Goal: Task Accomplishment & Management: Manage account settings

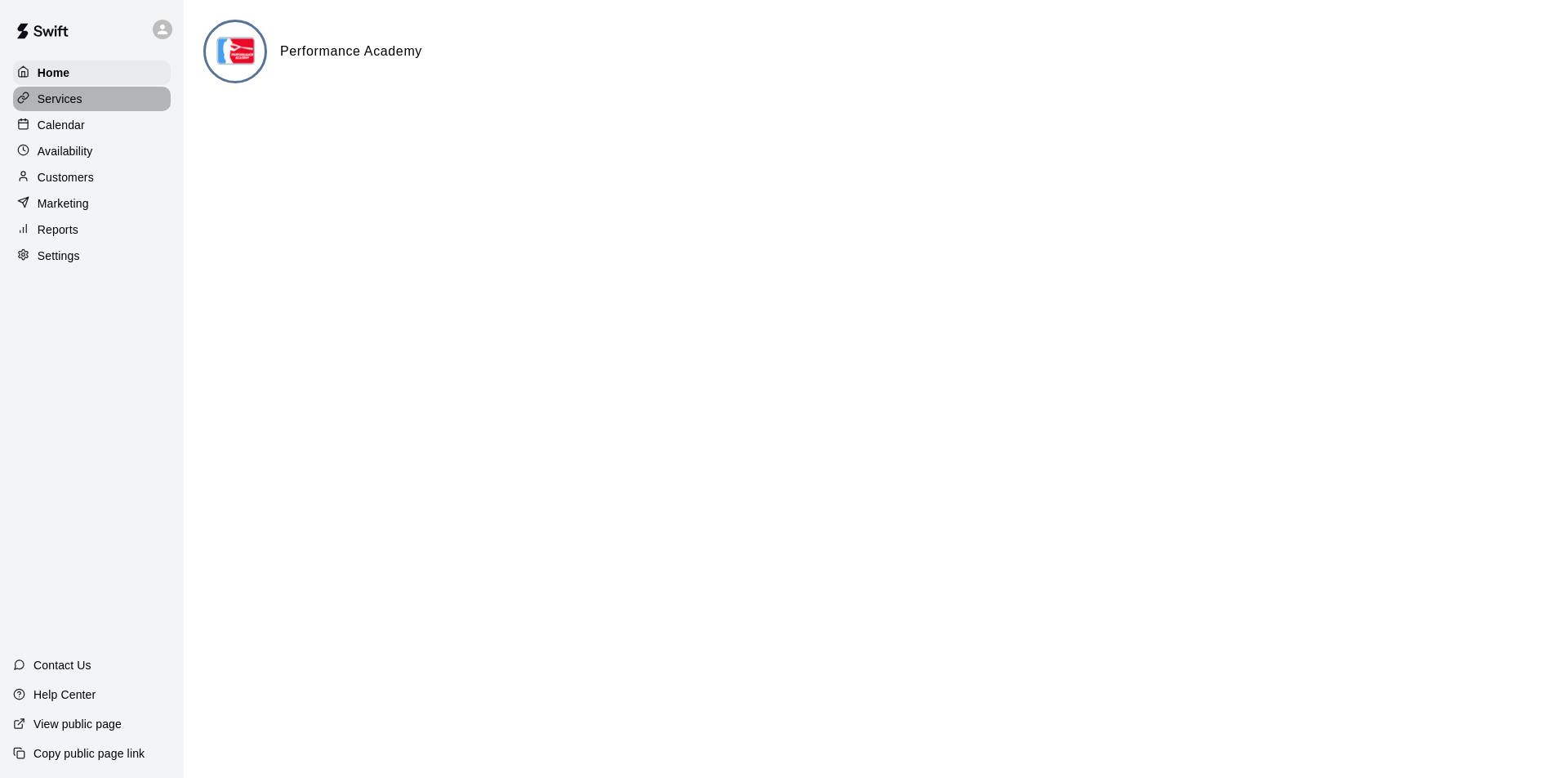
click at [63, 100] on p "Services" at bounding box center [60, 99] width 45 height 16
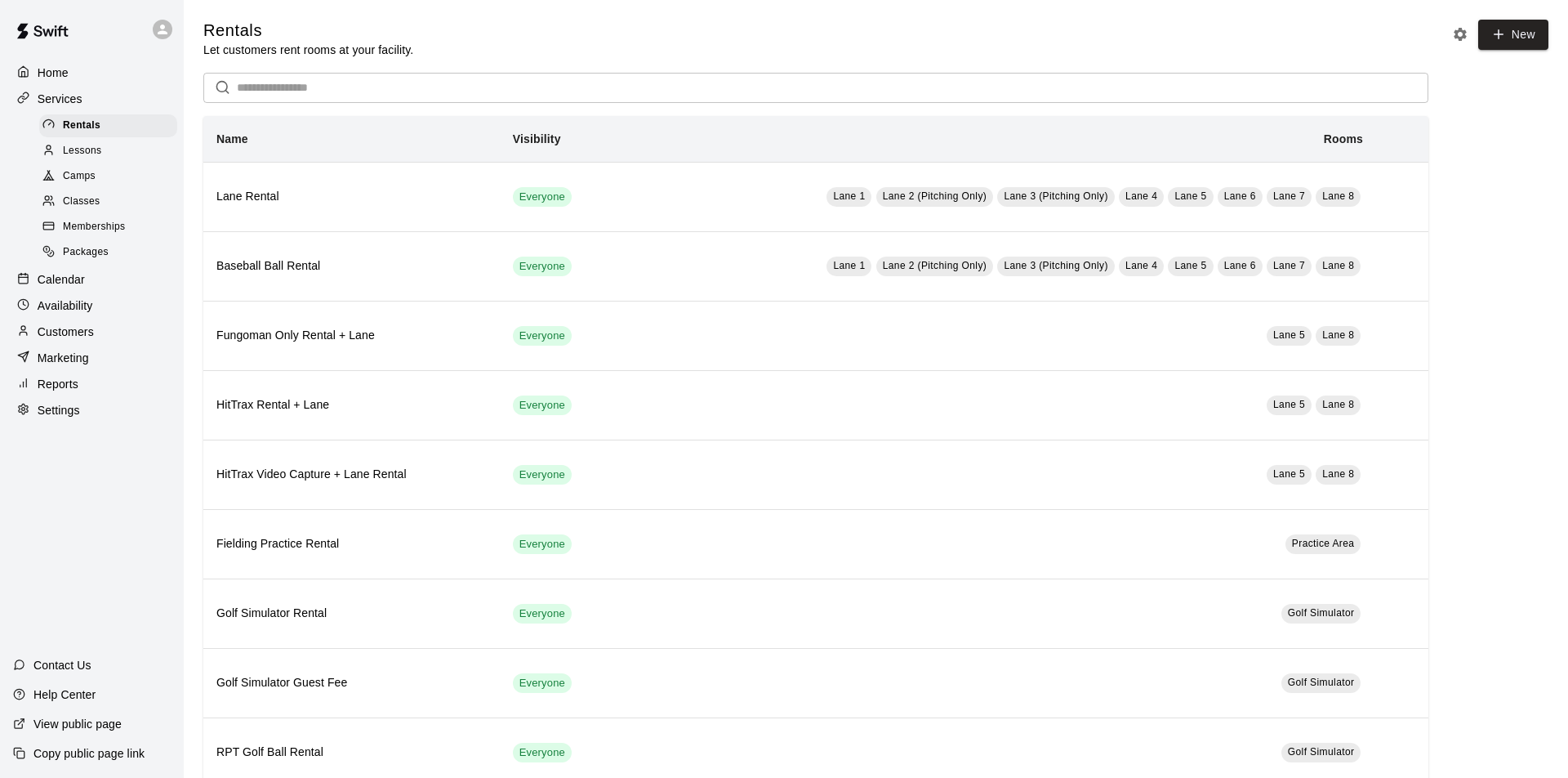
click at [110, 226] on span "Memberships" at bounding box center [94, 227] width 62 height 16
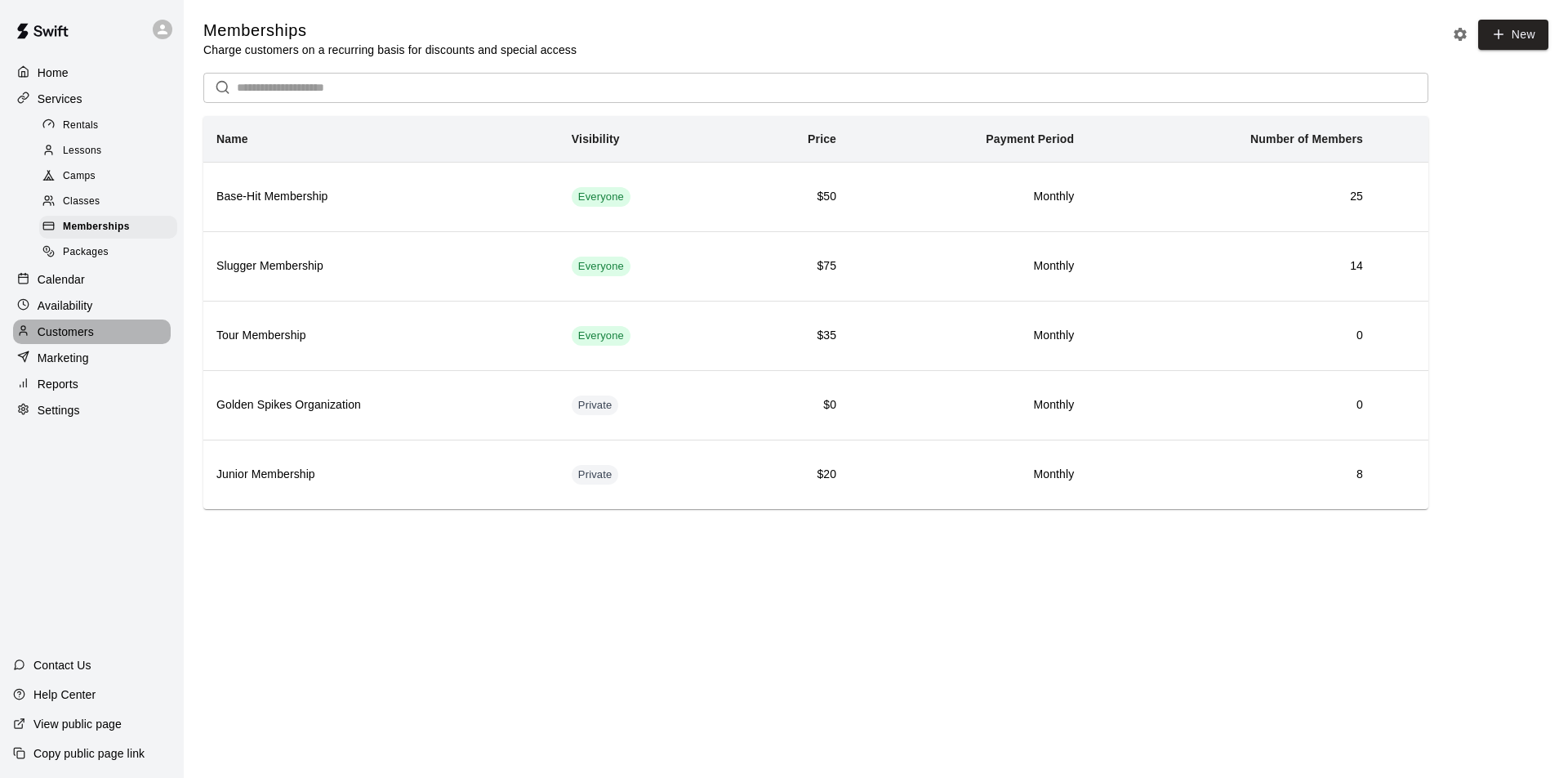
click at [66, 327] on p "Customers" at bounding box center [65, 332] width 56 height 16
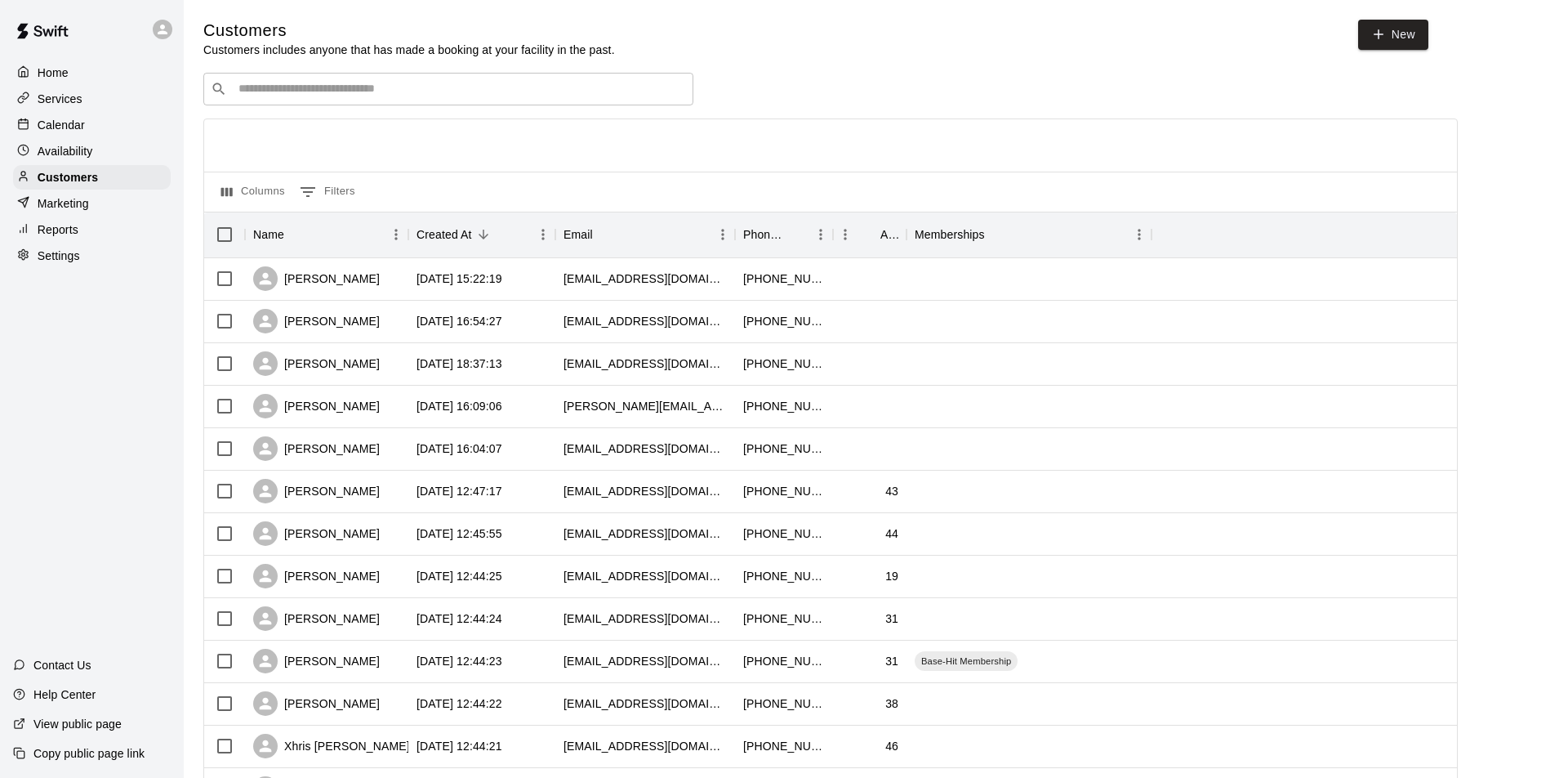
click at [272, 89] on input "Search customers by name or email" at bounding box center [460, 89] width 453 height 16
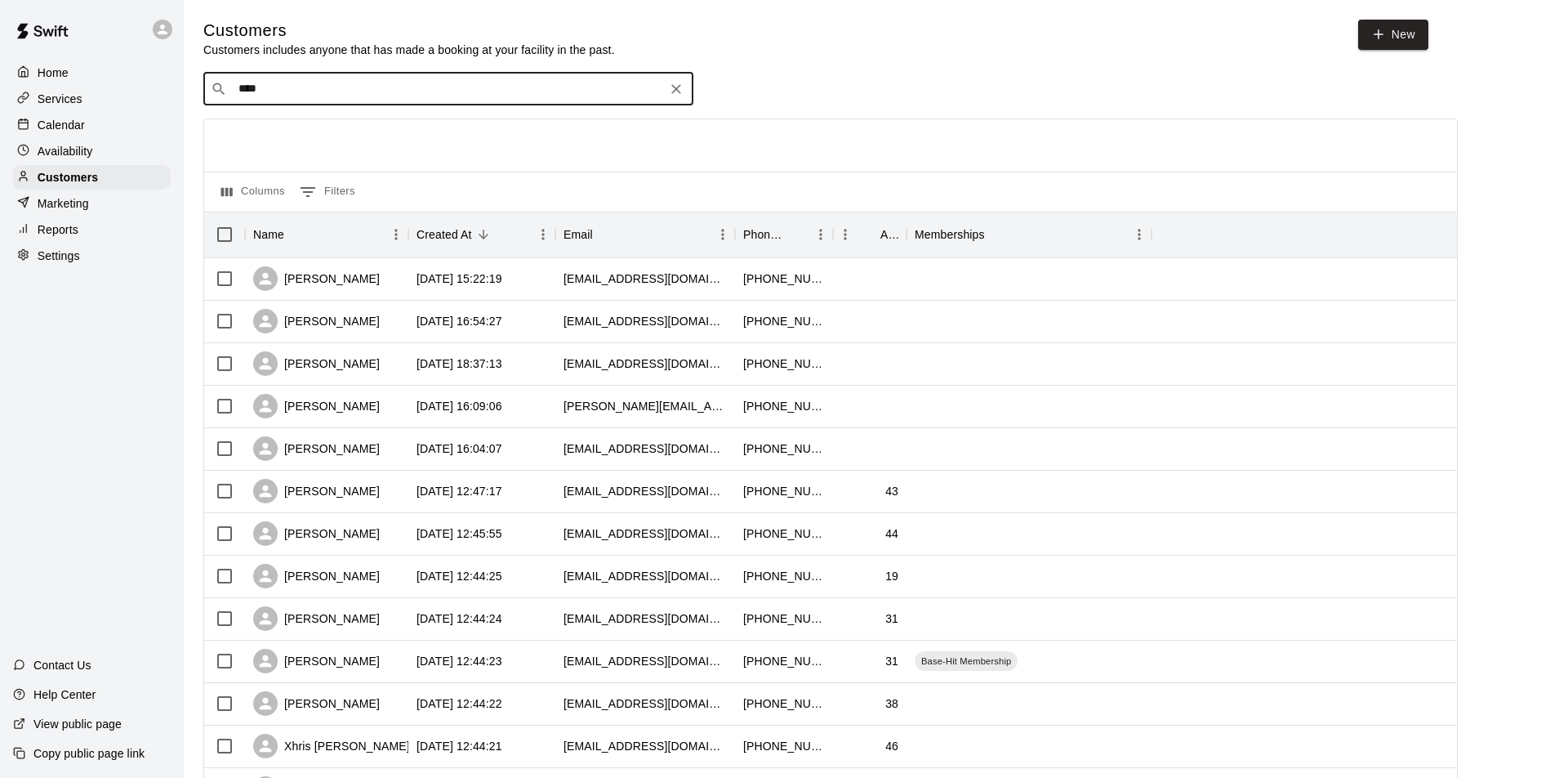
type input "*****"
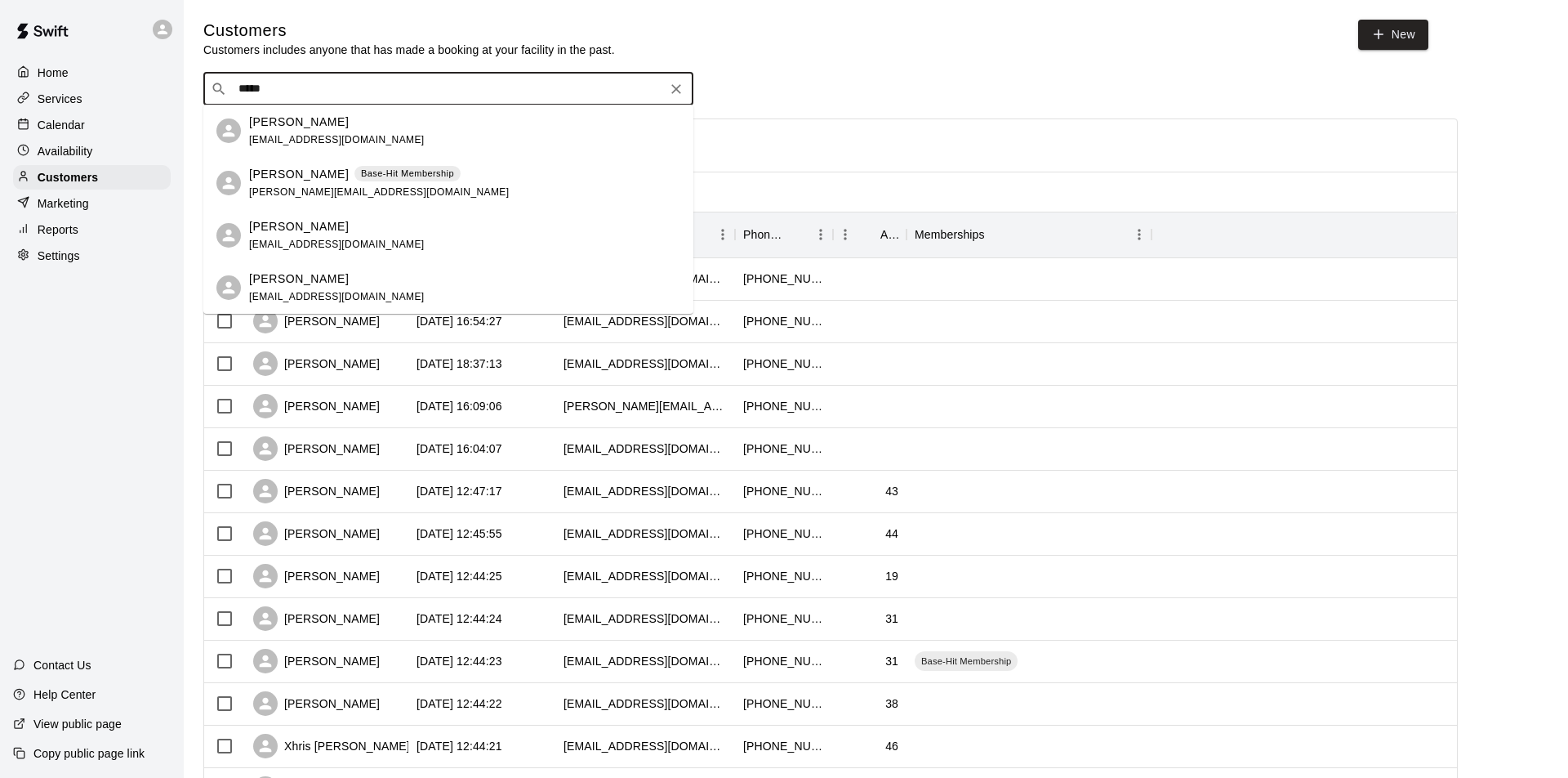
click at [273, 132] on div "Susan Henry susanhenry25@gmail.com" at bounding box center [337, 130] width 176 height 35
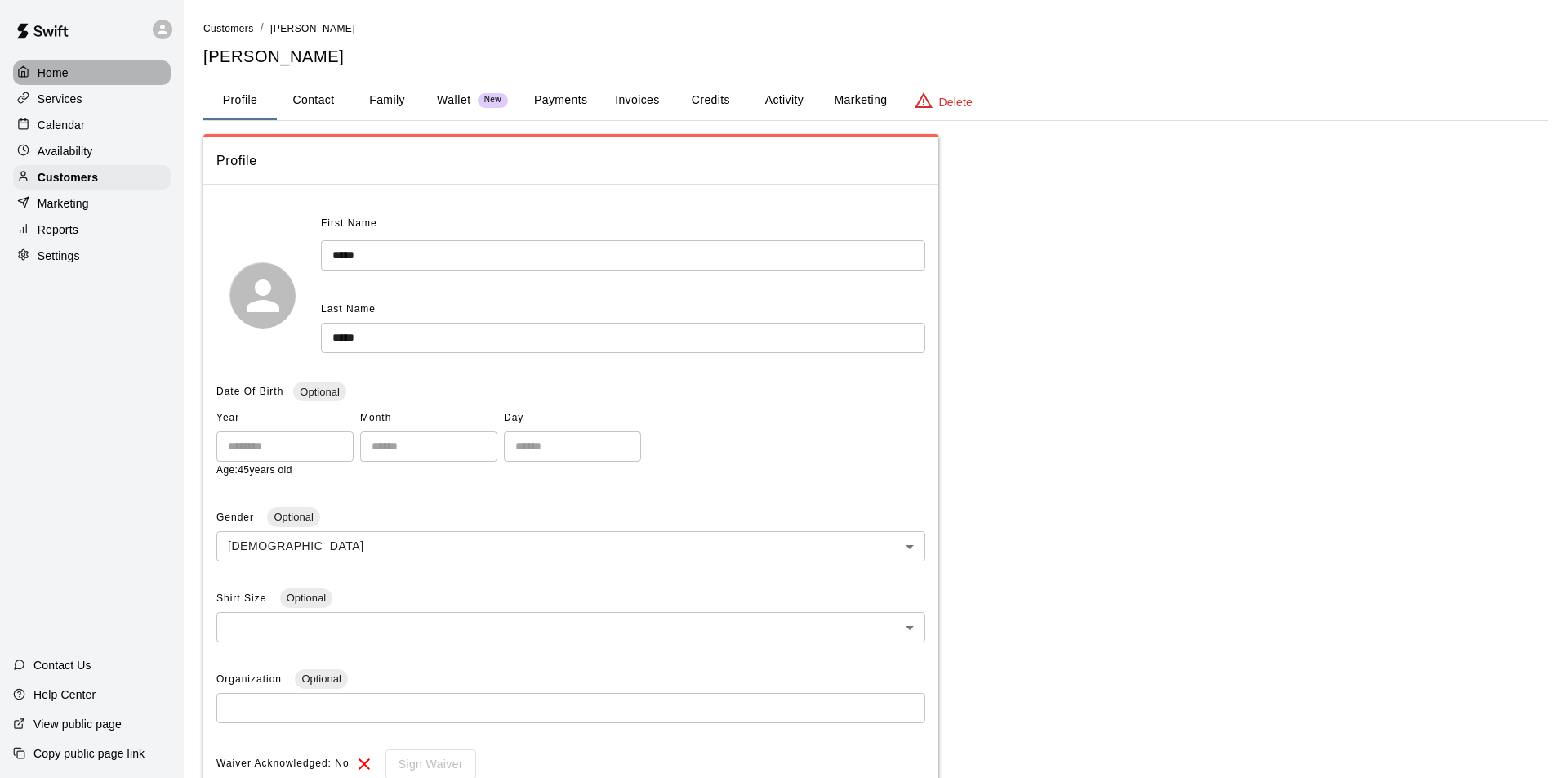
click at [55, 70] on p "Home" at bounding box center [53, 72] width 31 height 16
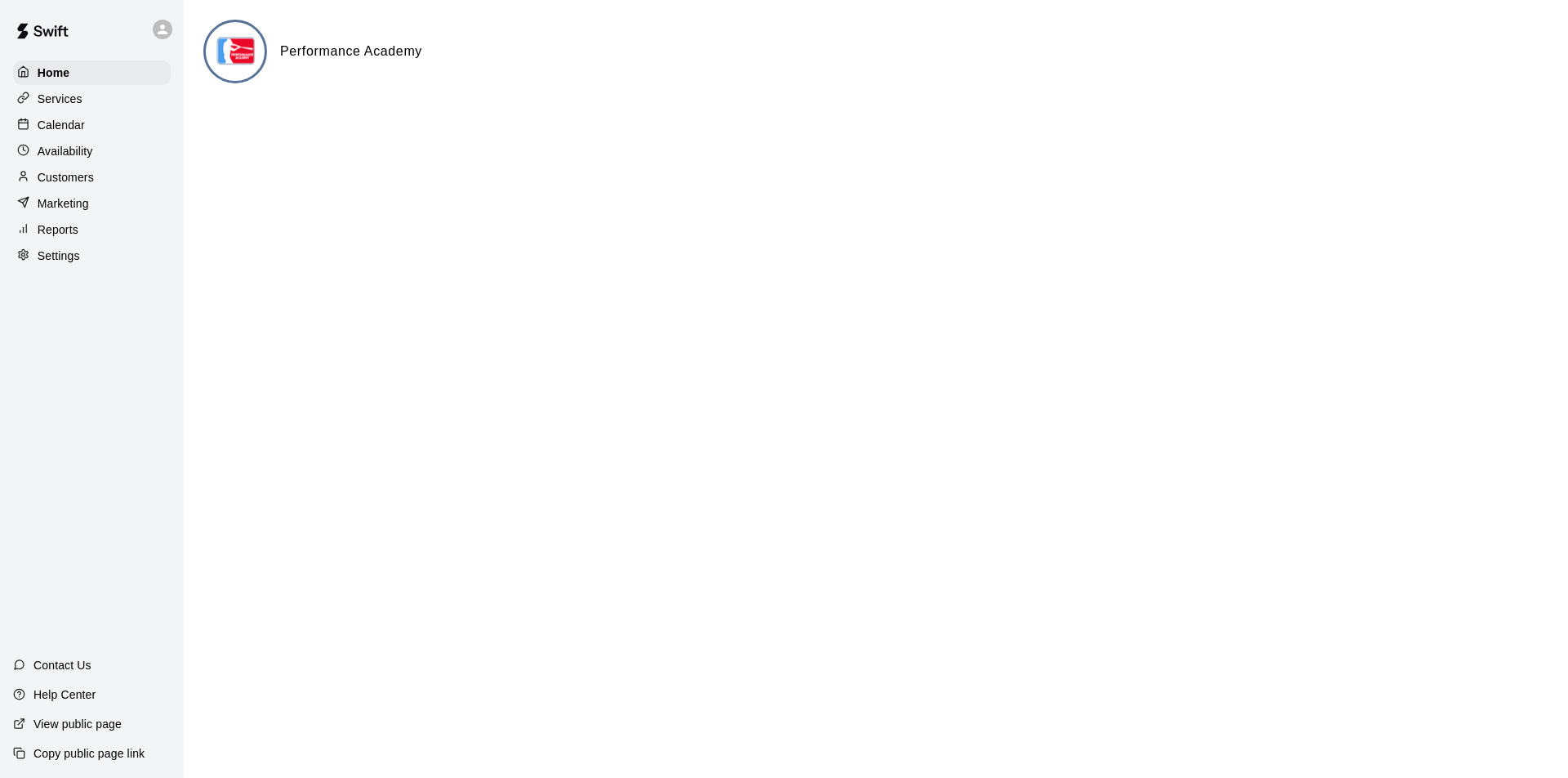
click at [63, 176] on p "Customers" at bounding box center [65, 177] width 56 height 16
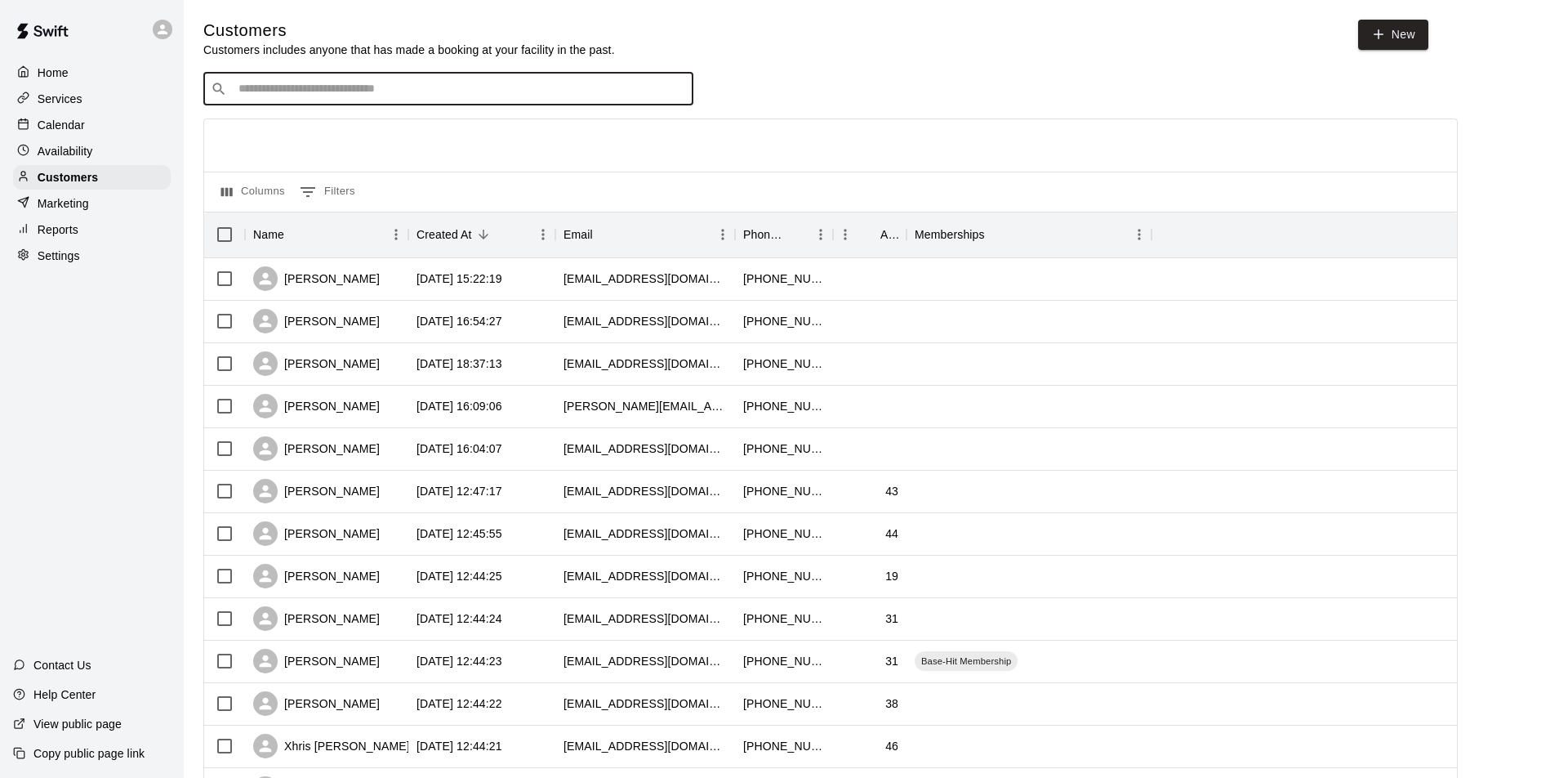
click at [270, 93] on input "Search customers by name or email" at bounding box center [460, 89] width 453 height 16
type input "*****"
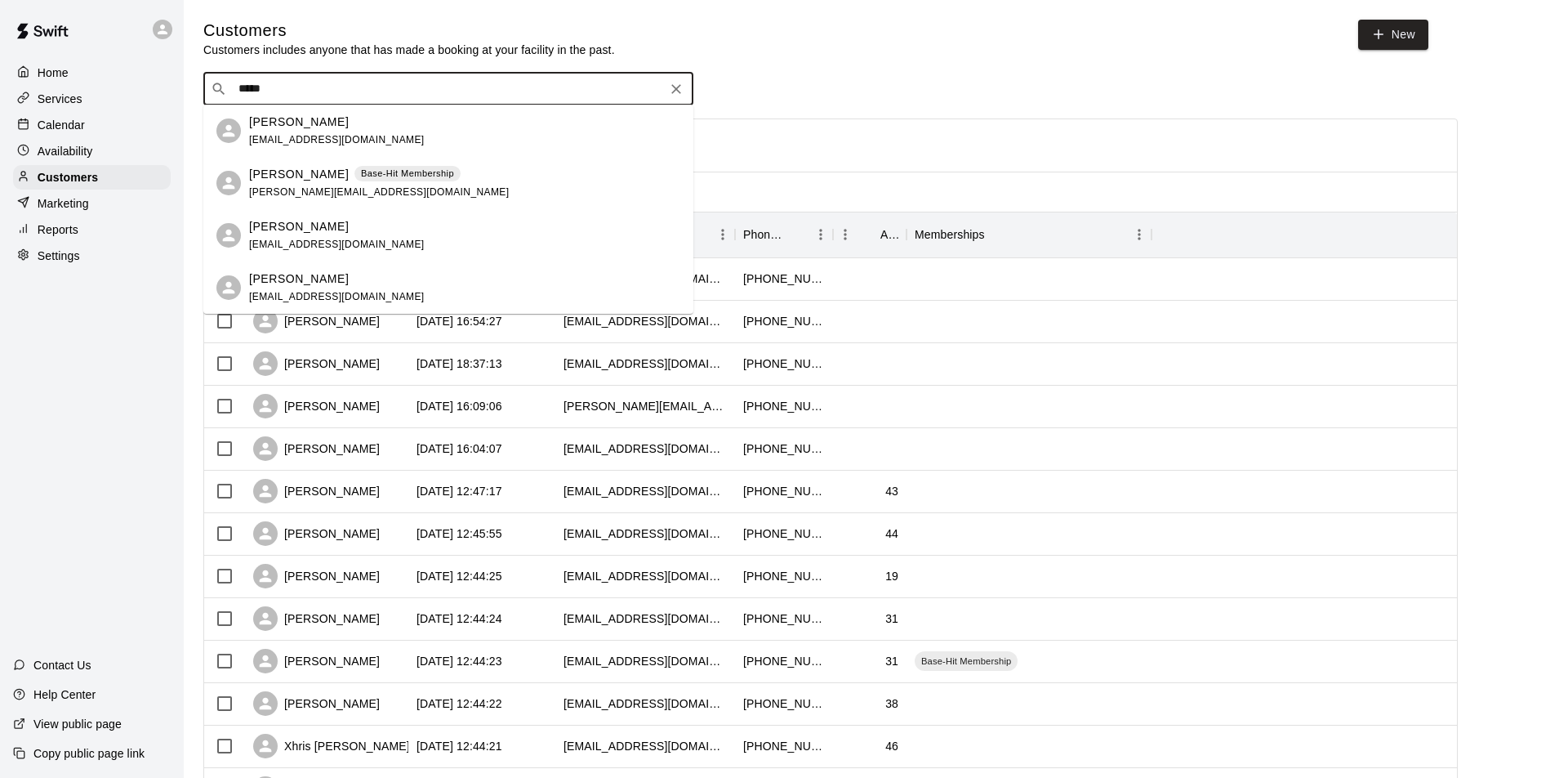
click at [282, 129] on p "Susan Henry" at bounding box center [299, 121] width 100 height 17
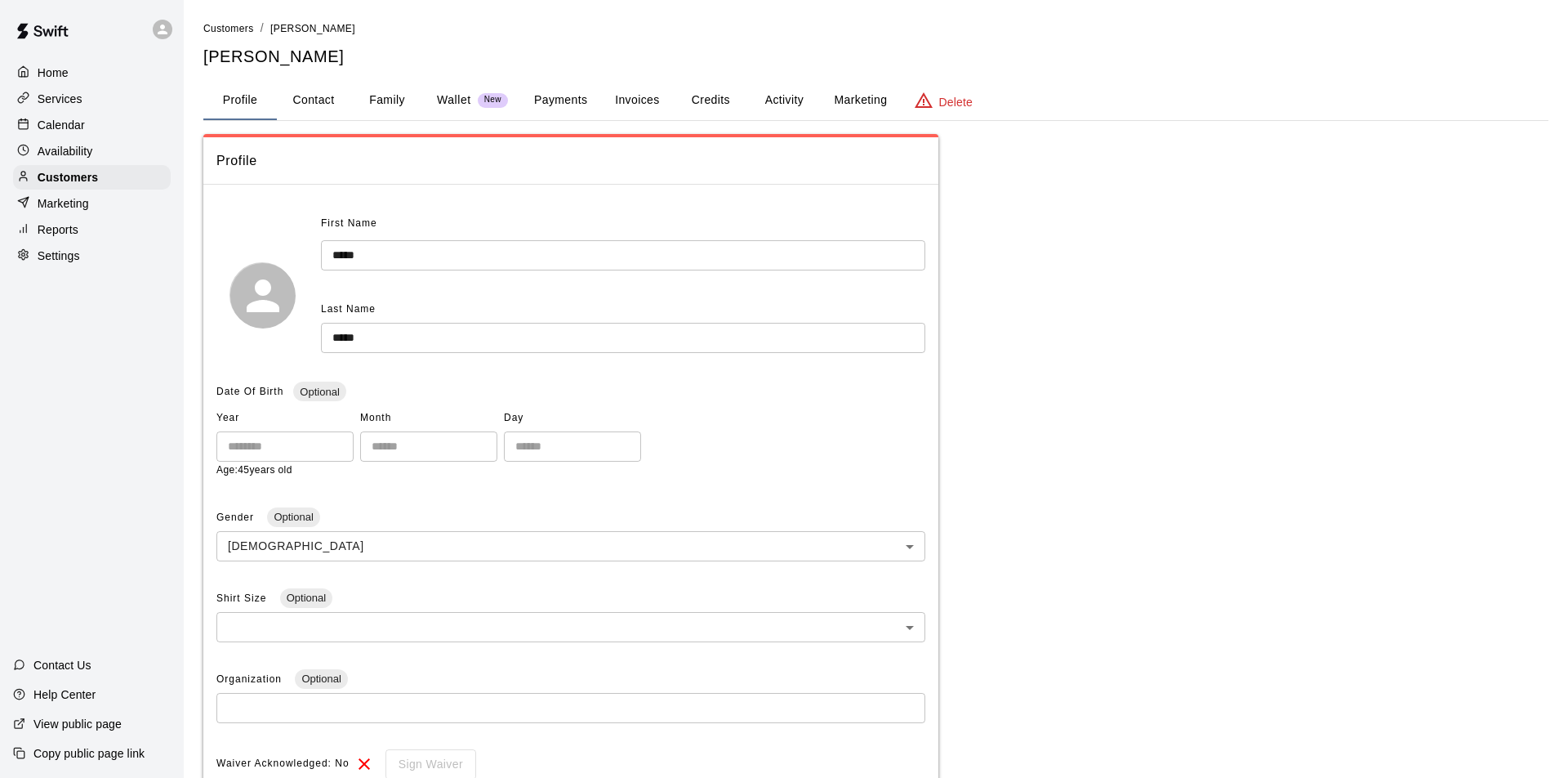
click at [311, 94] on button "Contact" at bounding box center [314, 101] width 73 height 39
select select "**"
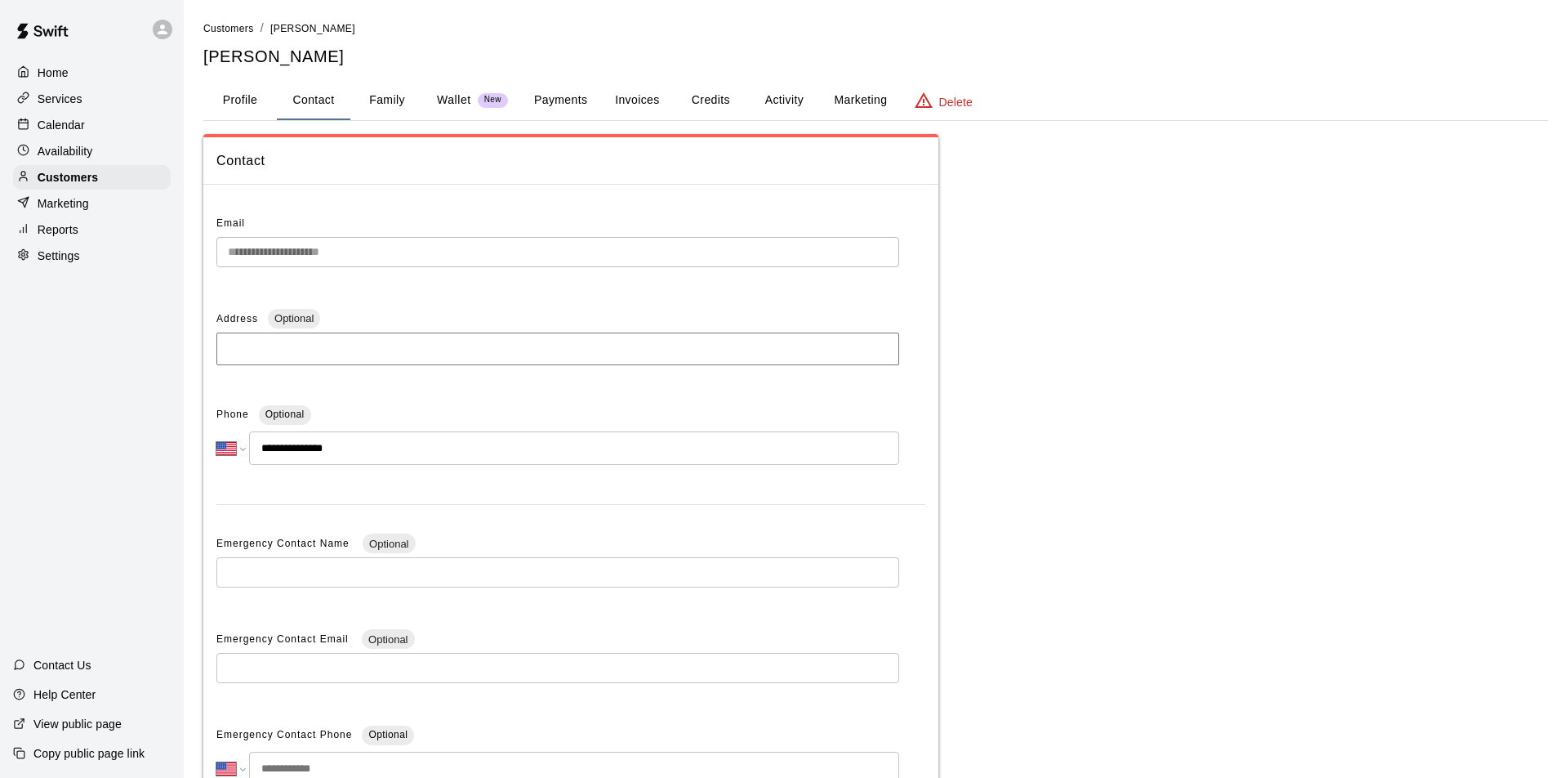
click at [385, 99] on button "Family" at bounding box center [387, 101] width 73 height 39
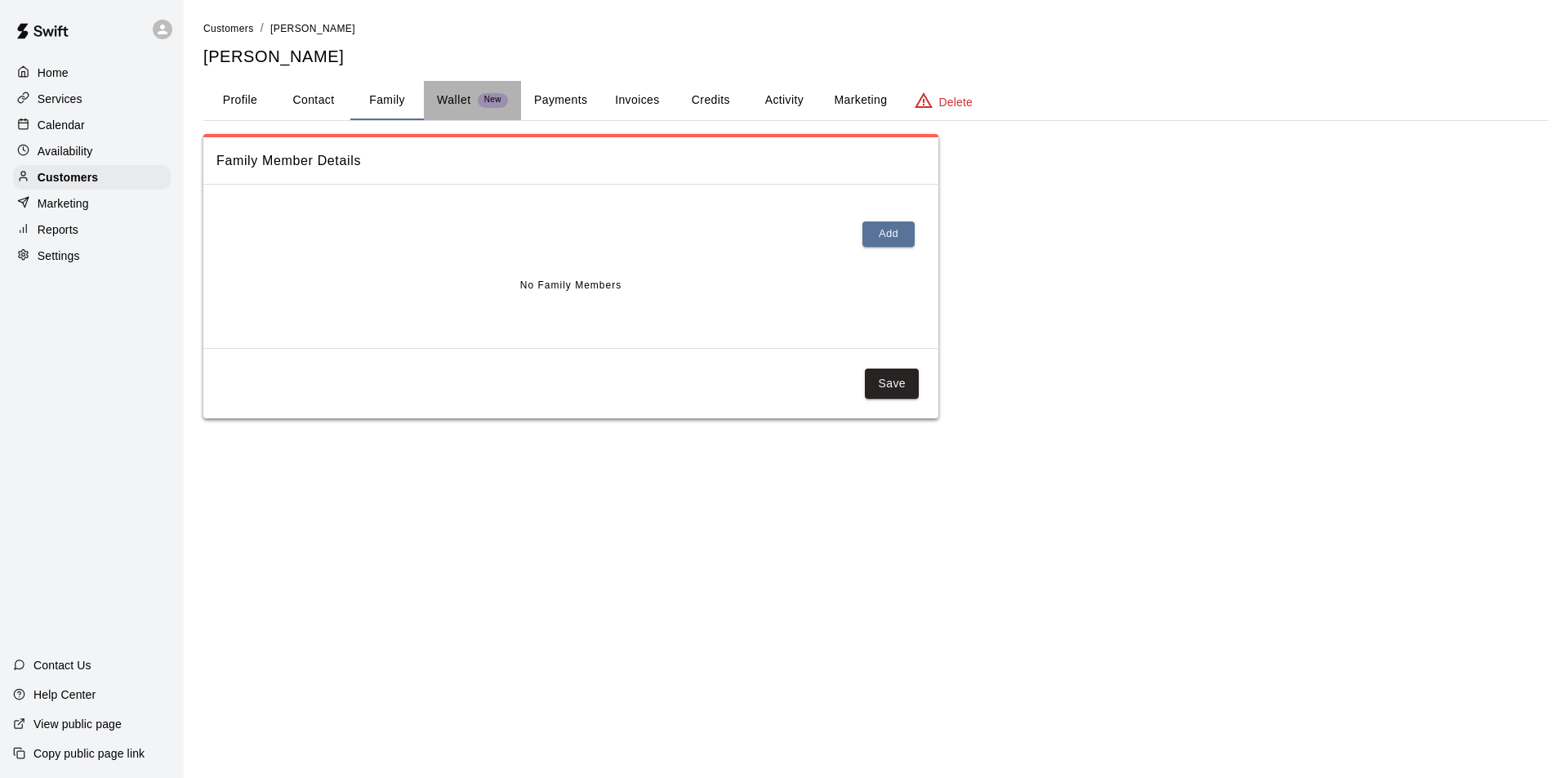
click at [450, 97] on p "Wallet" at bounding box center [453, 100] width 34 height 17
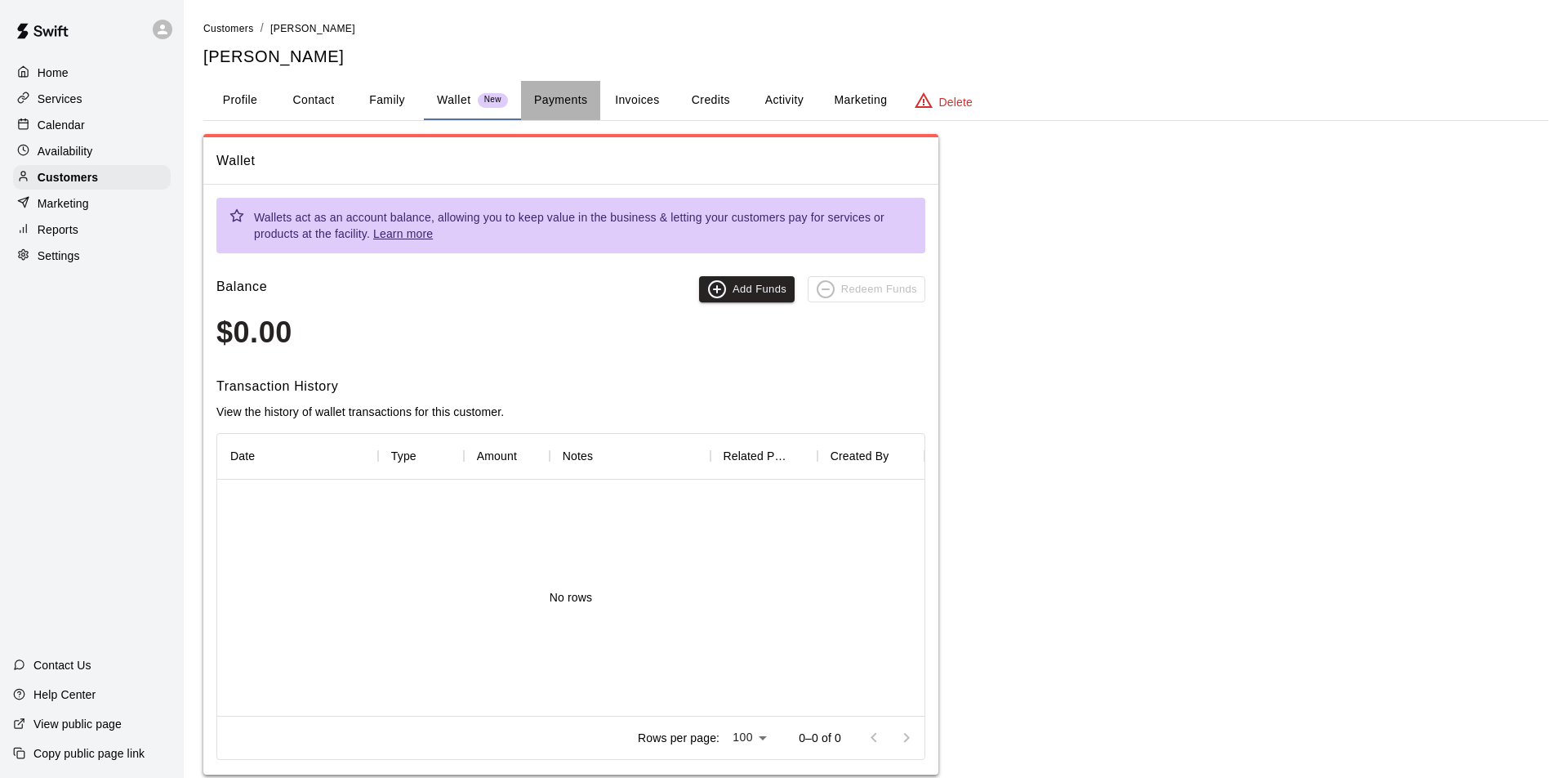
click at [558, 95] on button "Payments" at bounding box center [560, 101] width 79 height 39
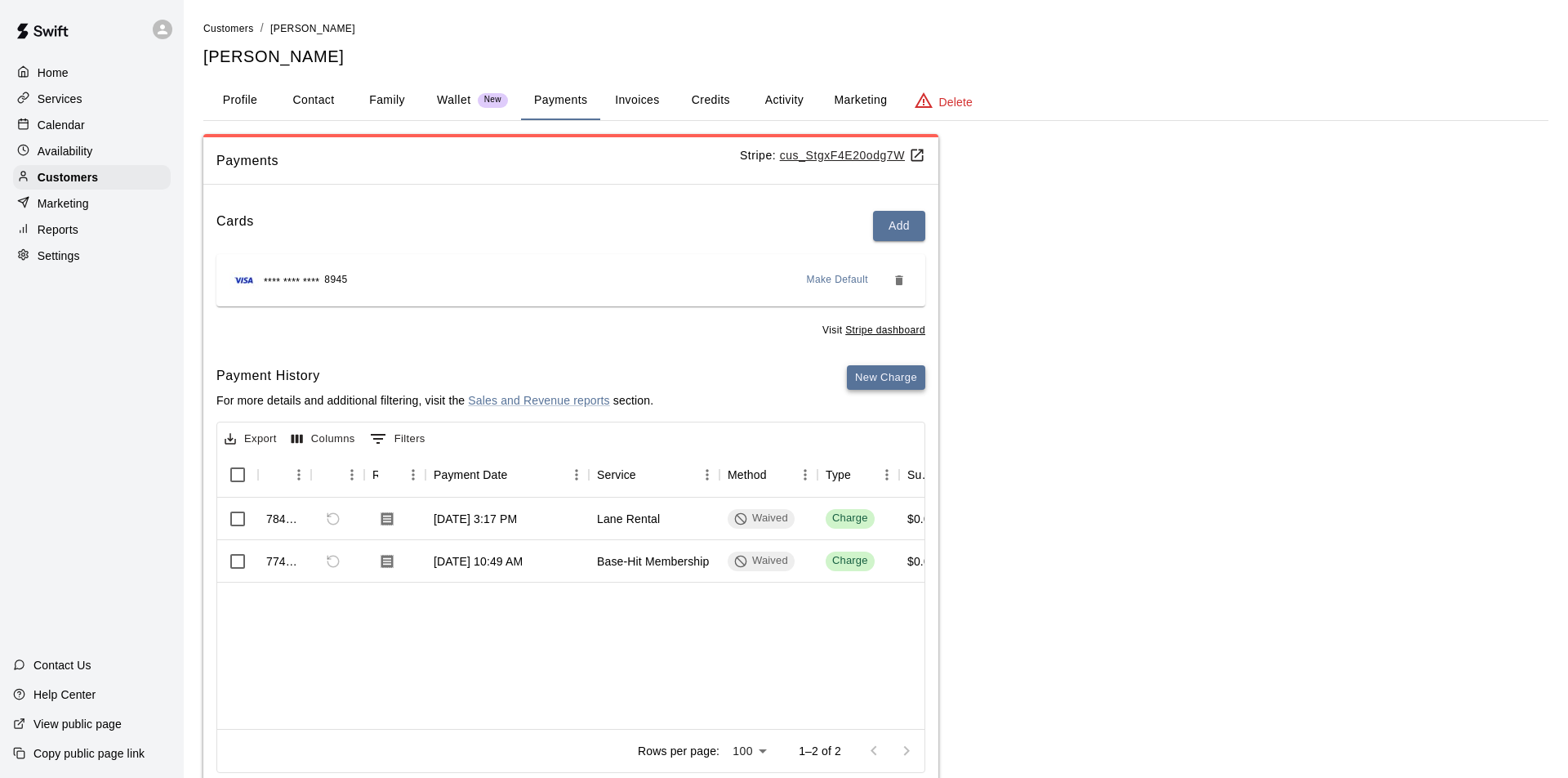
click at [870, 374] on button "New Charge" at bounding box center [886, 378] width 78 height 25
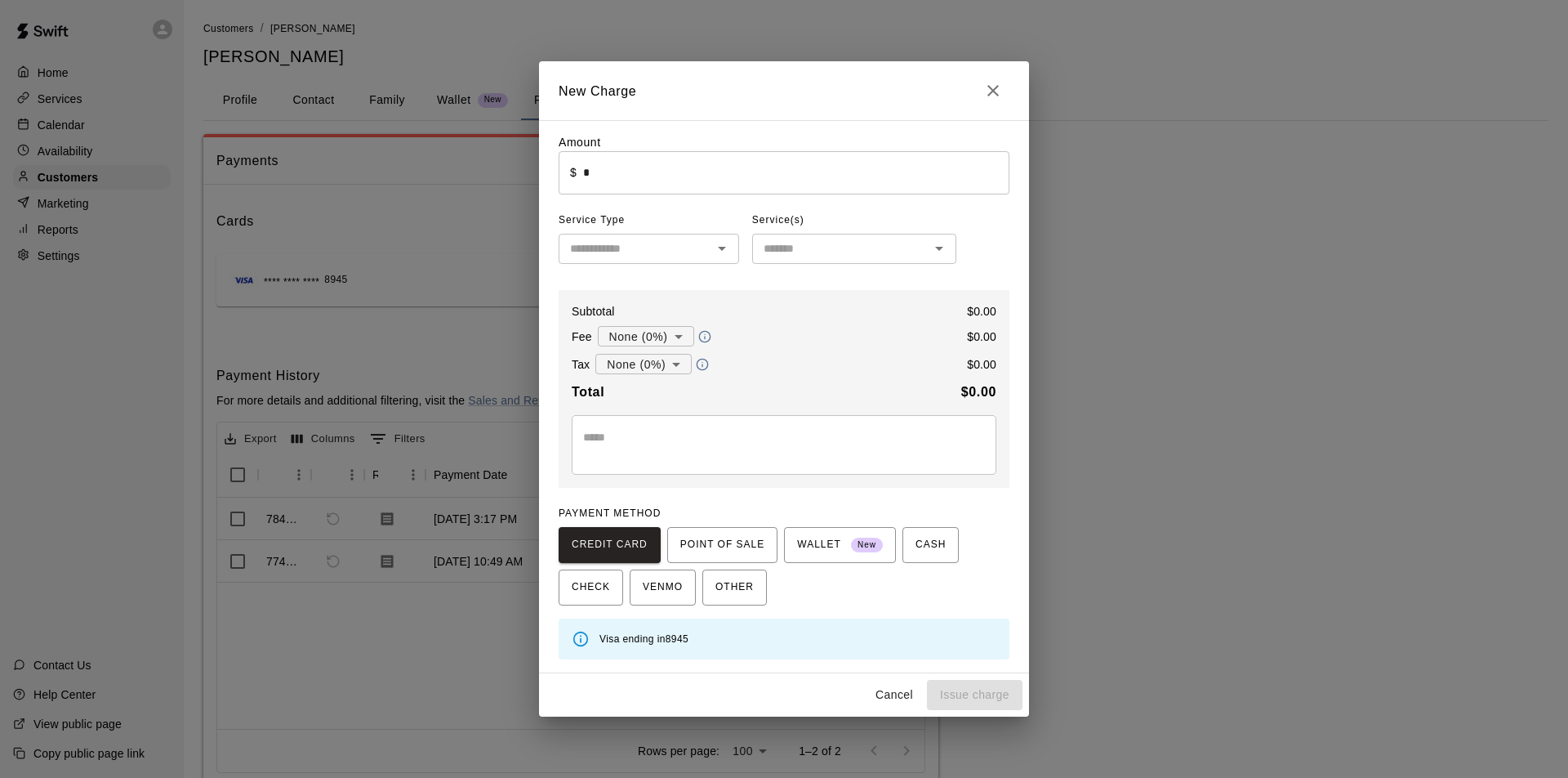
click at [729, 250] on icon "Open" at bounding box center [722, 249] width 20 height 20
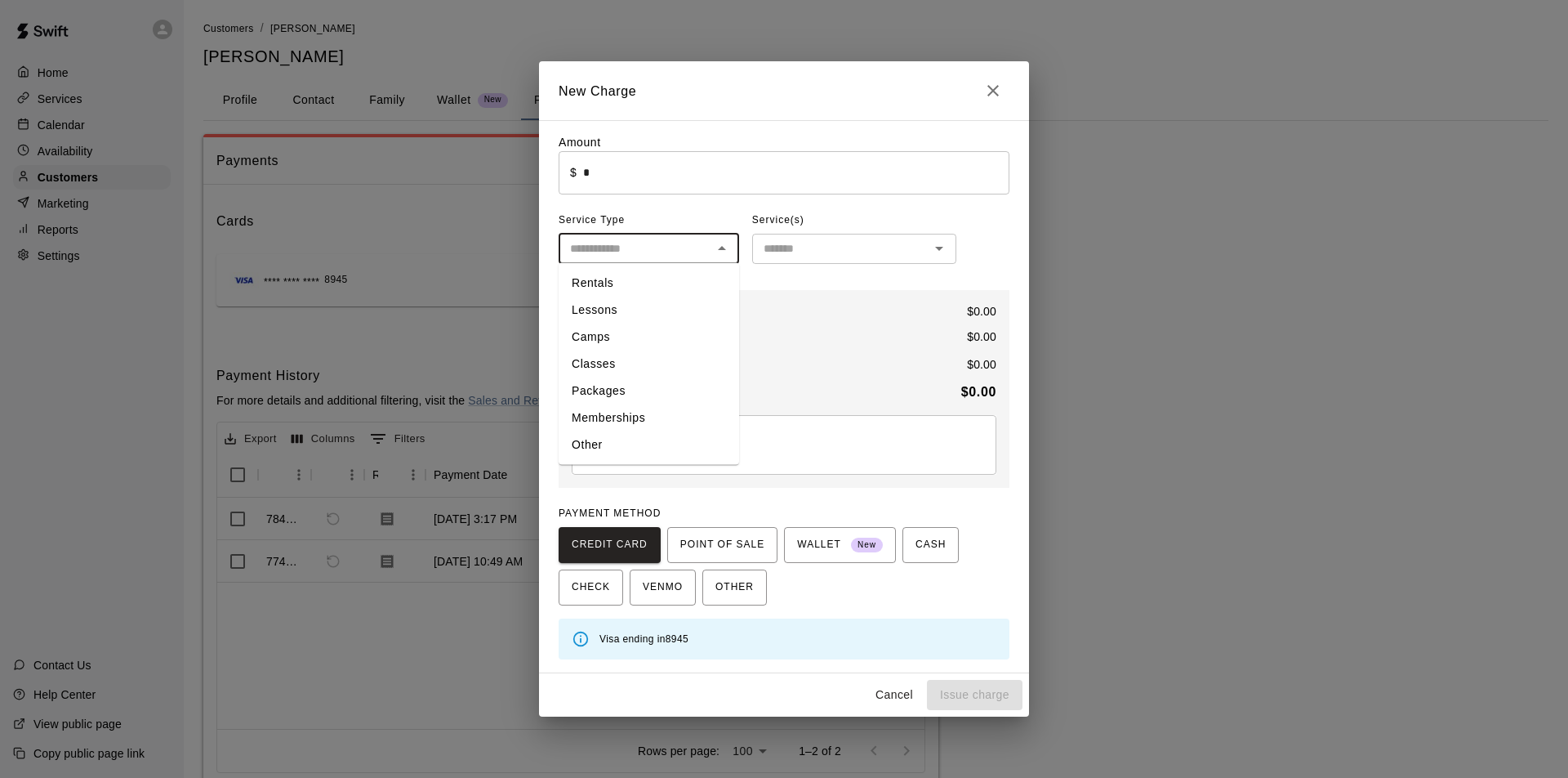
click at [605, 420] on li "Memberships" at bounding box center [649, 418] width 181 height 27
type input "**********"
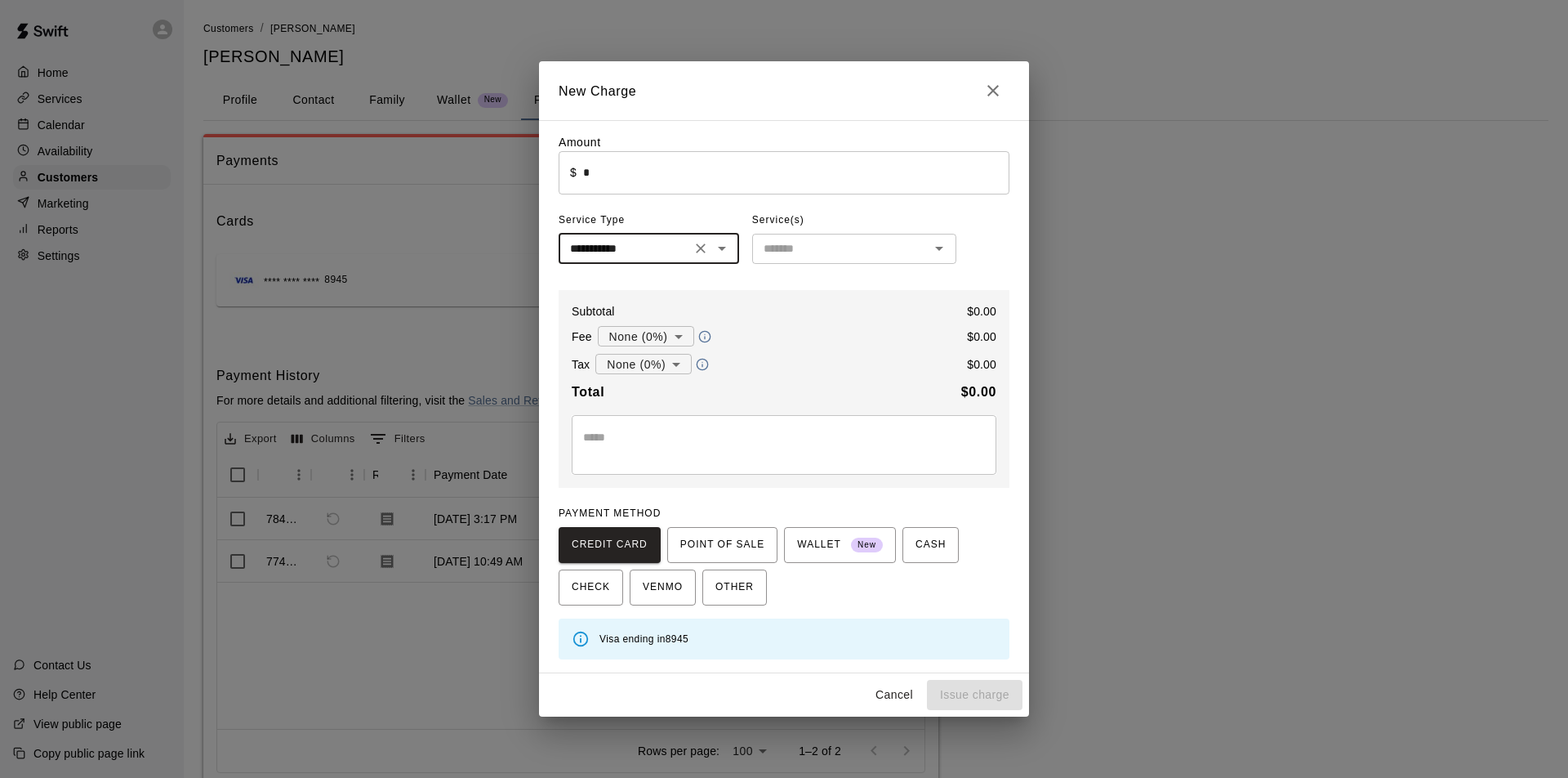
click at [938, 250] on icon "Open" at bounding box center [938, 249] width 8 height 4
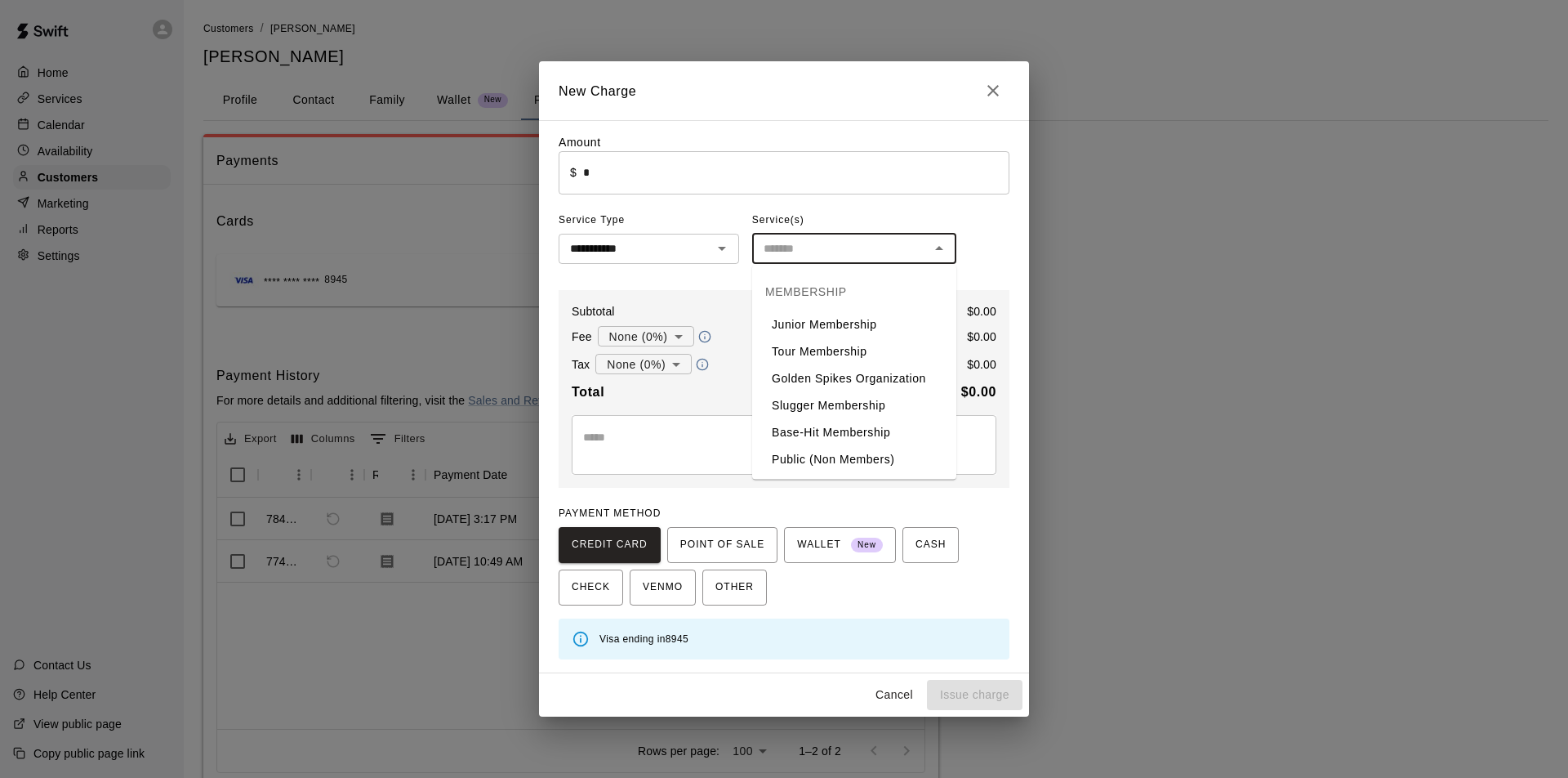
click at [810, 428] on li "Base-Hit Membership" at bounding box center [853, 432] width 204 height 27
type input "**********"
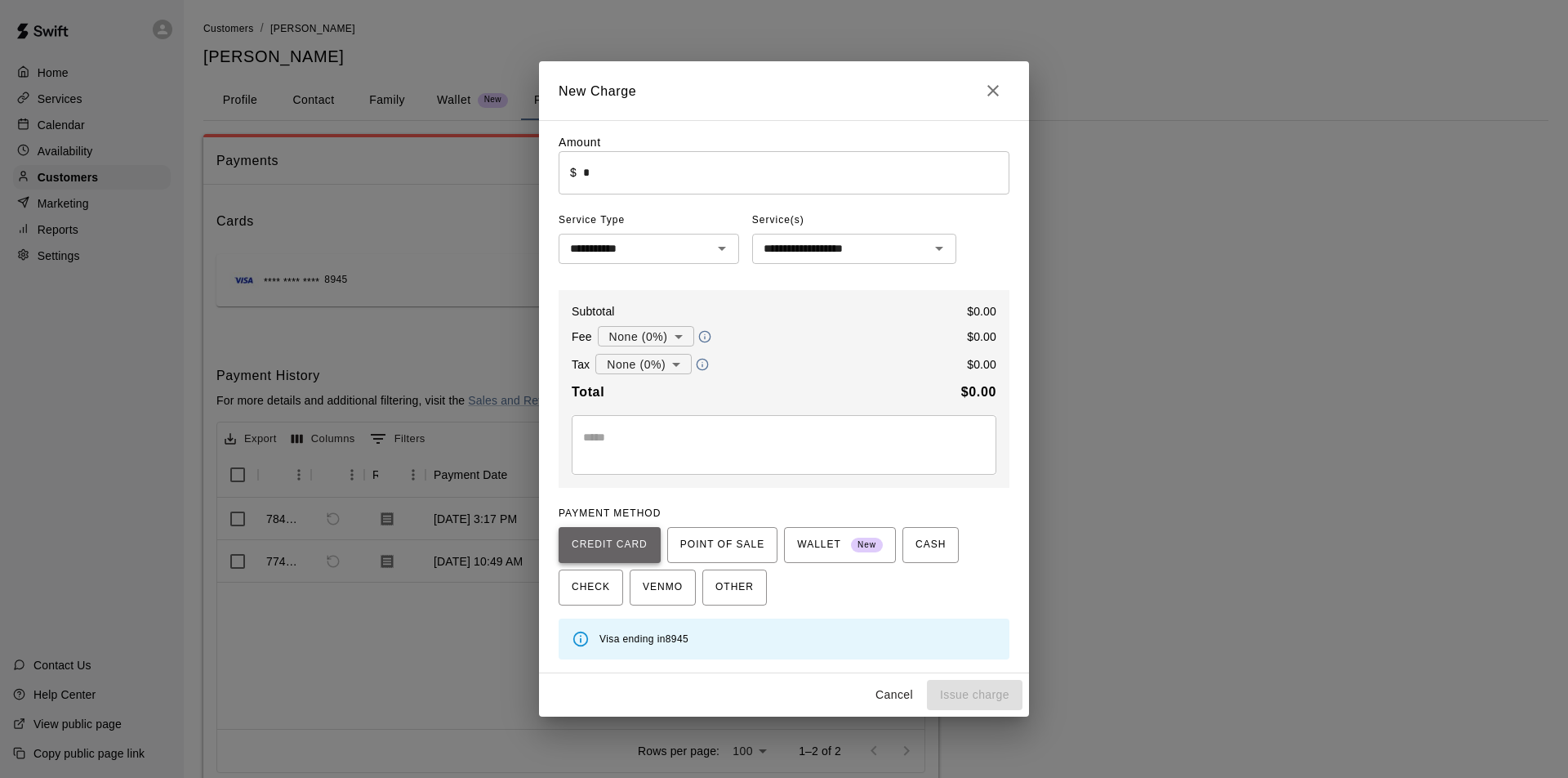
click at [624, 548] on span "CREDIT CARD" at bounding box center [609, 545] width 76 height 26
click at [680, 336] on body "**********" at bounding box center [784, 413] width 1568 height 825
click at [662, 396] on li "CC Fees ( 3.5 % )" at bounding box center [644, 395] width 111 height 27
type input "**********"
click at [676, 364] on body "**********" at bounding box center [784, 413] width 1568 height 825
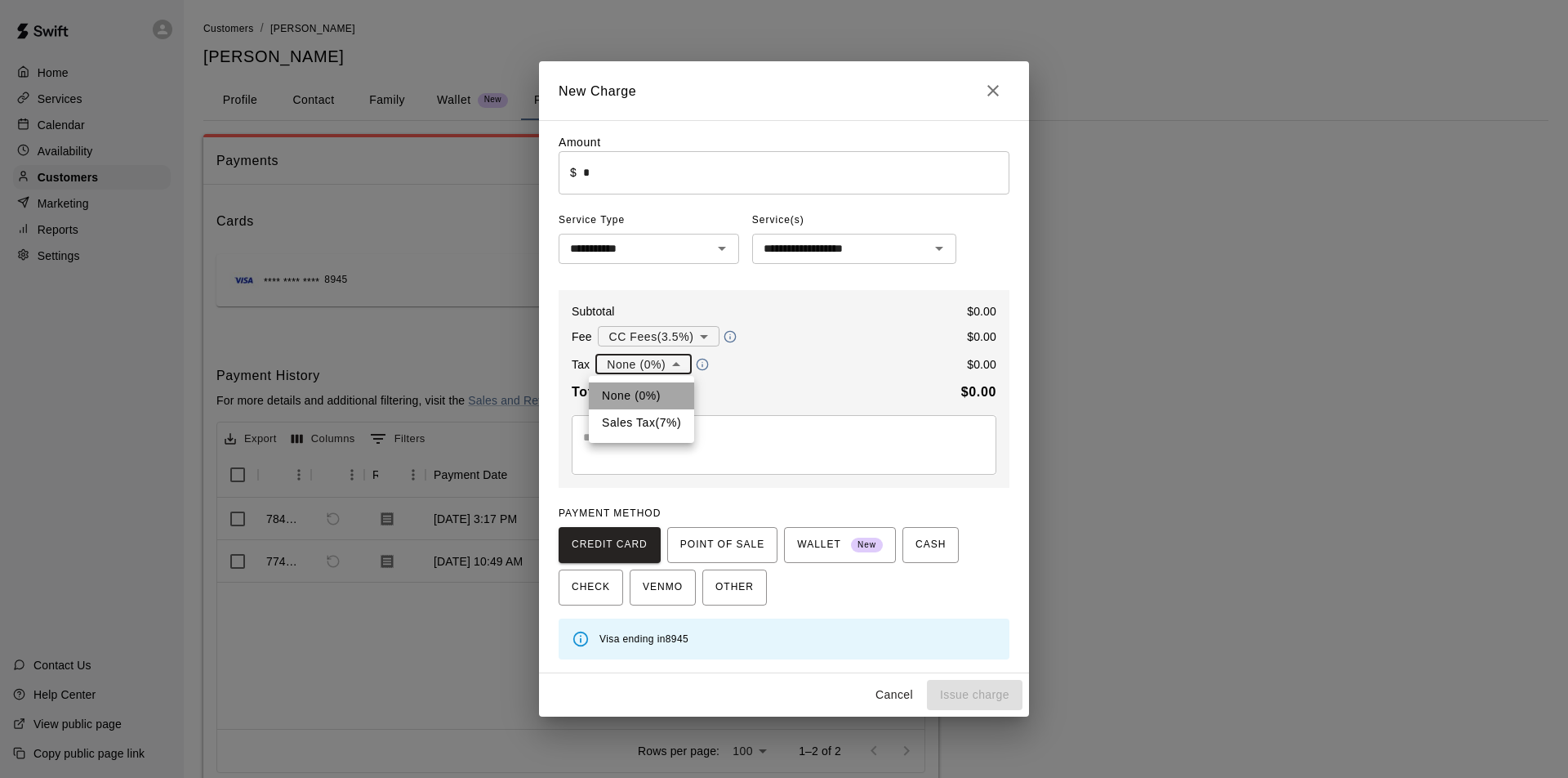
click at [667, 397] on li "None (0%)" at bounding box center [641, 396] width 105 height 27
click at [992, 93] on icon "Close" at bounding box center [992, 90] width 12 height 12
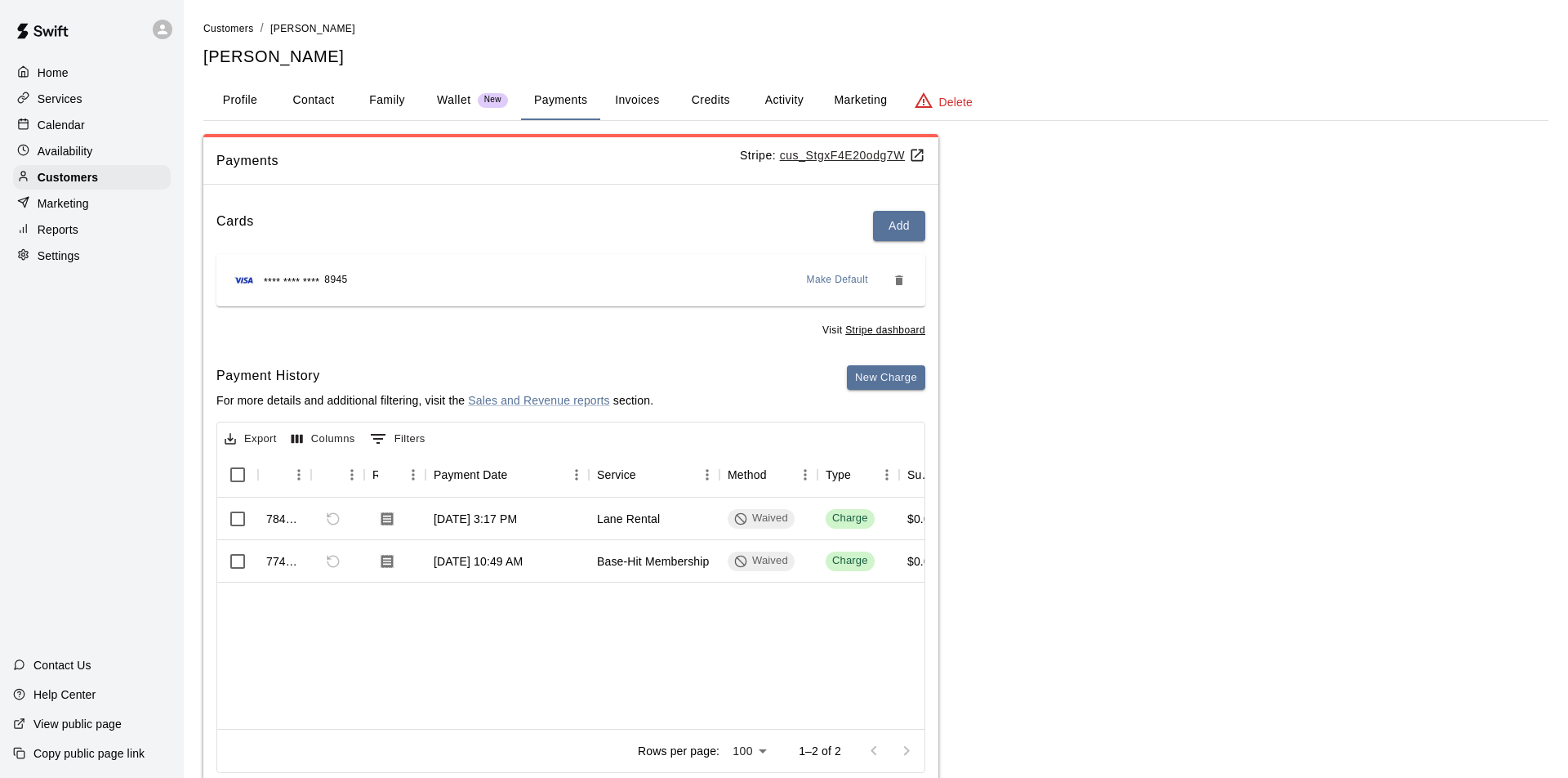
click at [632, 100] on button "Invoices" at bounding box center [637, 101] width 73 height 39
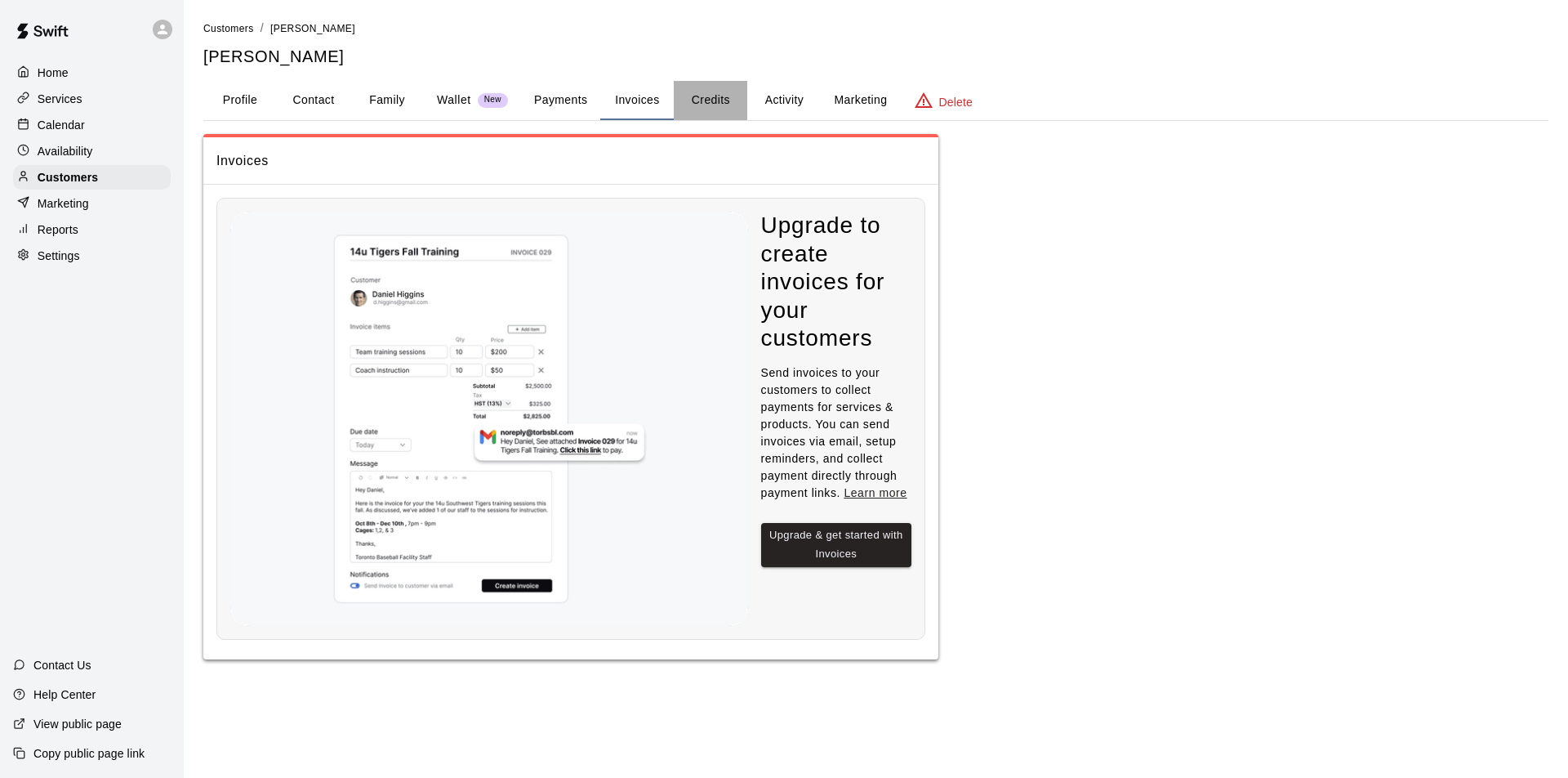
click at [707, 101] on button "Credits" at bounding box center [710, 101] width 73 height 39
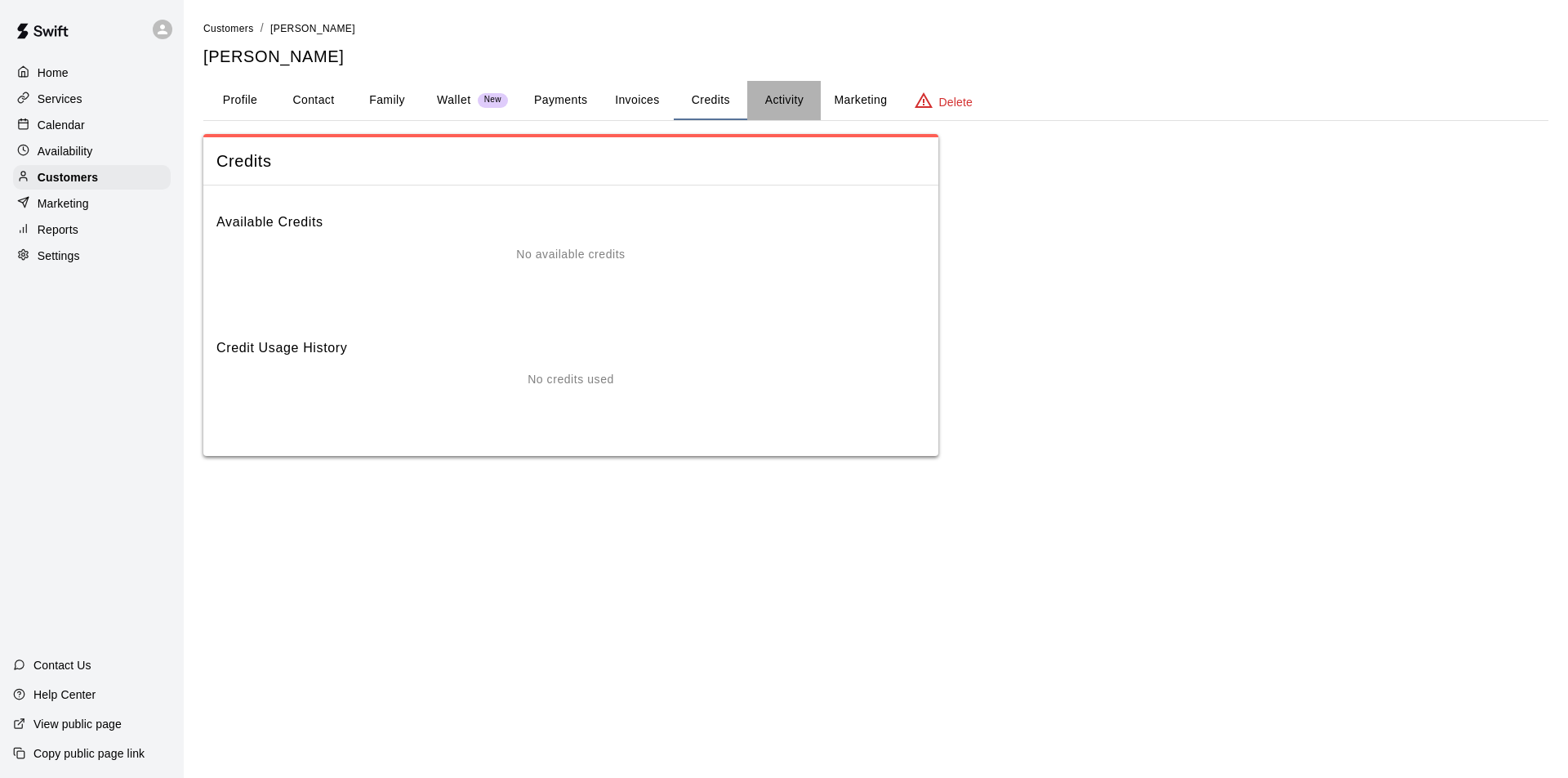
click at [788, 99] on button "Activity" at bounding box center [784, 101] width 73 height 39
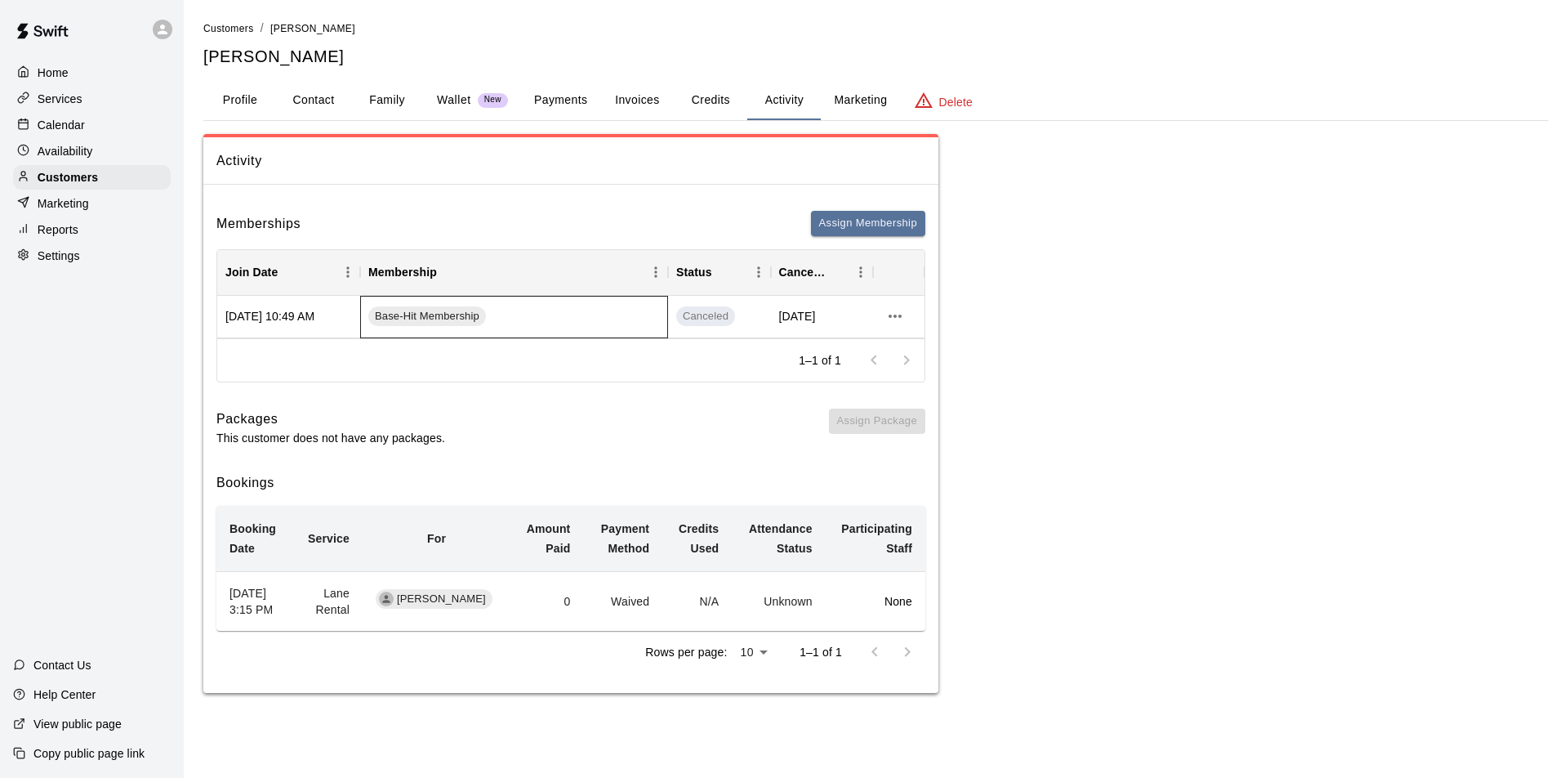
click at [586, 322] on div "Base-Hit Membership" at bounding box center [514, 317] width 308 height 43
click at [897, 315] on icon "more actions" at bounding box center [894, 316] width 20 height 20
click at [927, 346] on li "View details" at bounding box center [927, 348] width 93 height 27
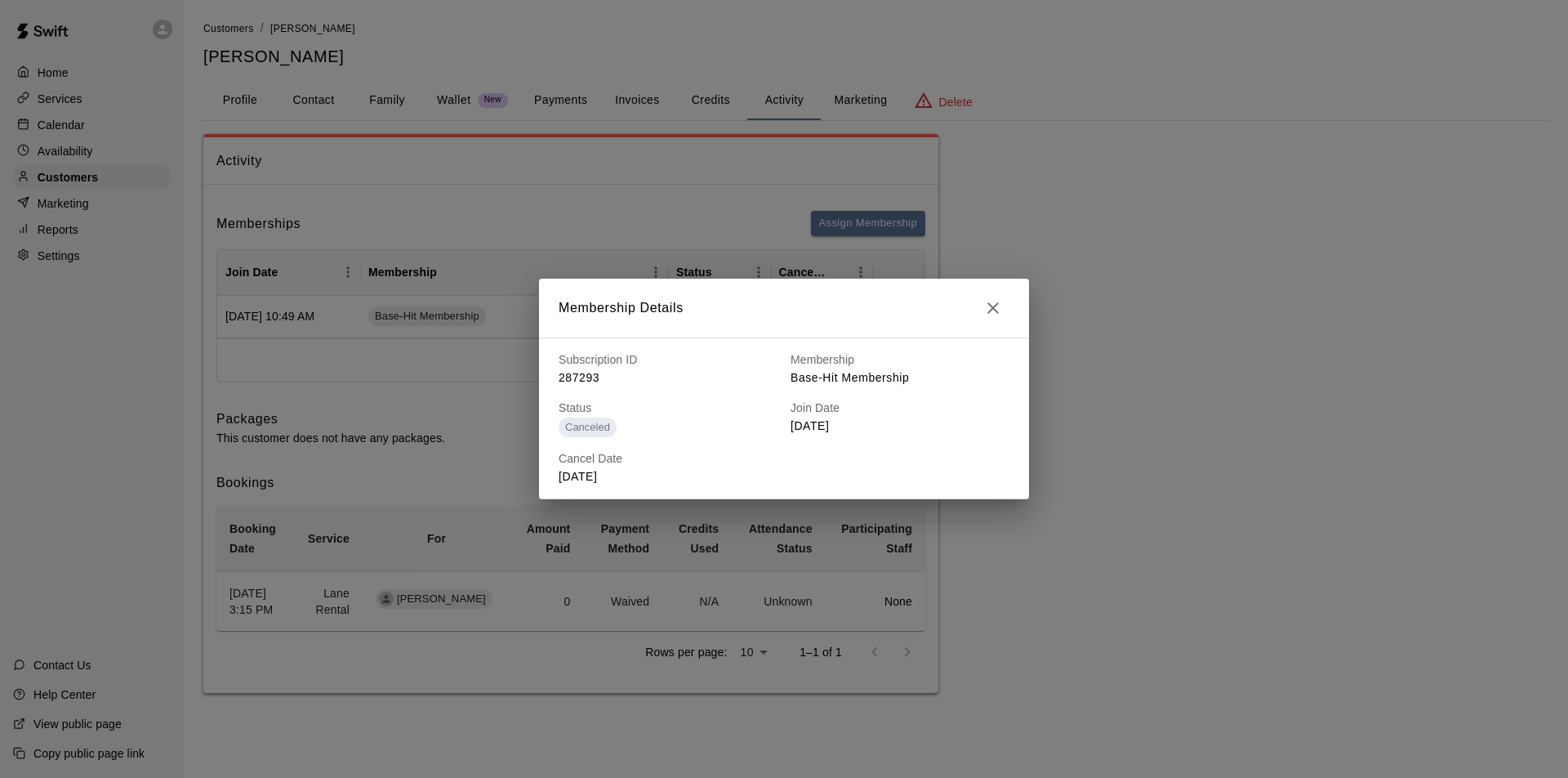
click at [604, 426] on span "Canceled" at bounding box center [587, 427] width 58 height 12
click at [994, 308] on icon "button" at bounding box center [992, 308] width 20 height 20
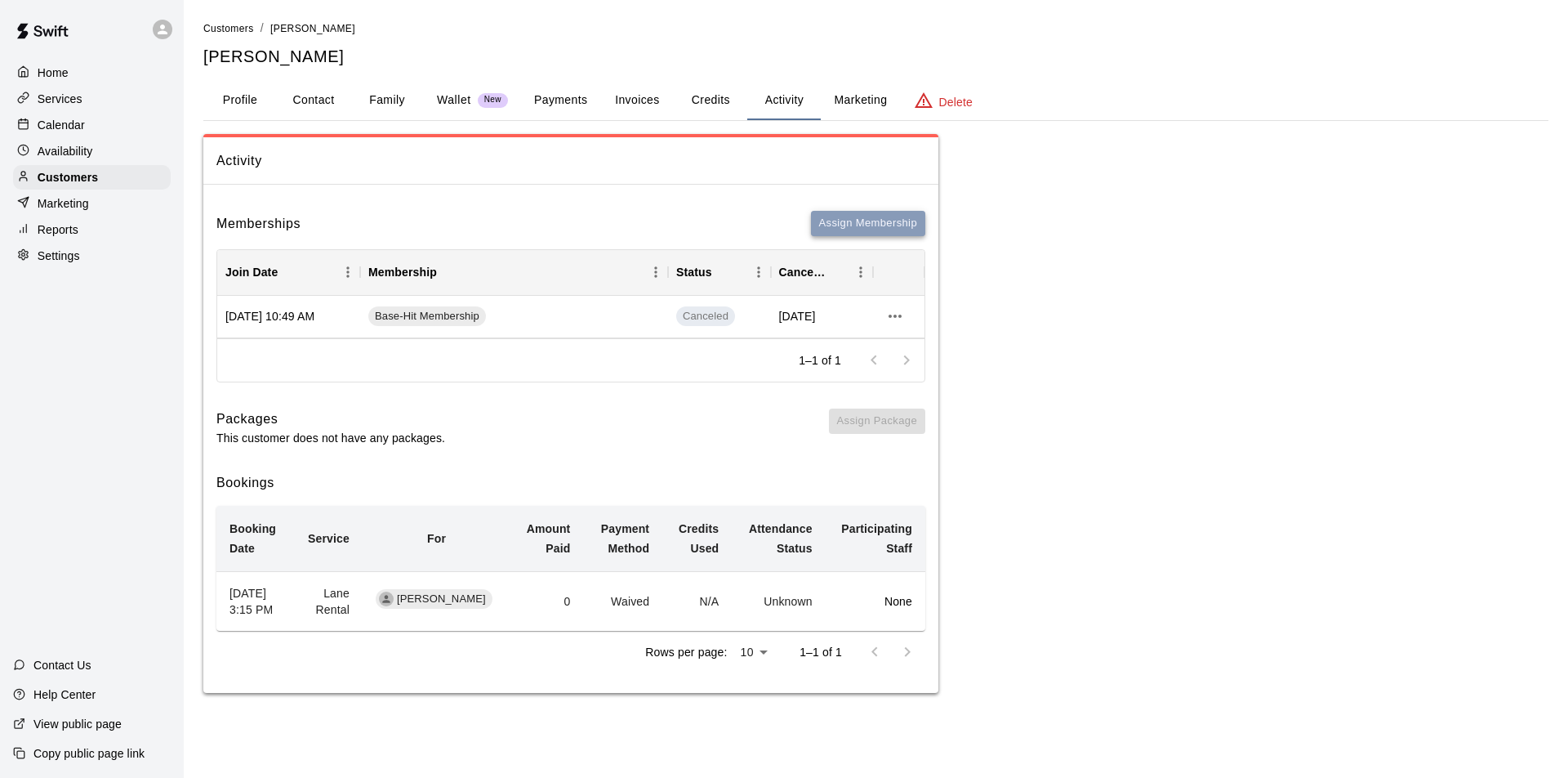
click at [840, 219] on button "Assign Membership" at bounding box center [868, 223] width 114 height 25
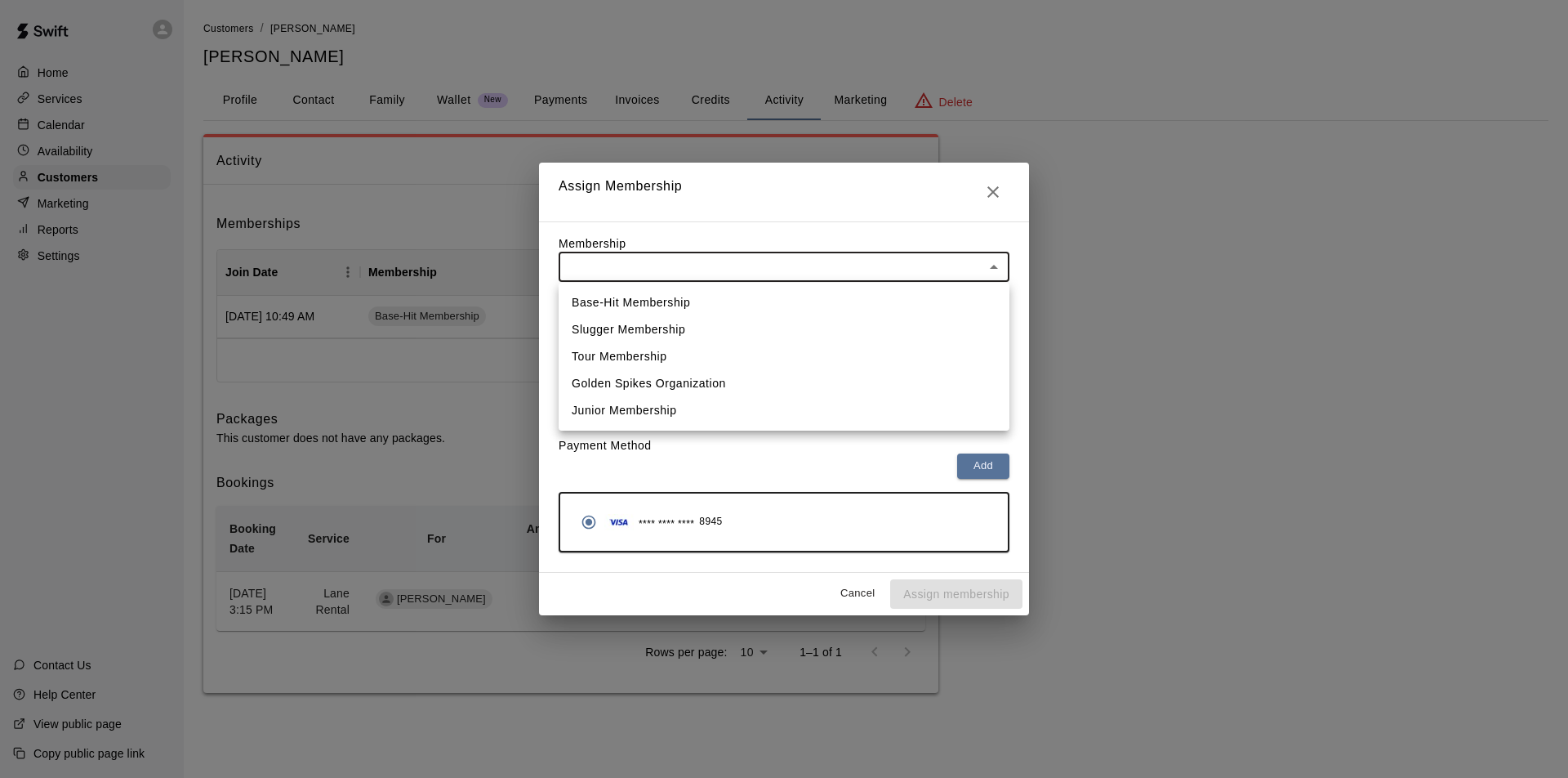
click at [991, 269] on body "Home Services Calendar Availability Customers Marketing Reports Settings Contac…" at bounding box center [784, 363] width 1568 height 725
click at [665, 307] on li "Base-Hit Membership" at bounding box center [784, 302] width 451 height 27
type input "**********"
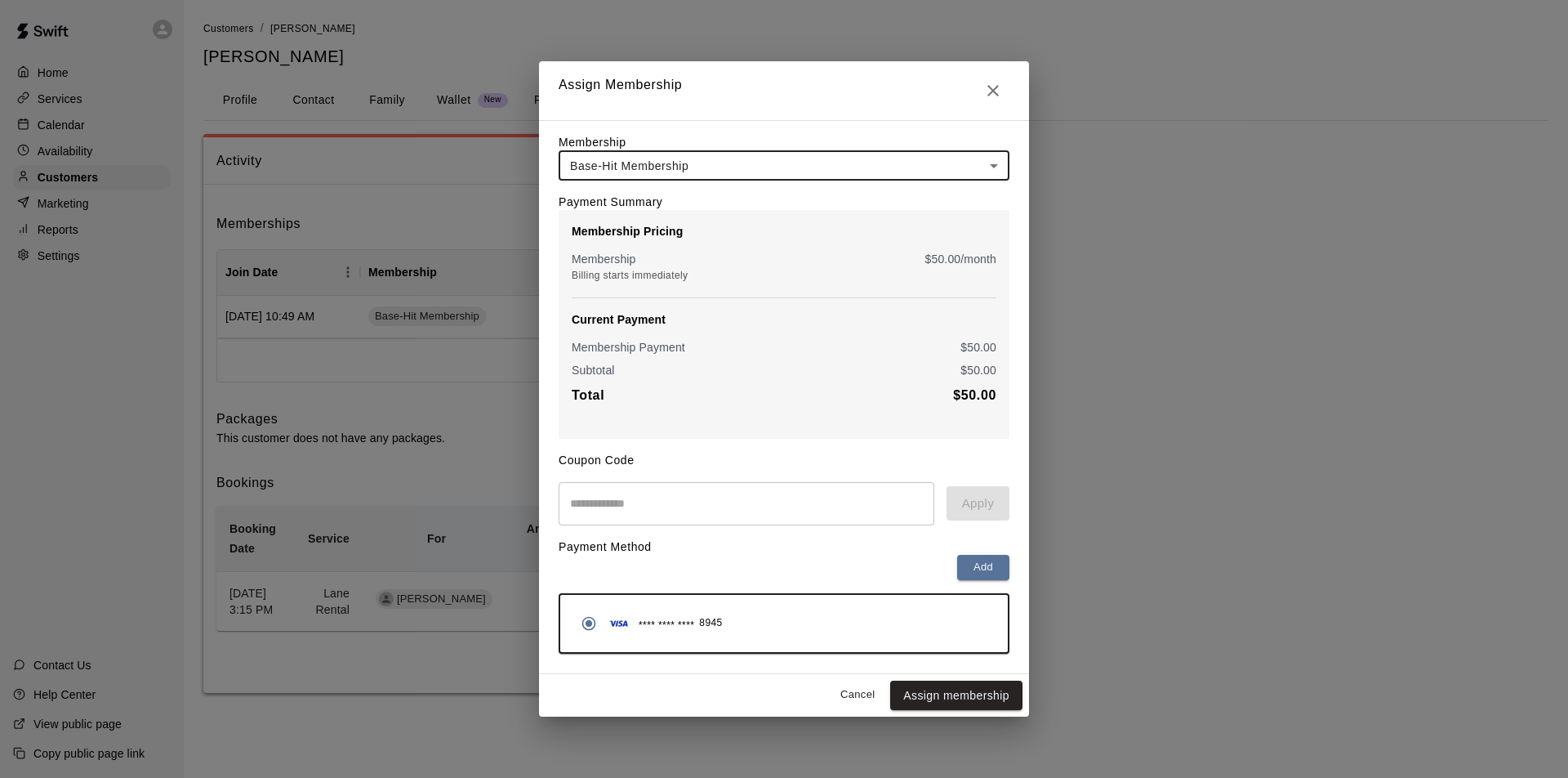
click at [849, 693] on button "Cancel" at bounding box center [857, 694] width 53 height 25
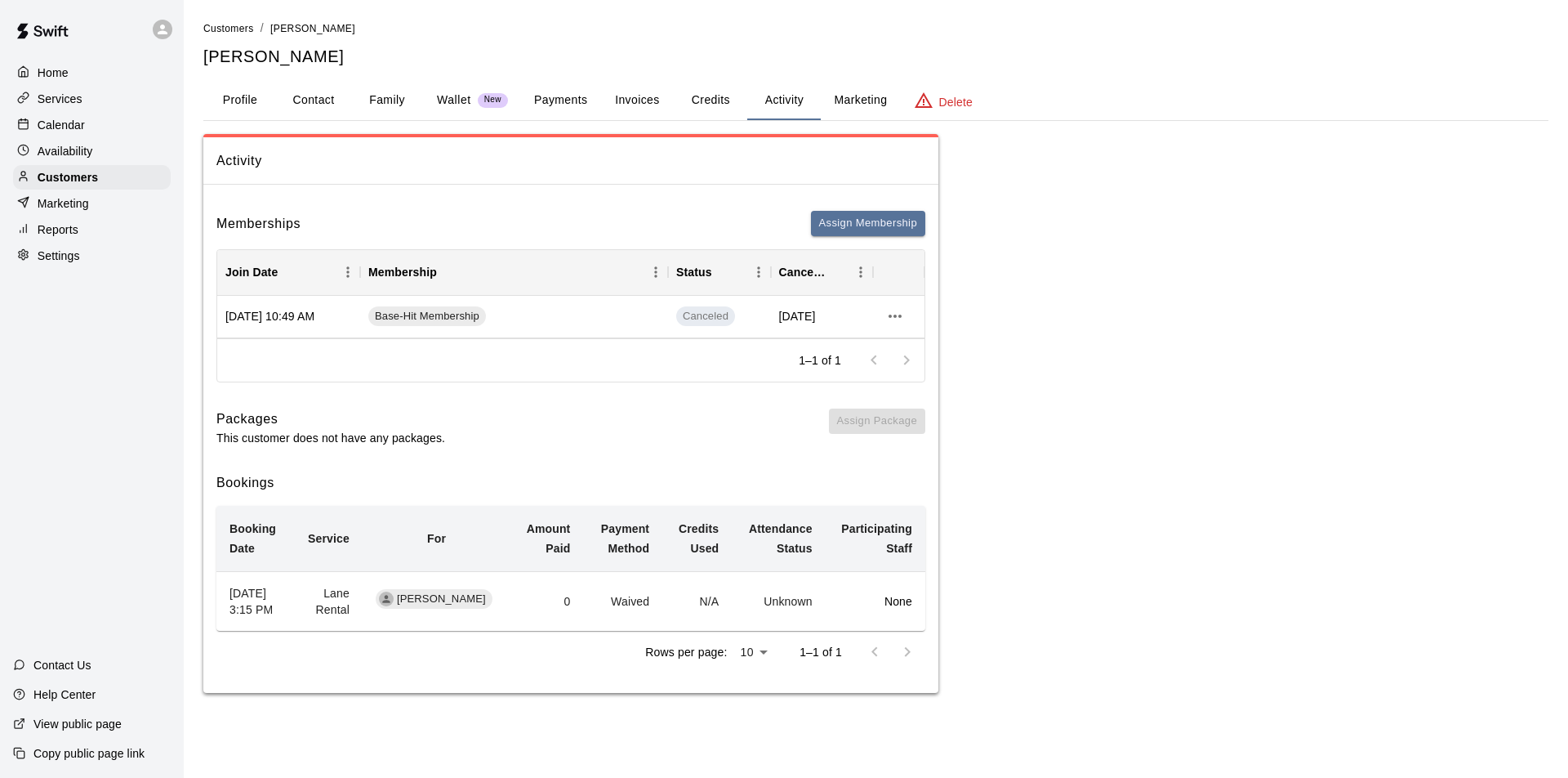
click at [69, 203] on p "Marketing" at bounding box center [63, 203] width 52 height 16
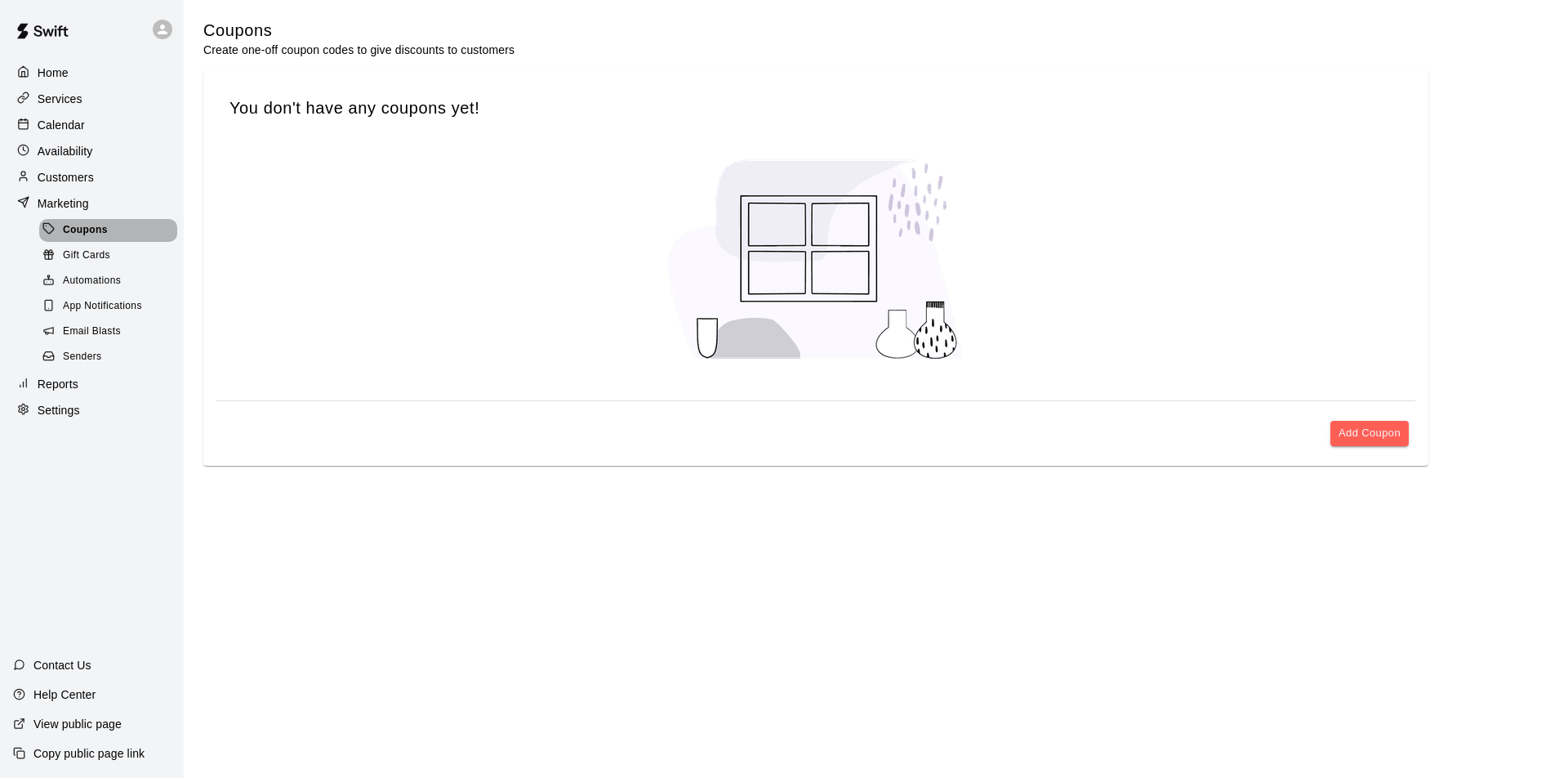
click at [82, 225] on span "Coupons" at bounding box center [86, 230] width 45 height 16
click at [1369, 435] on button "Add Coupon" at bounding box center [1369, 433] width 78 height 25
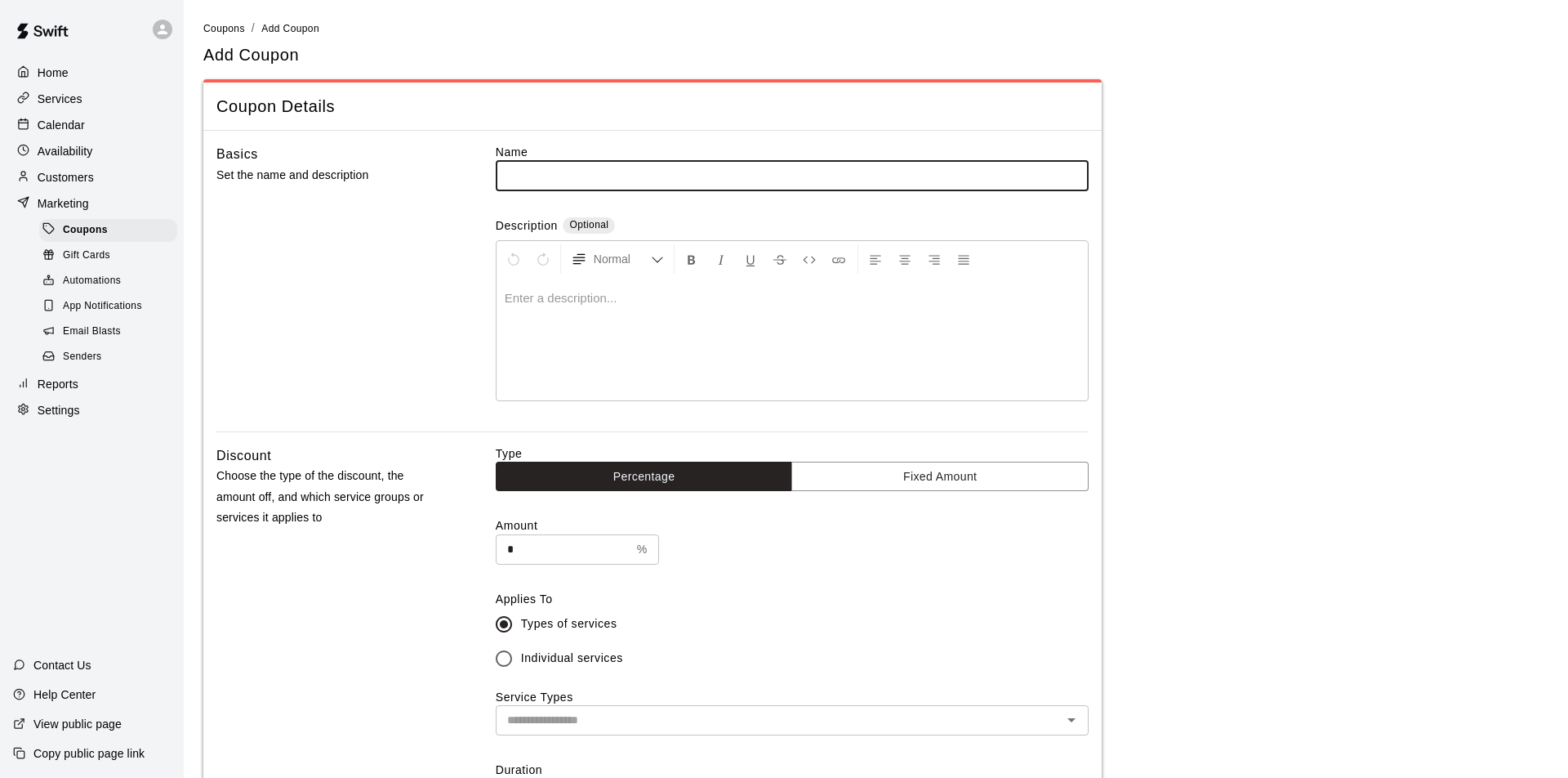
type input "*"
type input "**********"
click at [409, 304] on div "Basics Set the name and description" at bounding box center [330, 287] width 227 height 288
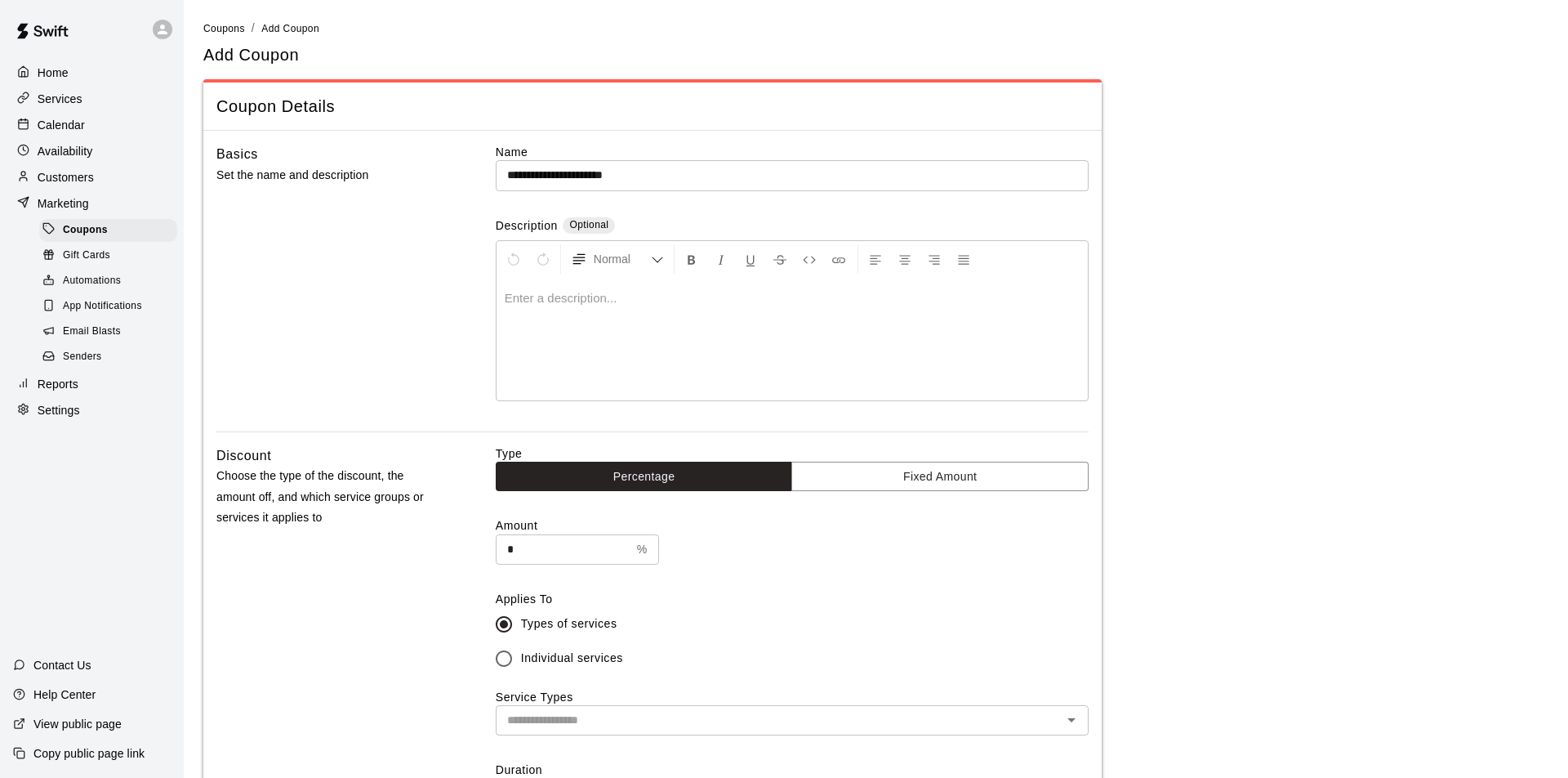
click at [510, 296] on p at bounding box center [791, 298] width 575 height 16
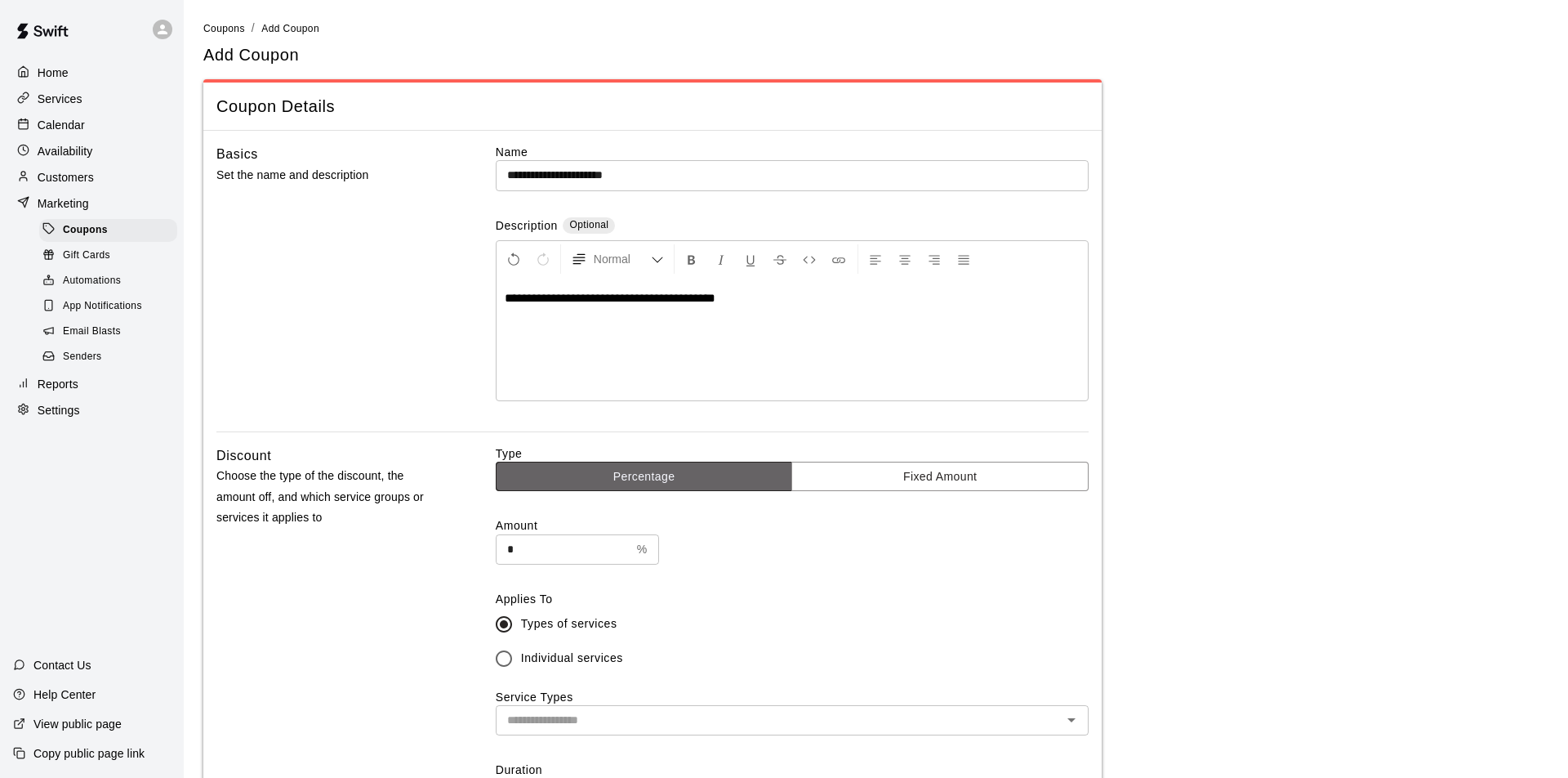
click at [658, 474] on button "Percentage" at bounding box center [644, 477] width 298 height 30
click at [505, 545] on input "*" at bounding box center [562, 549] width 135 height 30
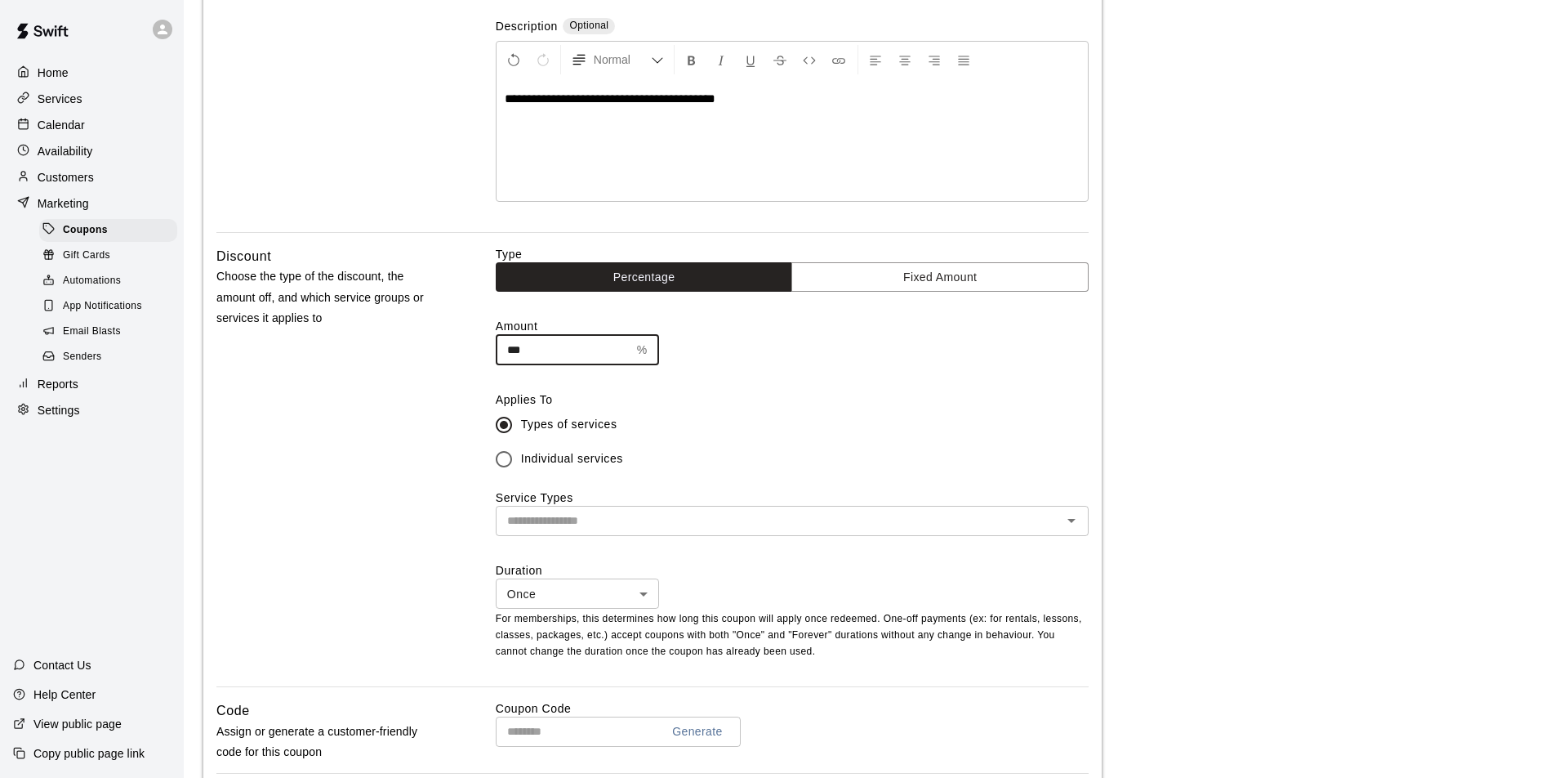
scroll to position [209, 0]
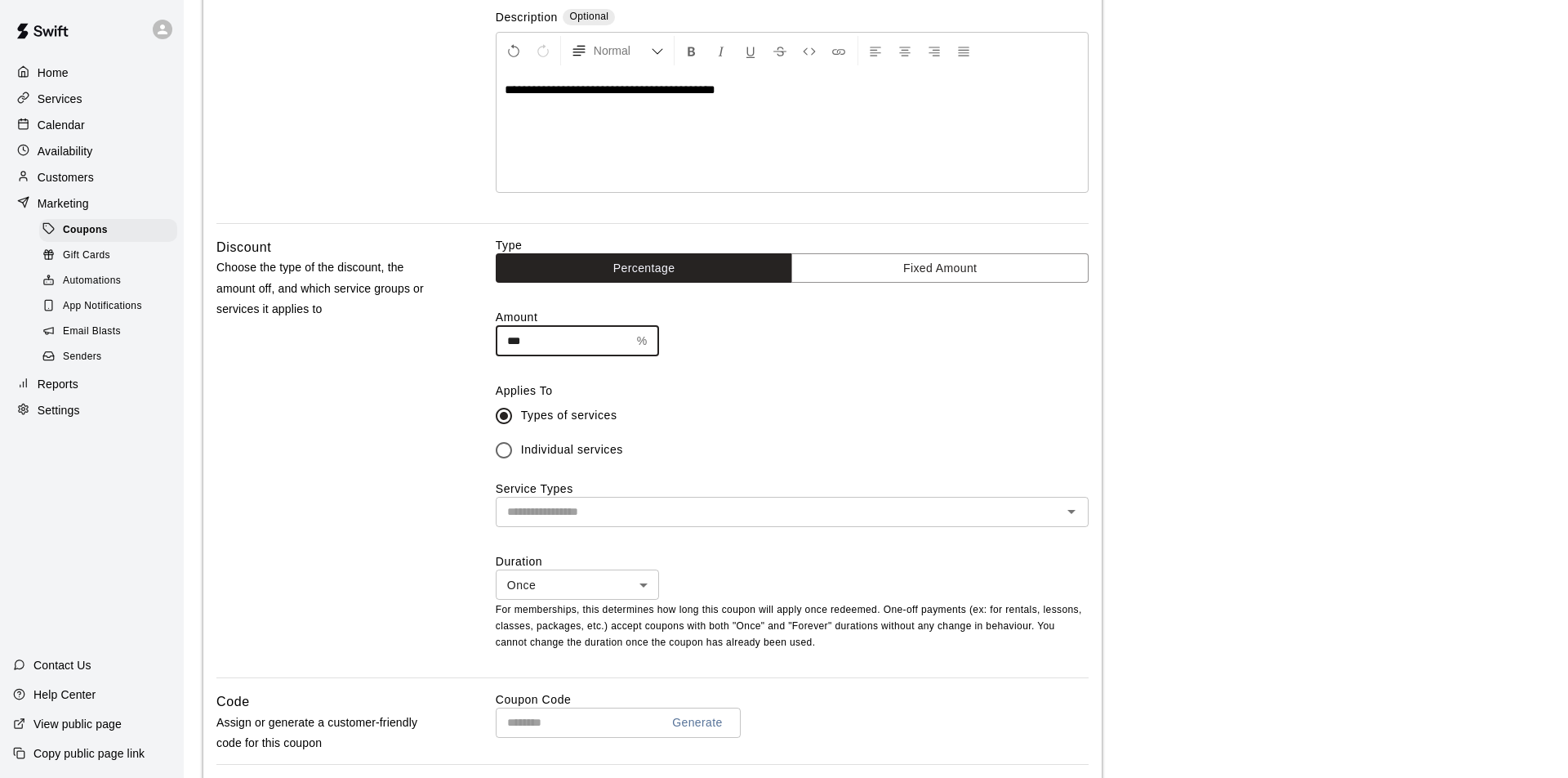
type input "***"
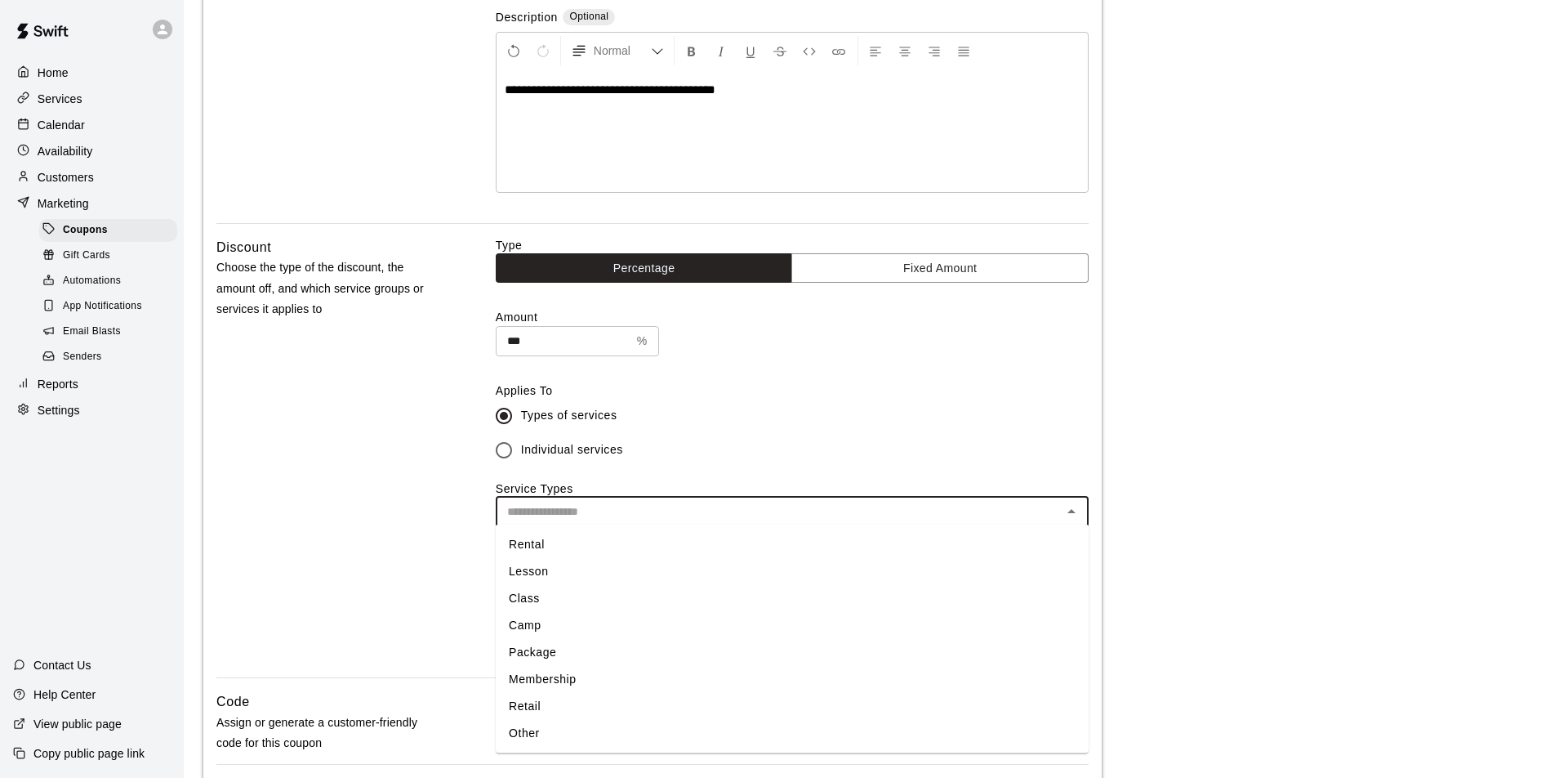
click at [628, 517] on input "text" at bounding box center [779, 512] width 556 height 20
click at [550, 676] on li "Membership" at bounding box center [791, 679] width 592 height 27
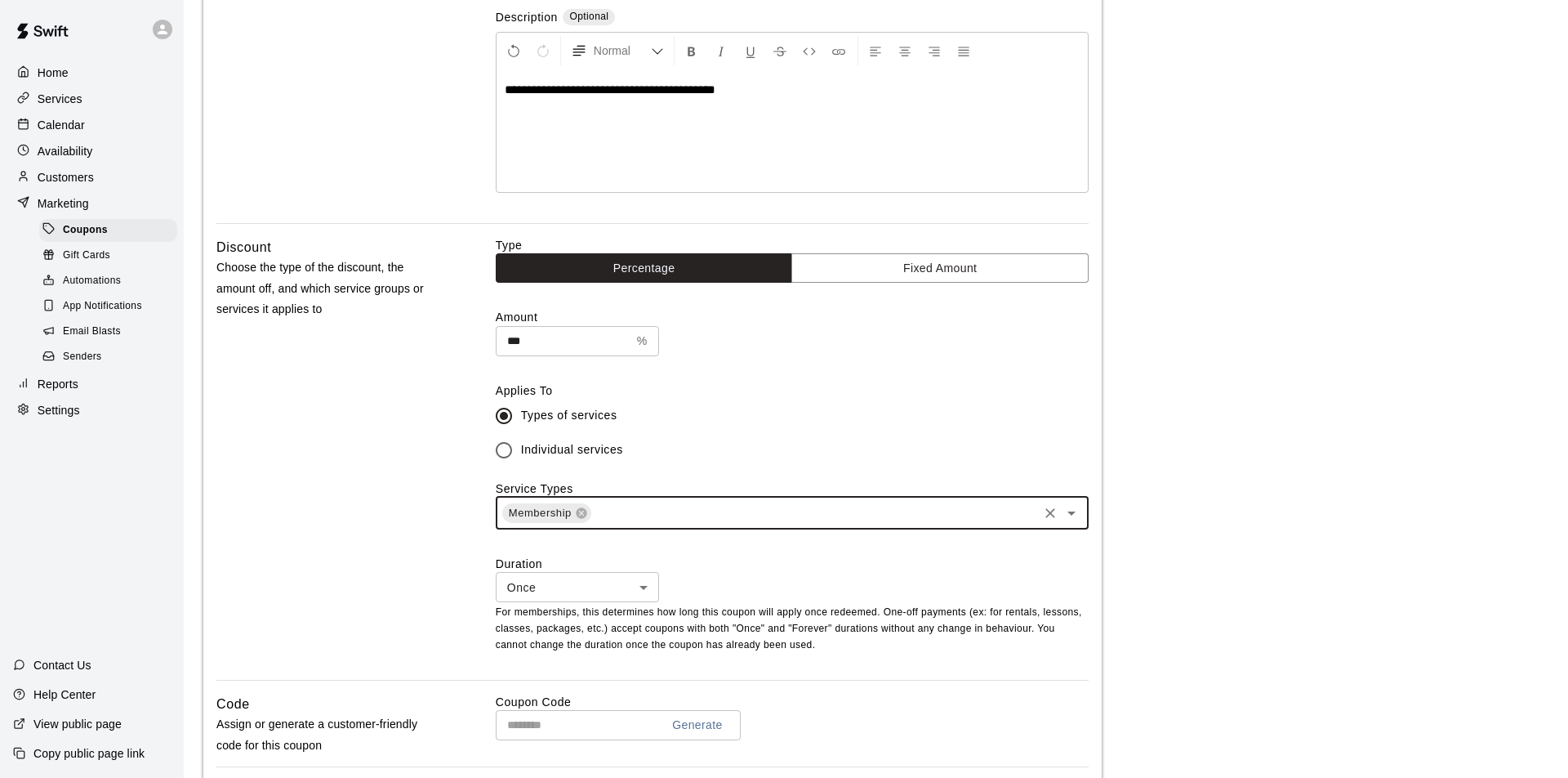
scroll to position [209, 1]
click at [644, 583] on body "**********" at bounding box center [784, 502] width 1568 height 1421
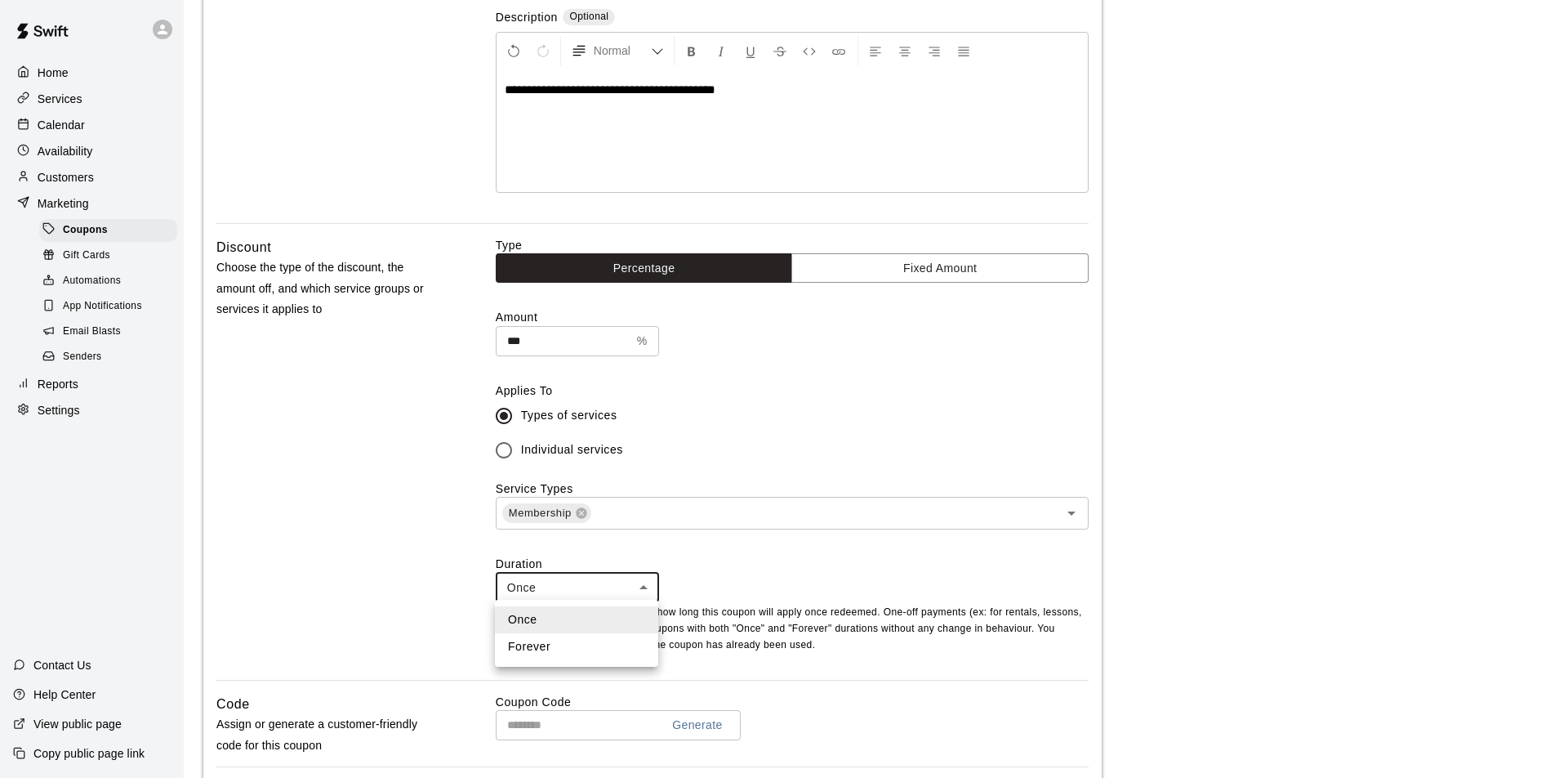
click at [644, 583] on div at bounding box center [784, 389] width 1568 height 778
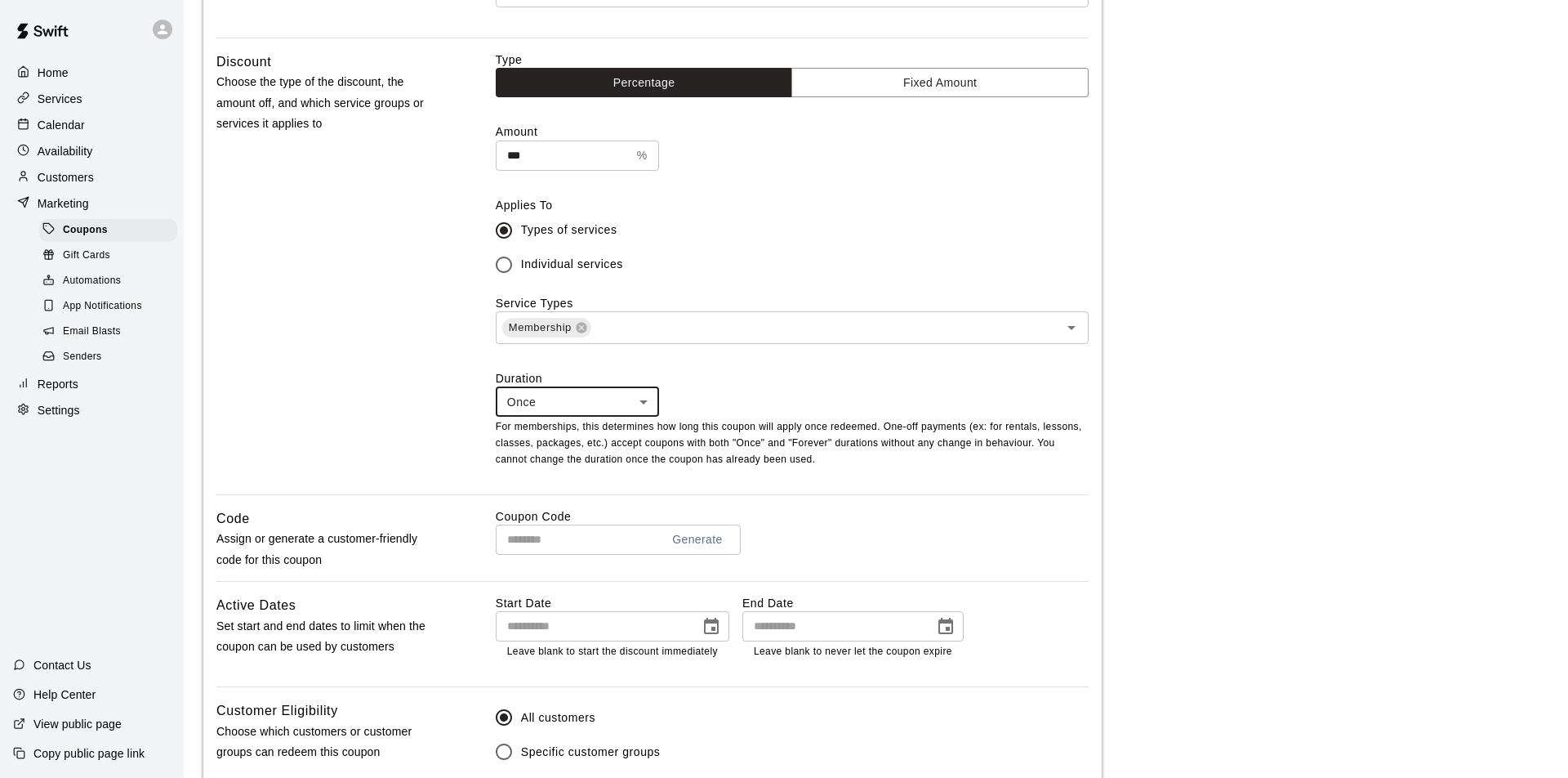
scroll to position [544, 0]
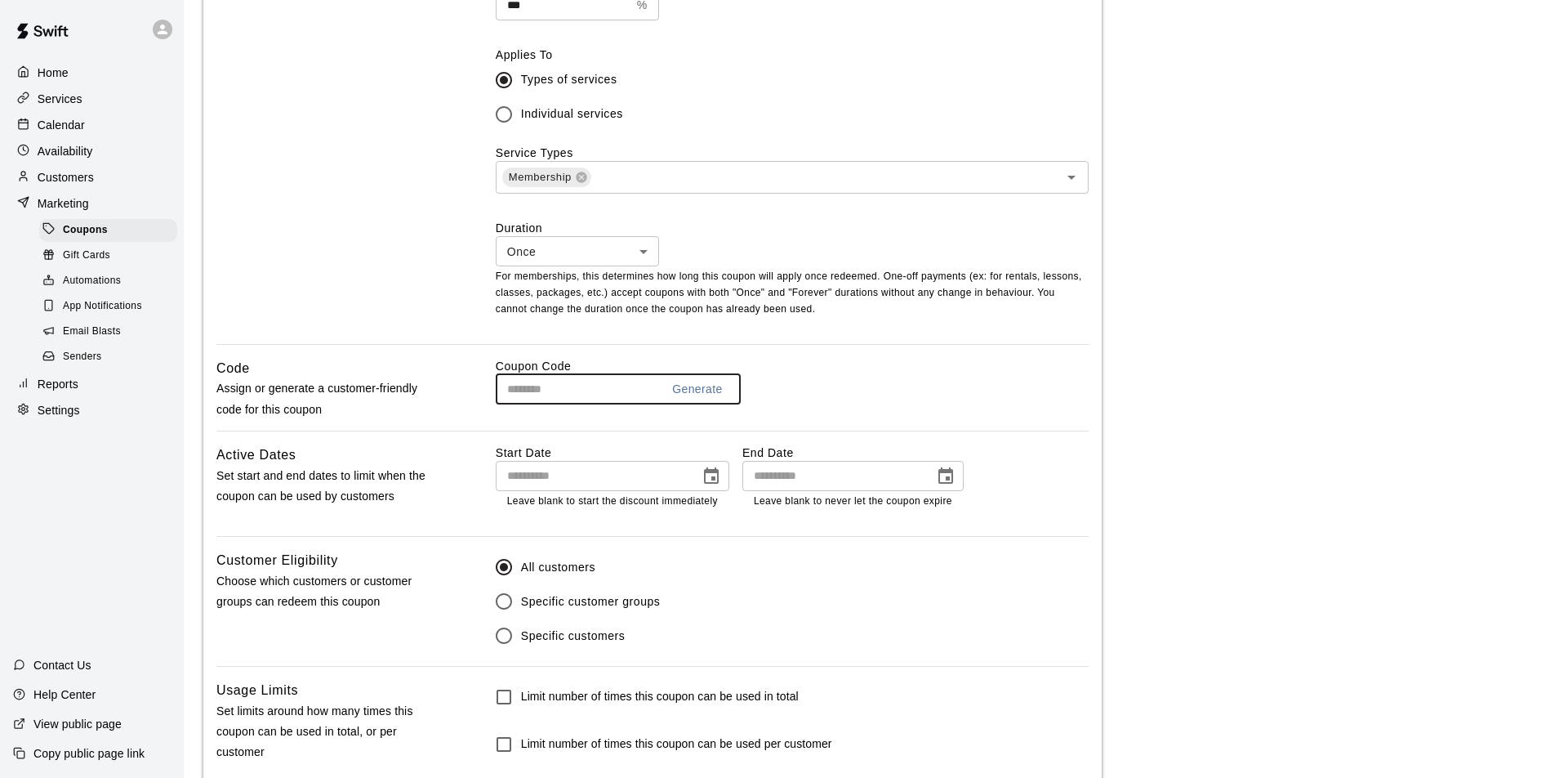
drag, startPoint x: 568, startPoint y: 387, endPoint x: 495, endPoint y: 389, distance: 73.0
click at [495, 389] on input "text" at bounding box center [571, 389] width 151 height 30
type input "********"
click at [755, 473] on input "**********" at bounding box center [832, 476] width 181 height 30
type input "**********"
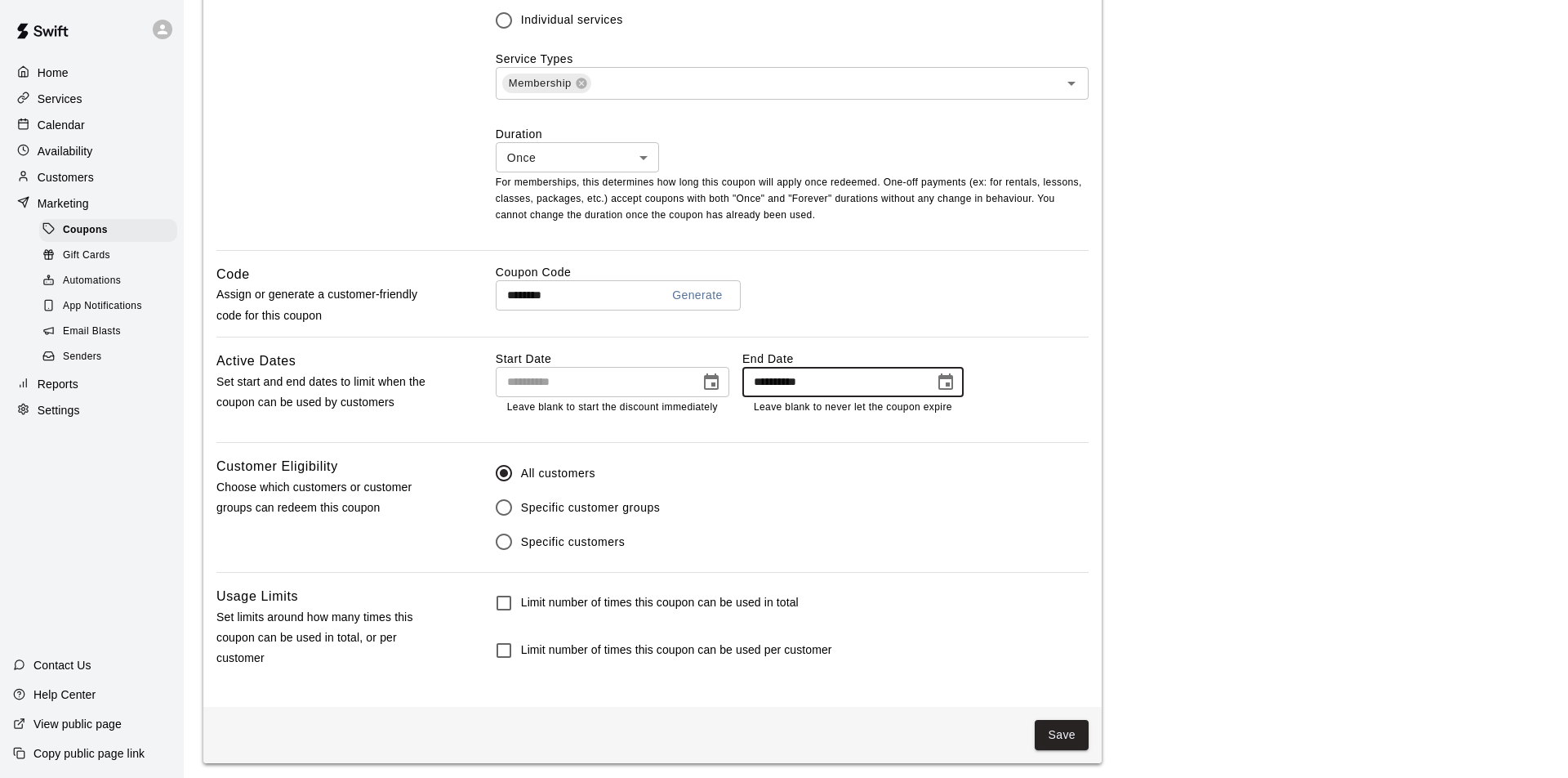
scroll to position [636, 0]
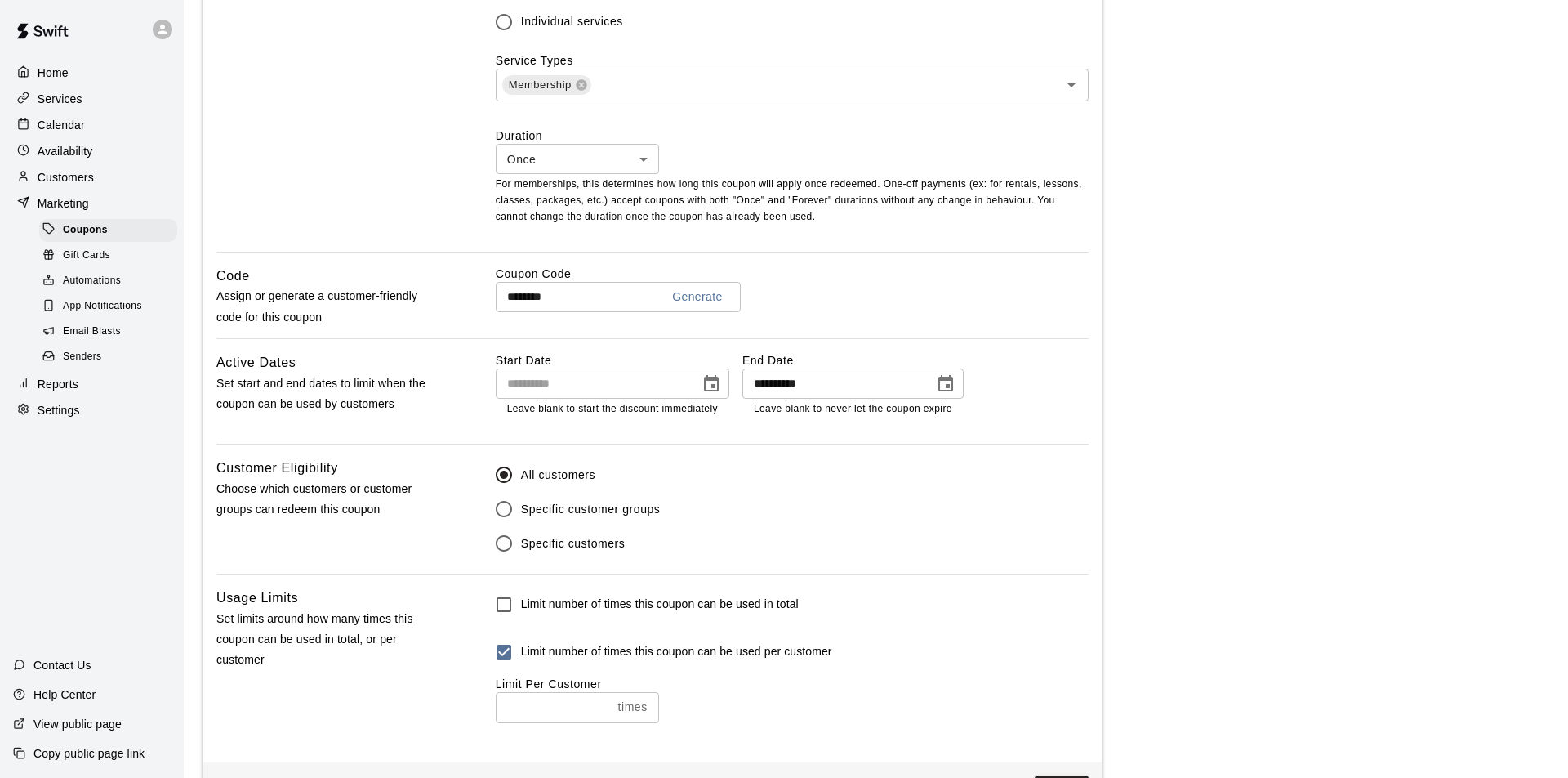
type input "*"
click at [606, 698] on input "*" at bounding box center [553, 707] width 116 height 30
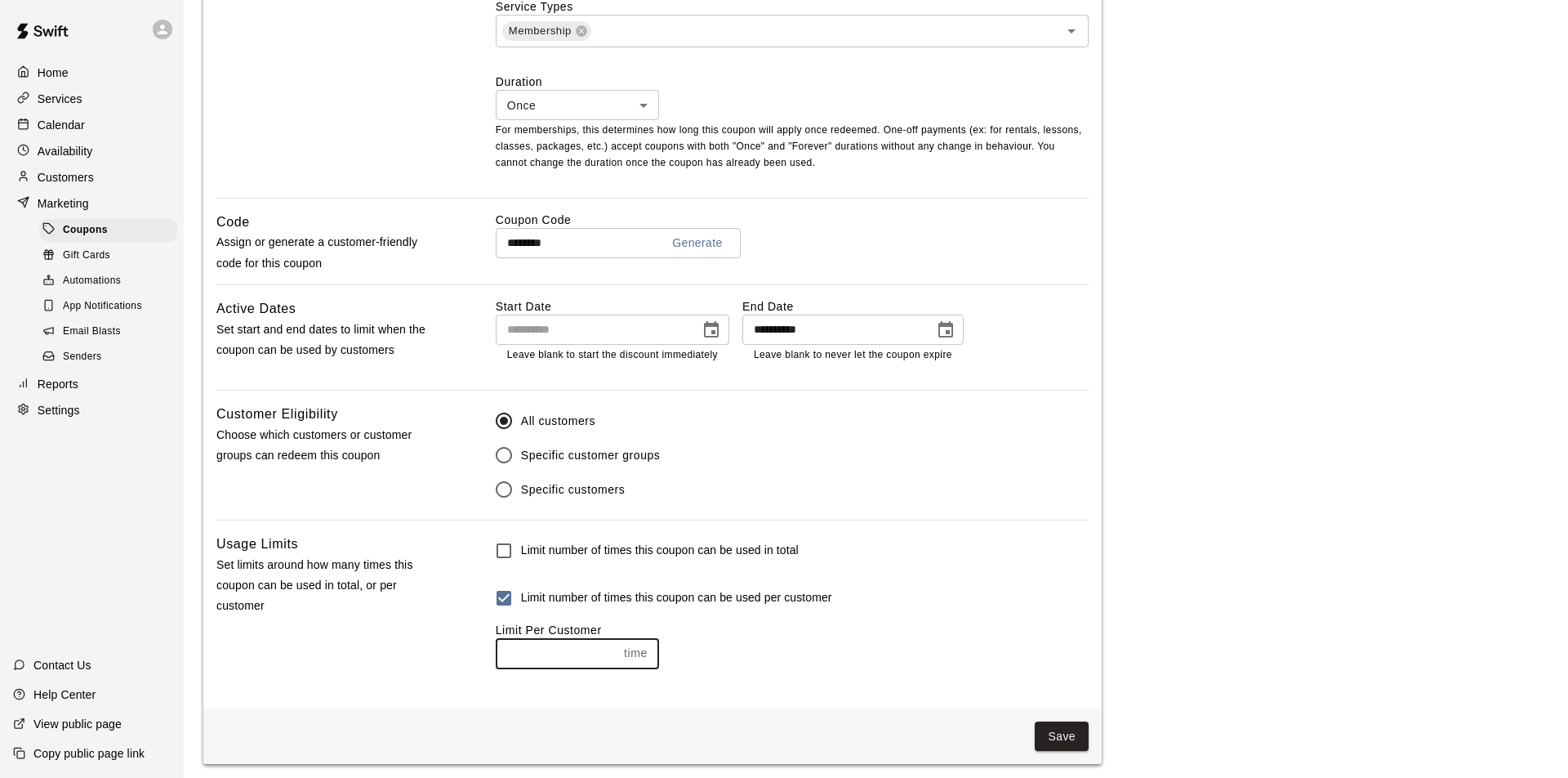
scroll to position [690, 0]
click at [1061, 732] on button "Save" at bounding box center [1061, 737] width 53 height 30
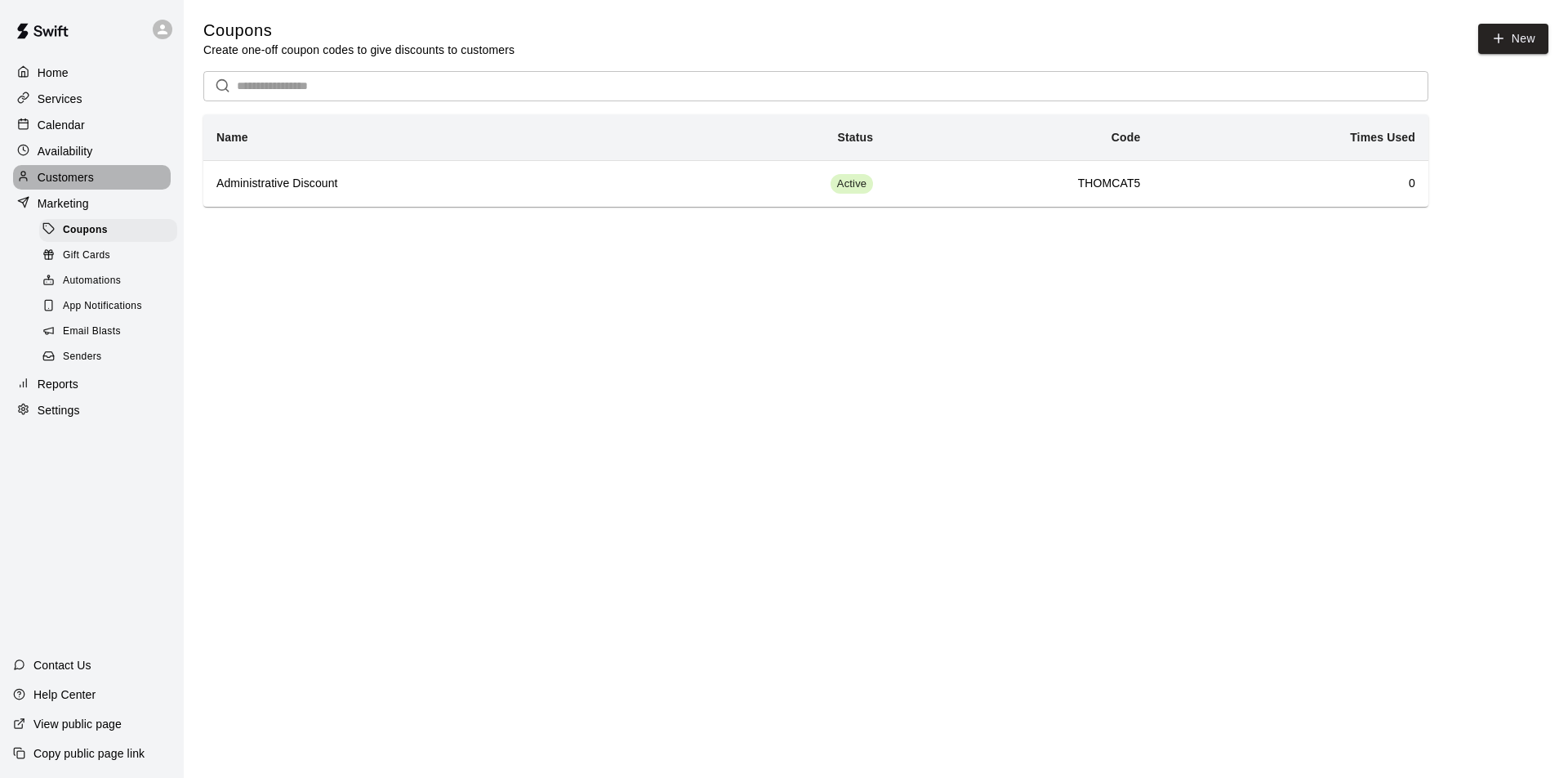
click at [69, 176] on p "Customers" at bounding box center [65, 177] width 56 height 16
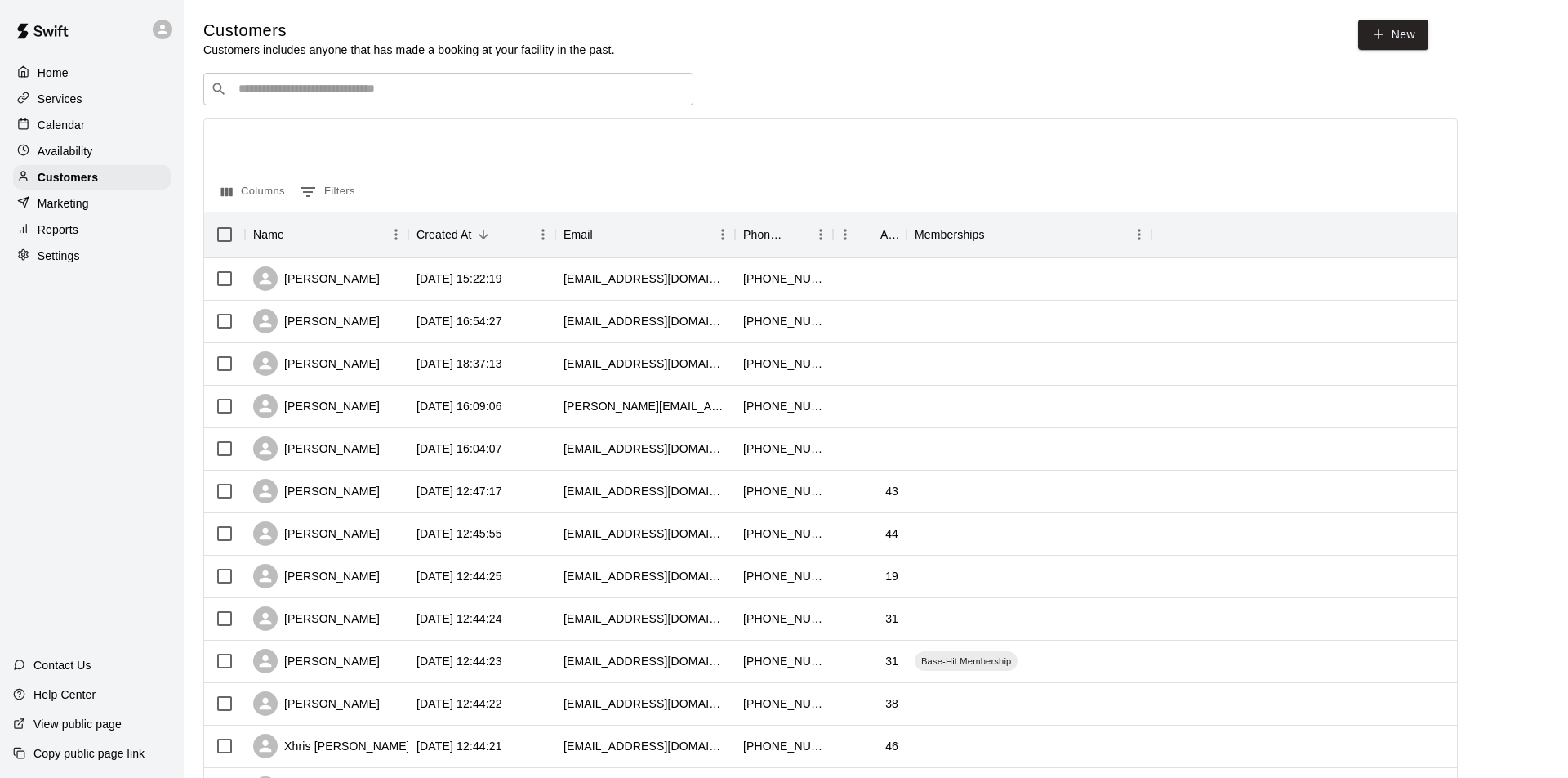
click at [302, 85] on input "Search customers by name or email" at bounding box center [460, 89] width 453 height 16
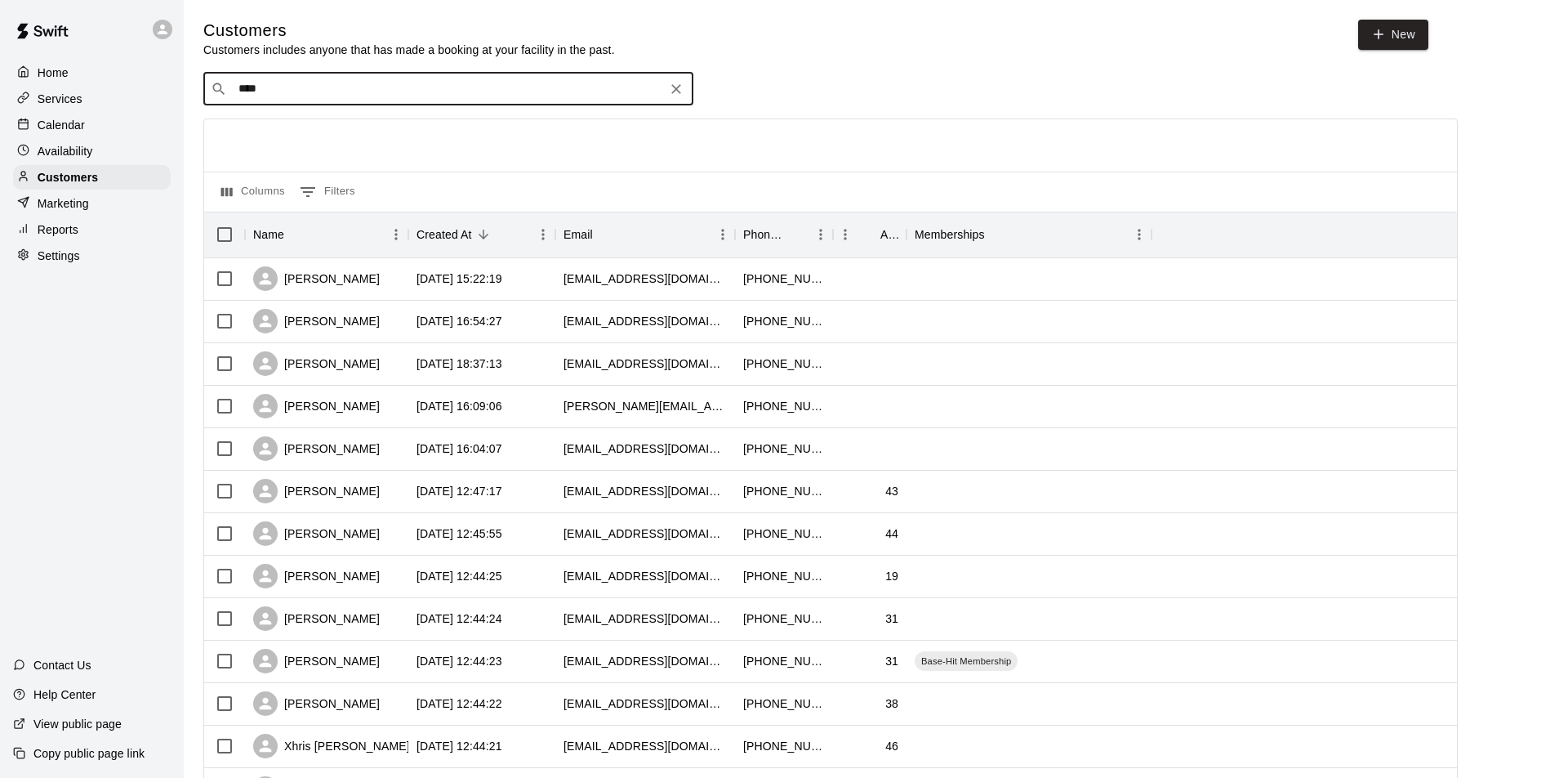
type input "*****"
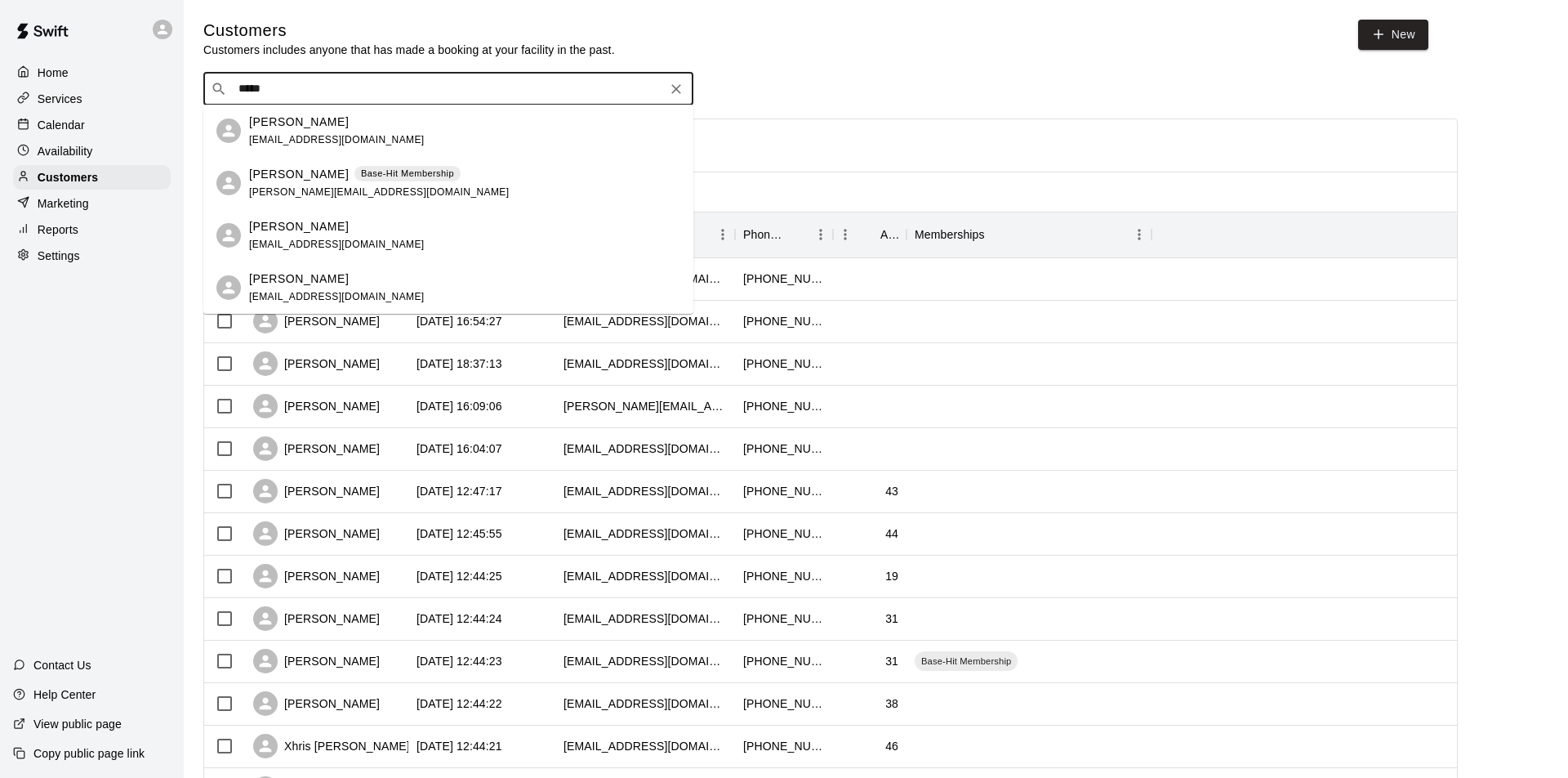
click at [290, 132] on div "Susan Henry susanhenry25@gmail.com" at bounding box center [337, 130] width 176 height 35
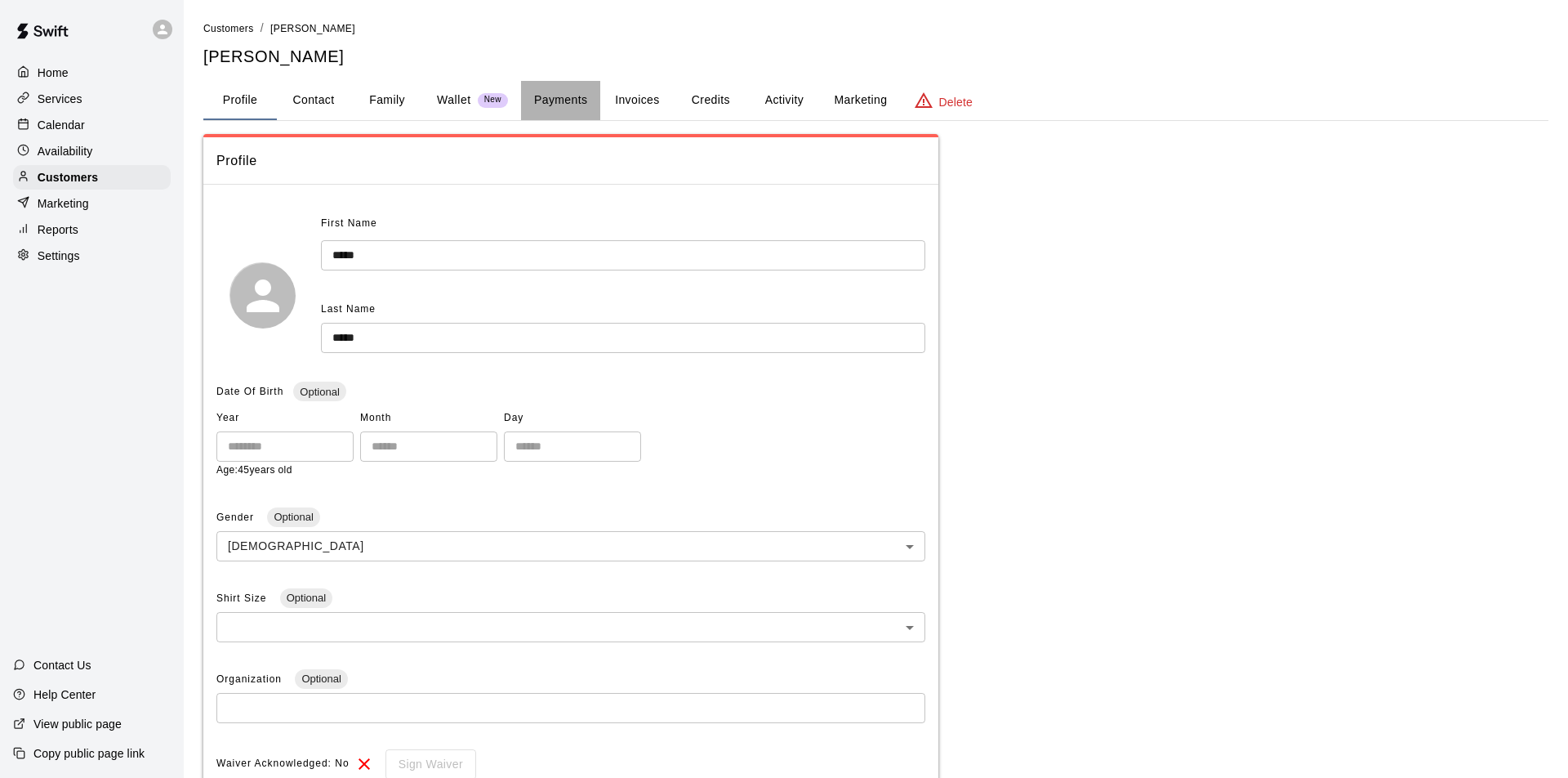
drag, startPoint x: 564, startPoint y: 100, endPoint x: 575, endPoint y: 100, distance: 11.0
click at [564, 100] on button "Payments" at bounding box center [560, 101] width 79 height 39
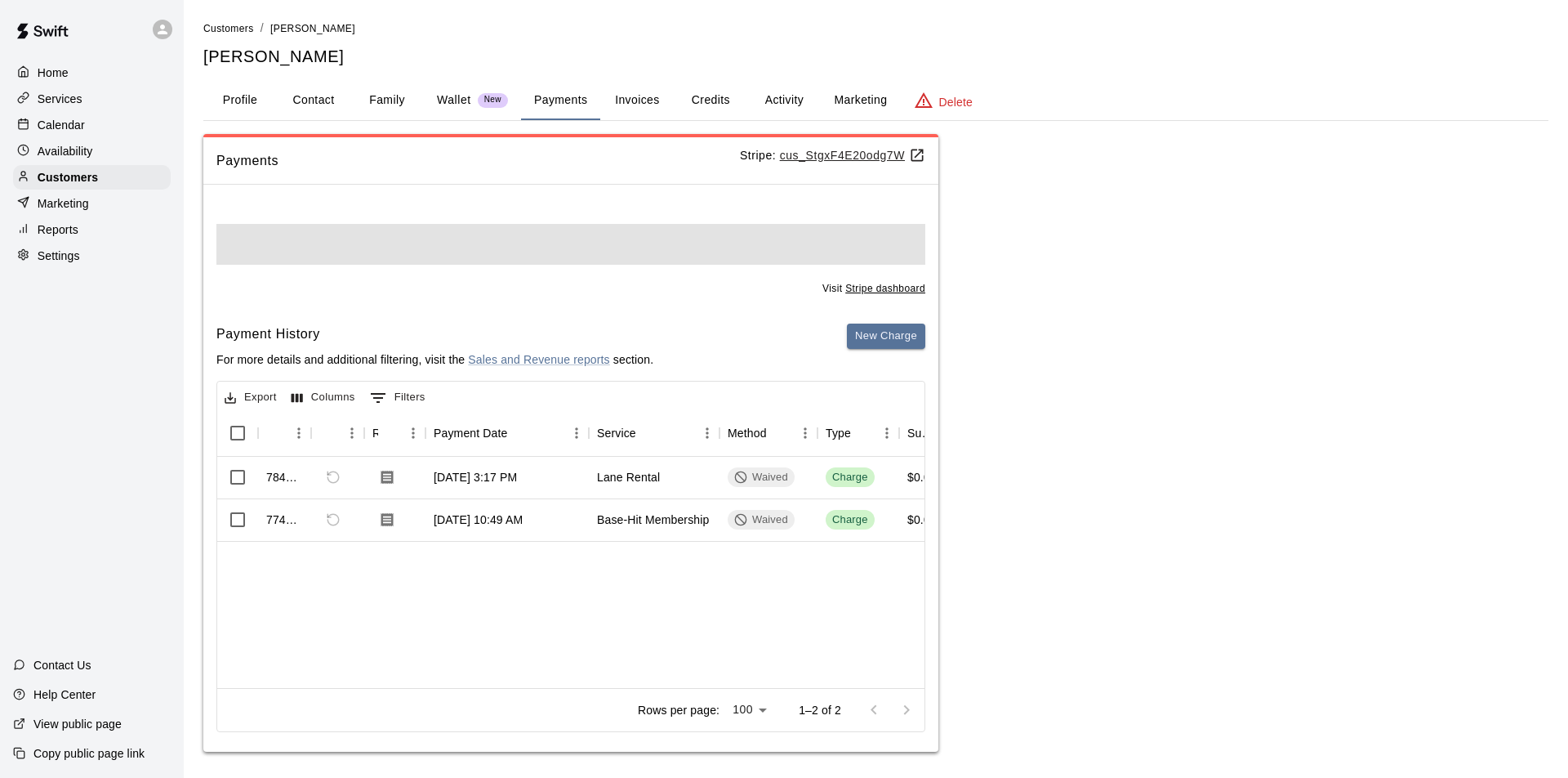
click at [634, 99] on button "Invoices" at bounding box center [637, 101] width 73 height 39
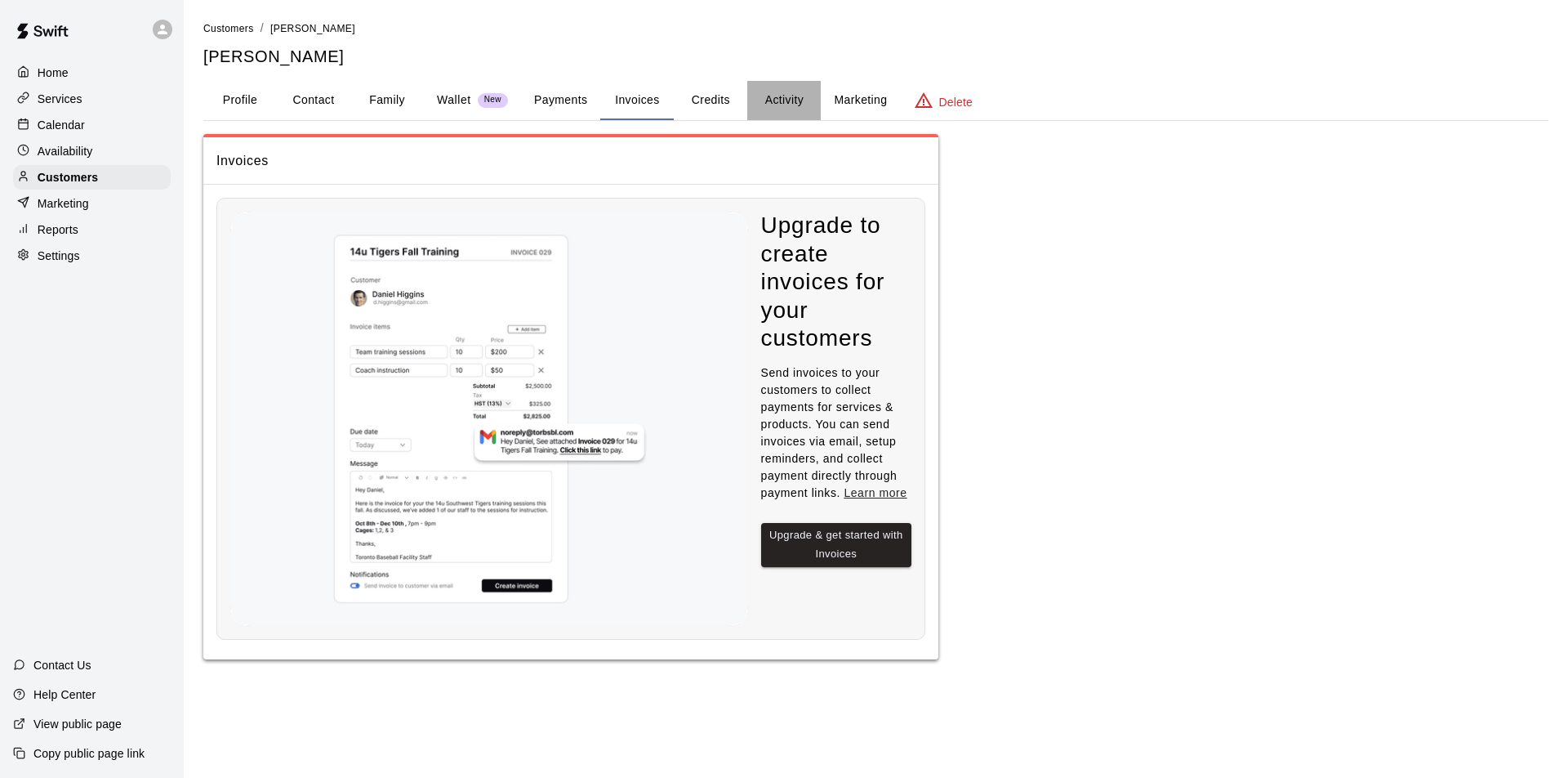
click at [780, 98] on button "Activity" at bounding box center [784, 101] width 73 height 39
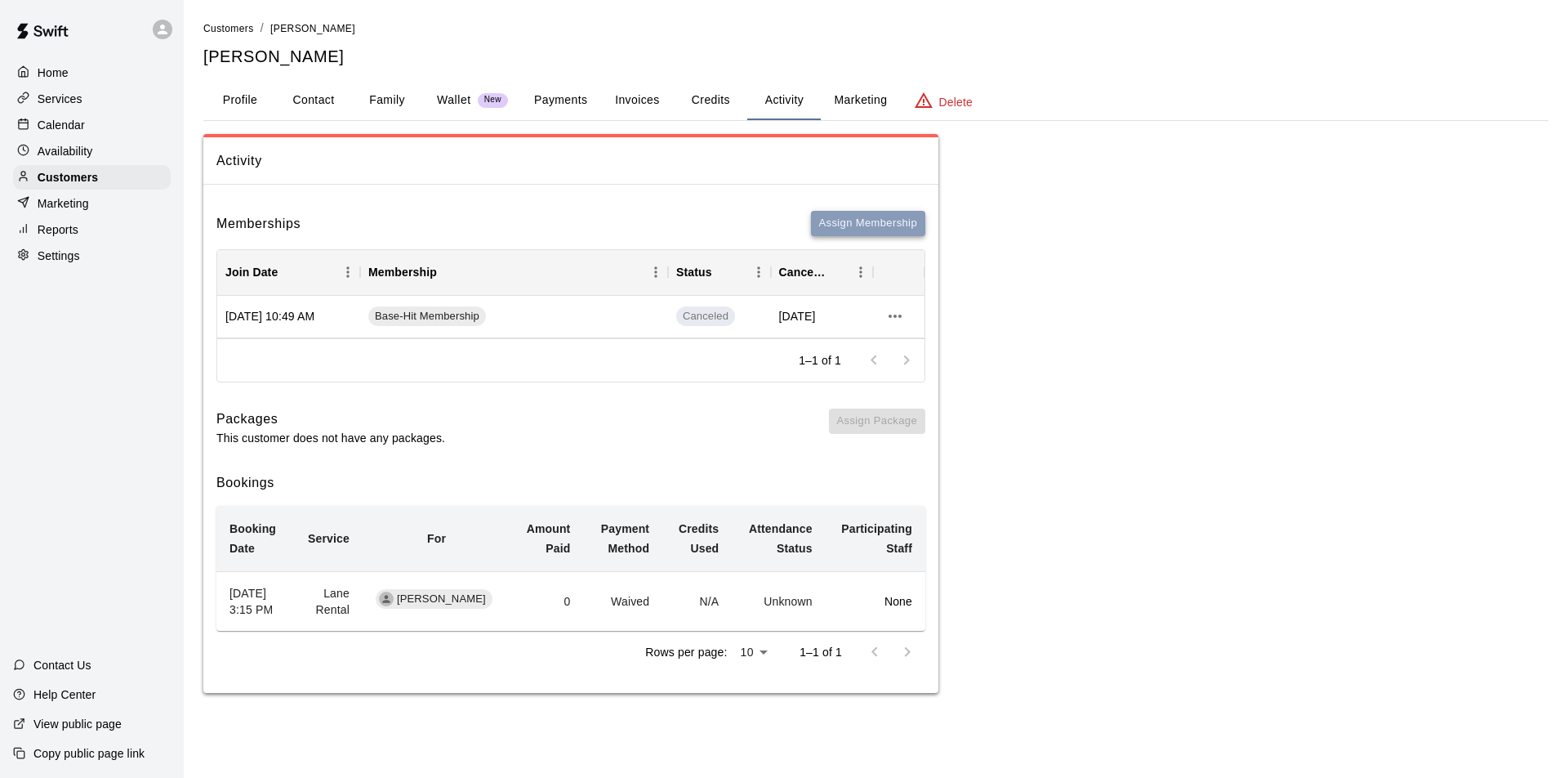
click at [853, 223] on button "Assign Membership" at bounding box center [868, 223] width 114 height 25
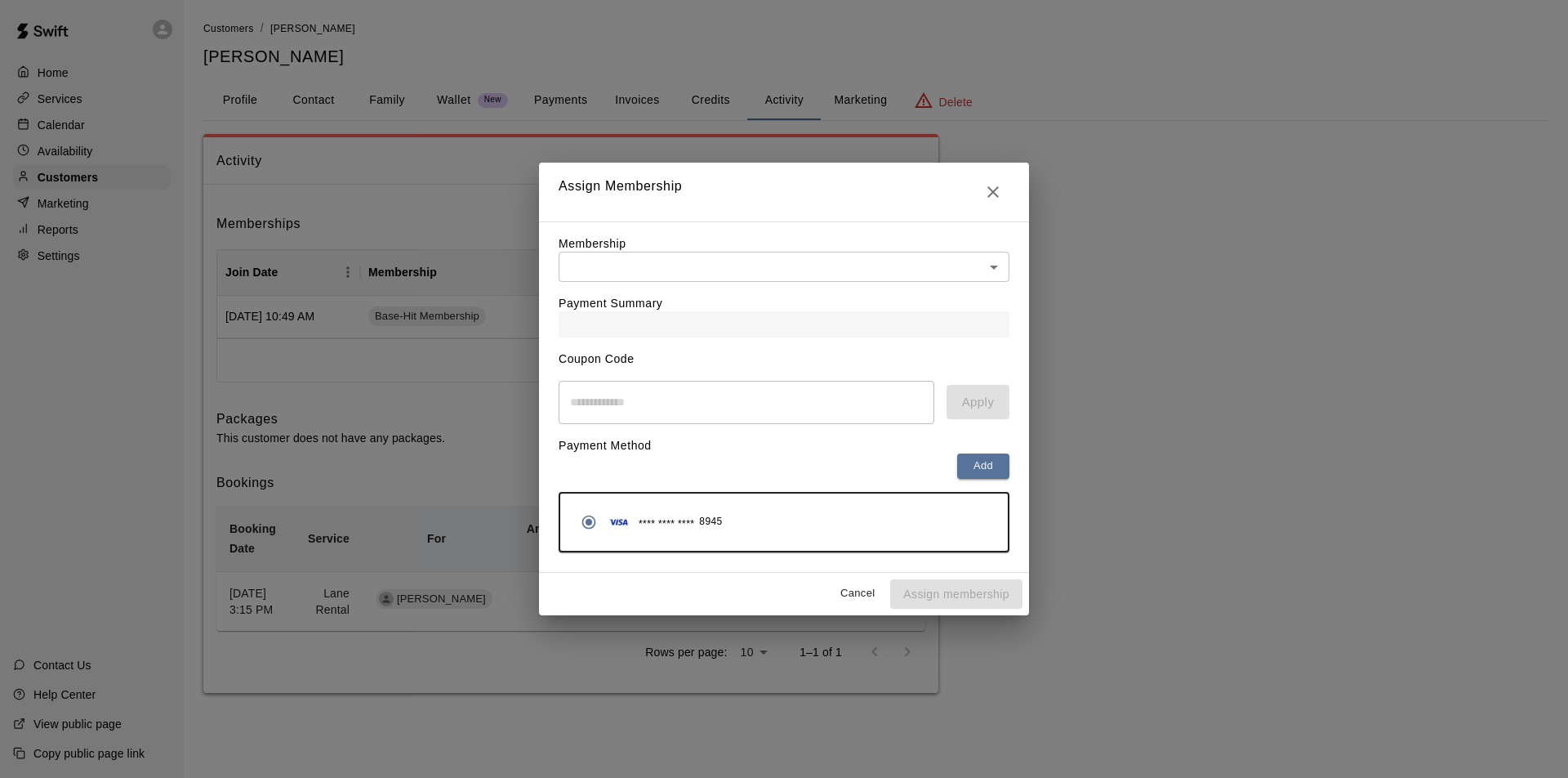
click at [788, 271] on body "Home Services Calendar Availability Customers Marketing Reports Settings Contac…" at bounding box center [784, 363] width 1568 height 725
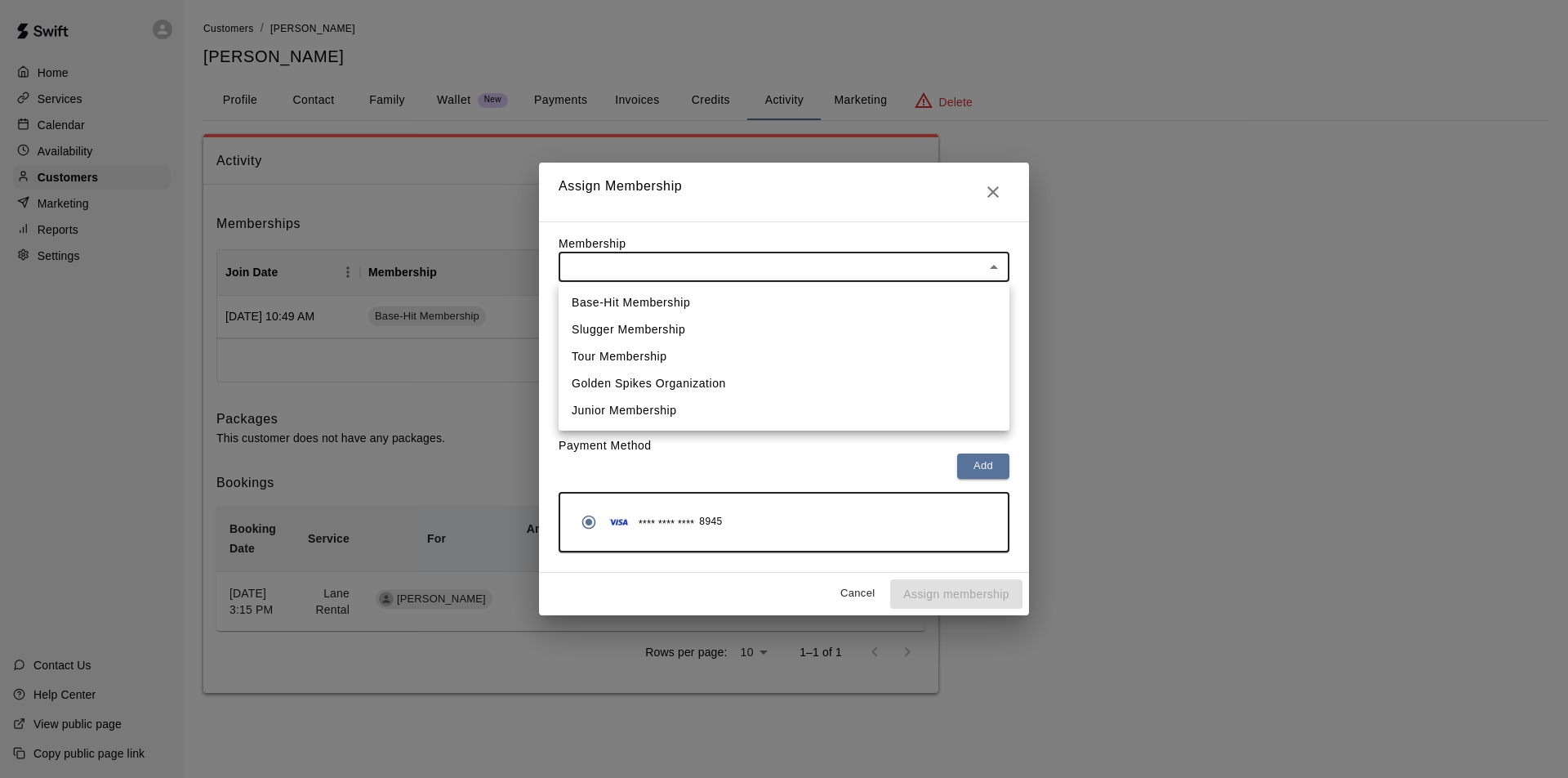
click at [641, 306] on li "Base-Hit Membership" at bounding box center [784, 302] width 451 height 27
type input "**********"
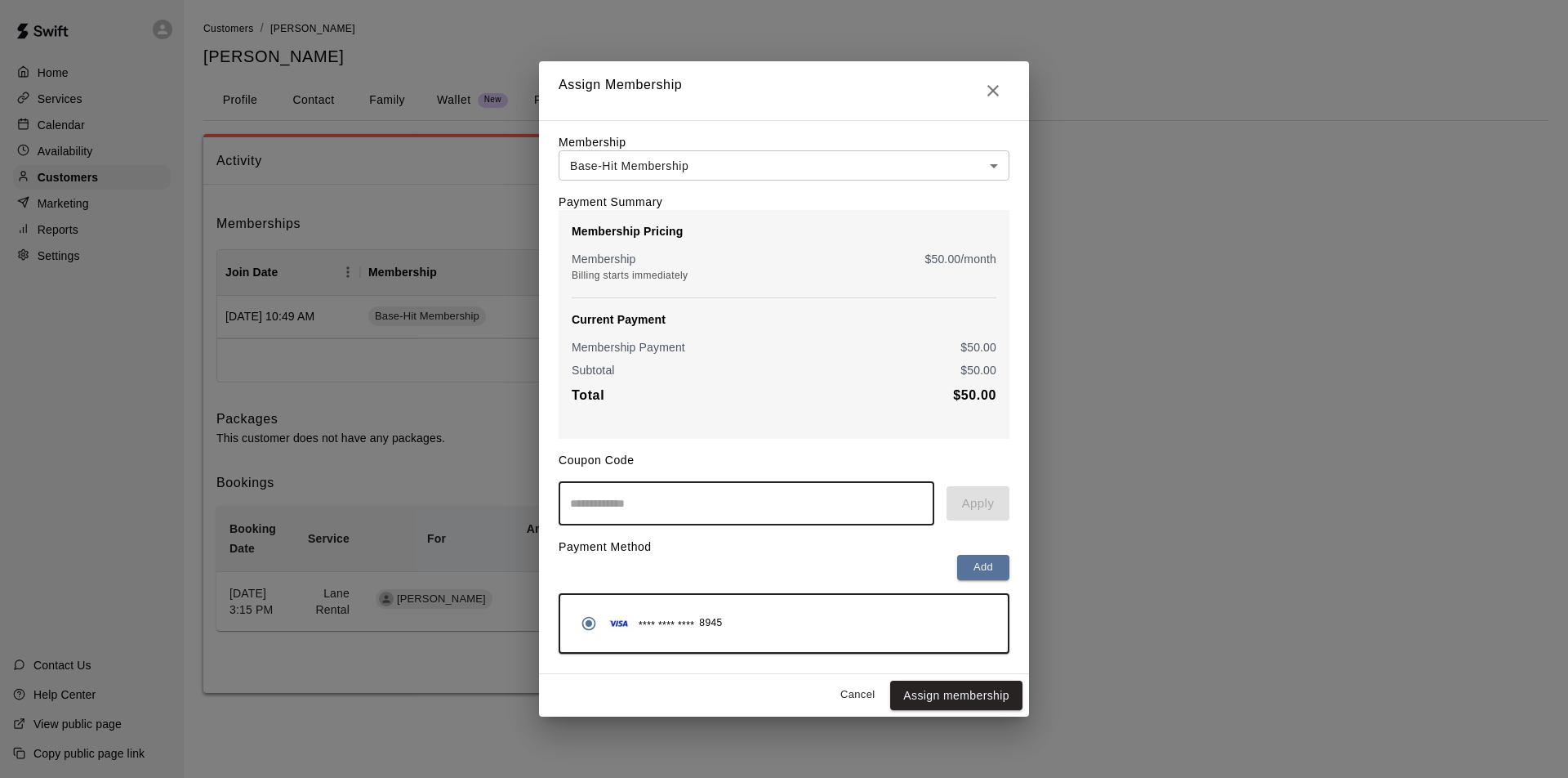
click at [625, 510] on input "text" at bounding box center [747, 504] width 376 height 44
type input "********"
click at [969, 502] on button "Apply" at bounding box center [977, 503] width 63 height 34
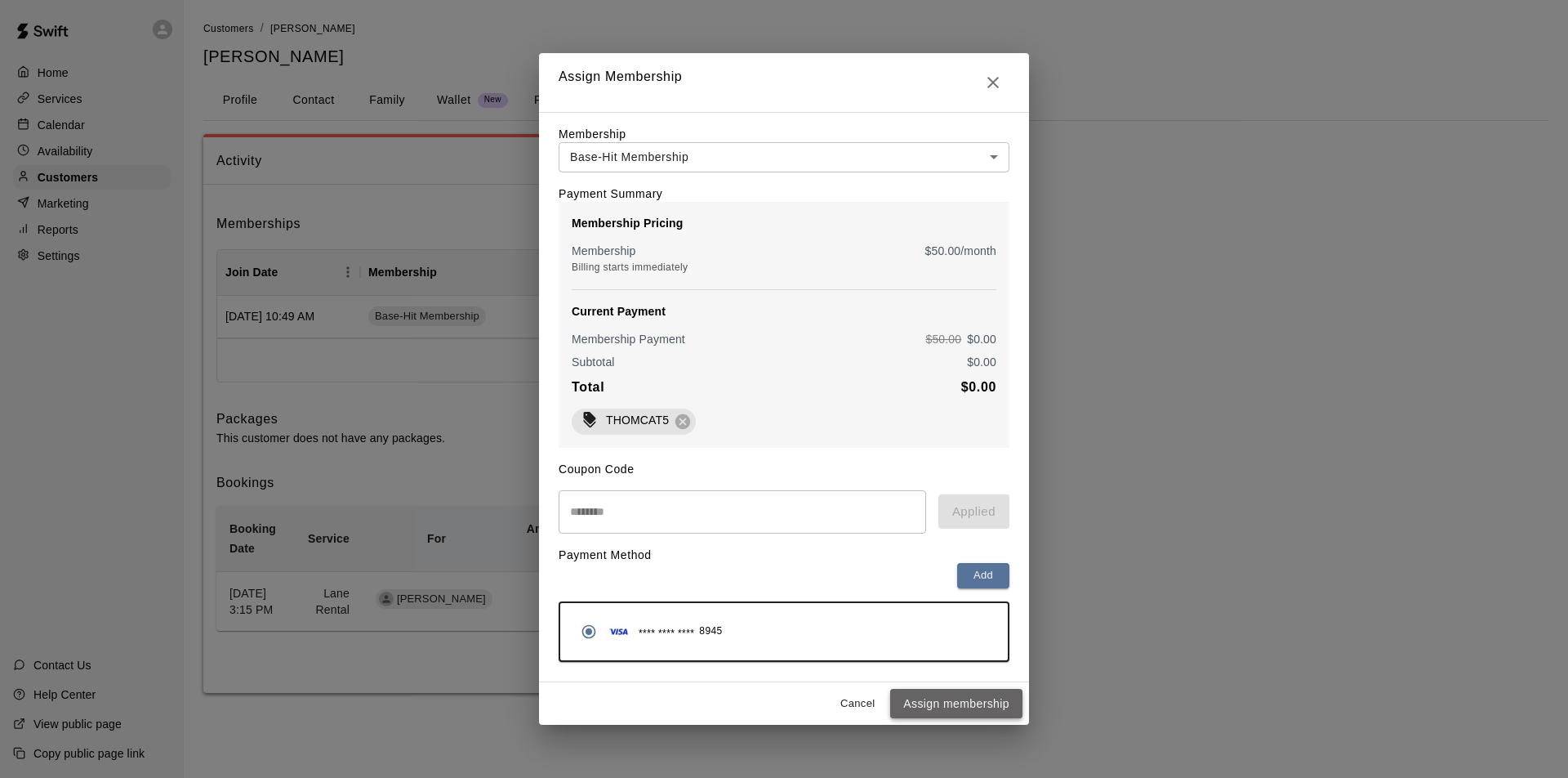
click at [960, 707] on button "Assign membership" at bounding box center [956, 704] width 132 height 30
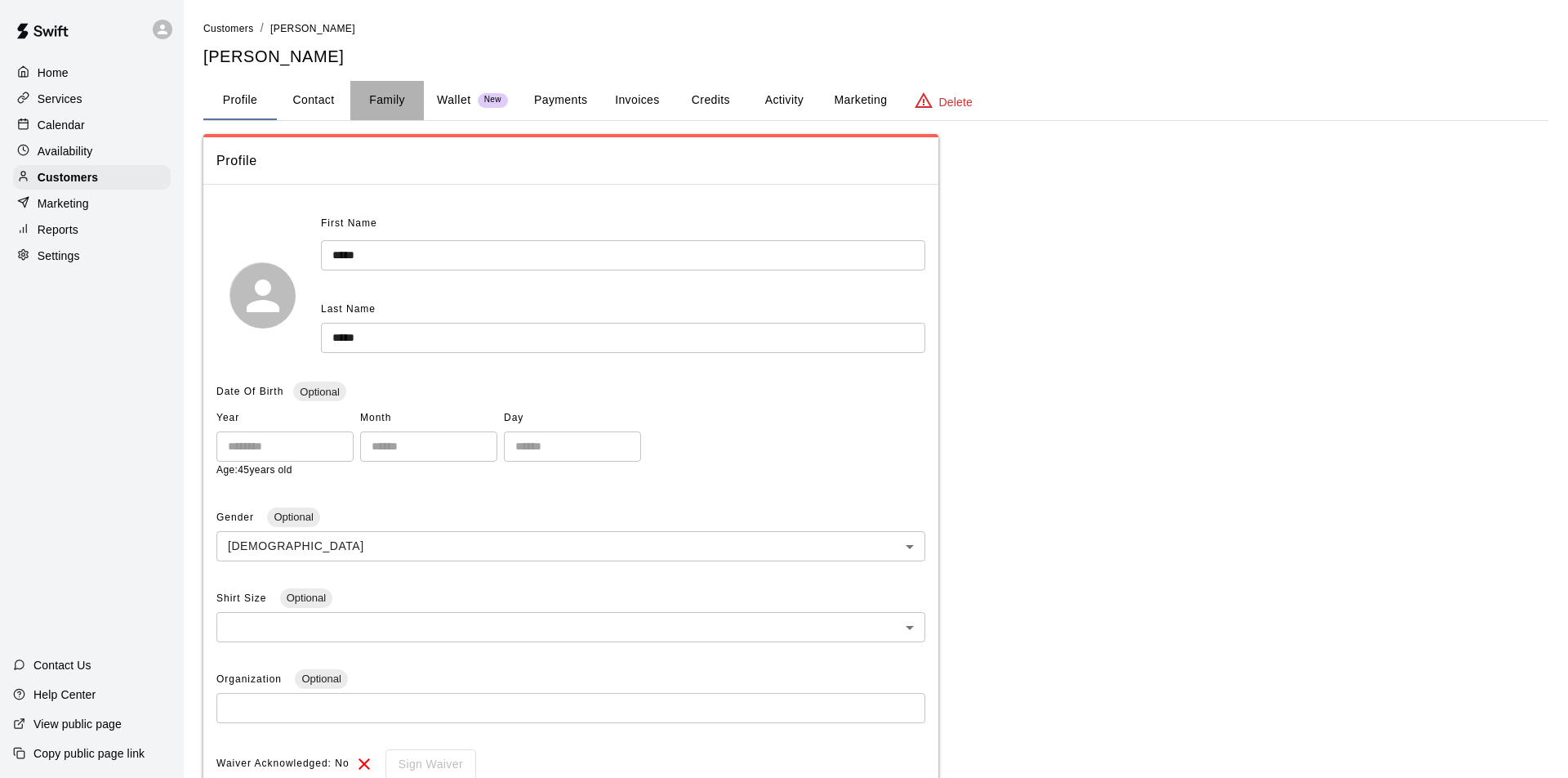
click at [380, 101] on button "Family" at bounding box center [387, 101] width 73 height 39
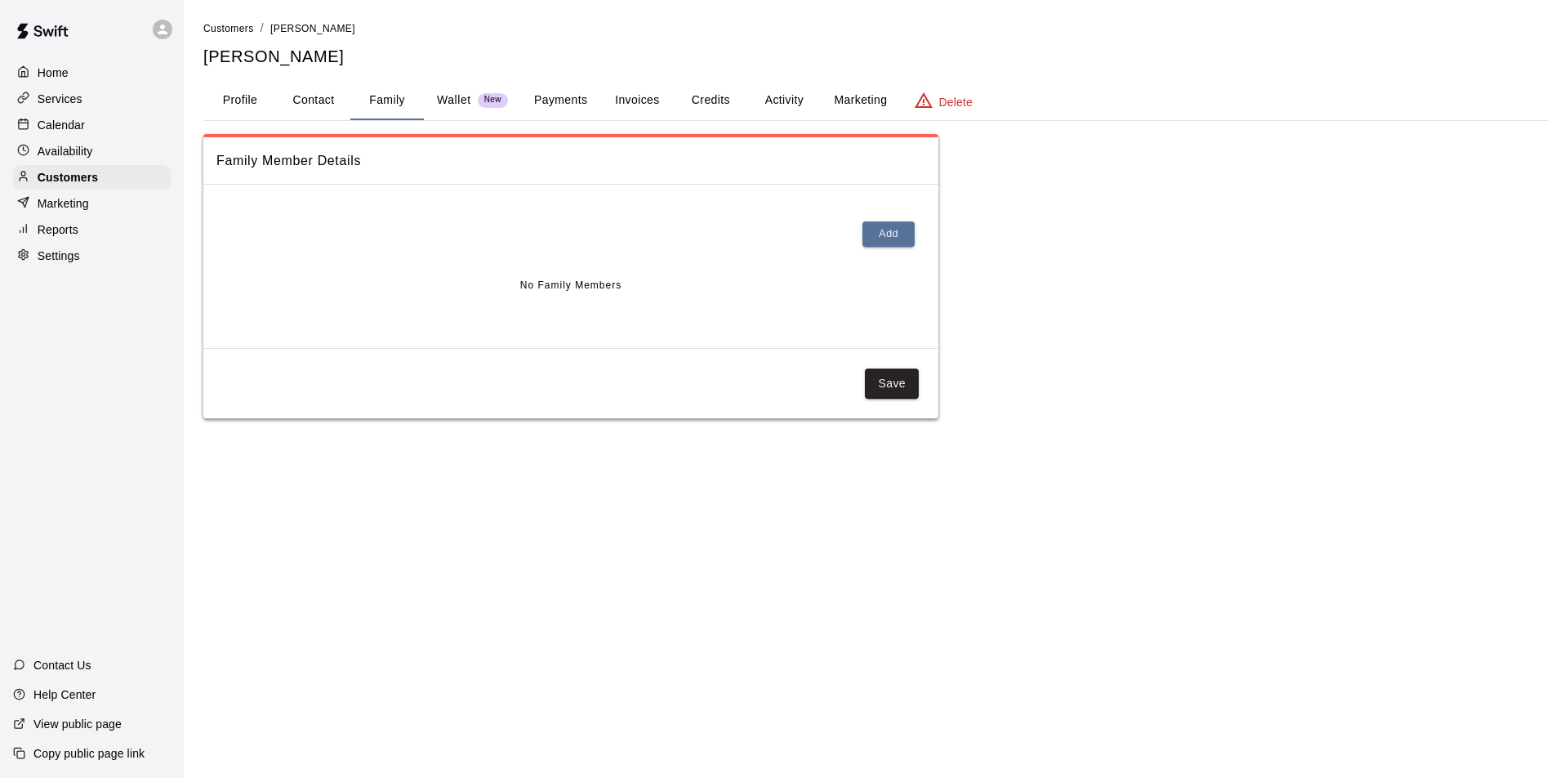
click at [242, 99] on button "Profile" at bounding box center [240, 101] width 73 height 39
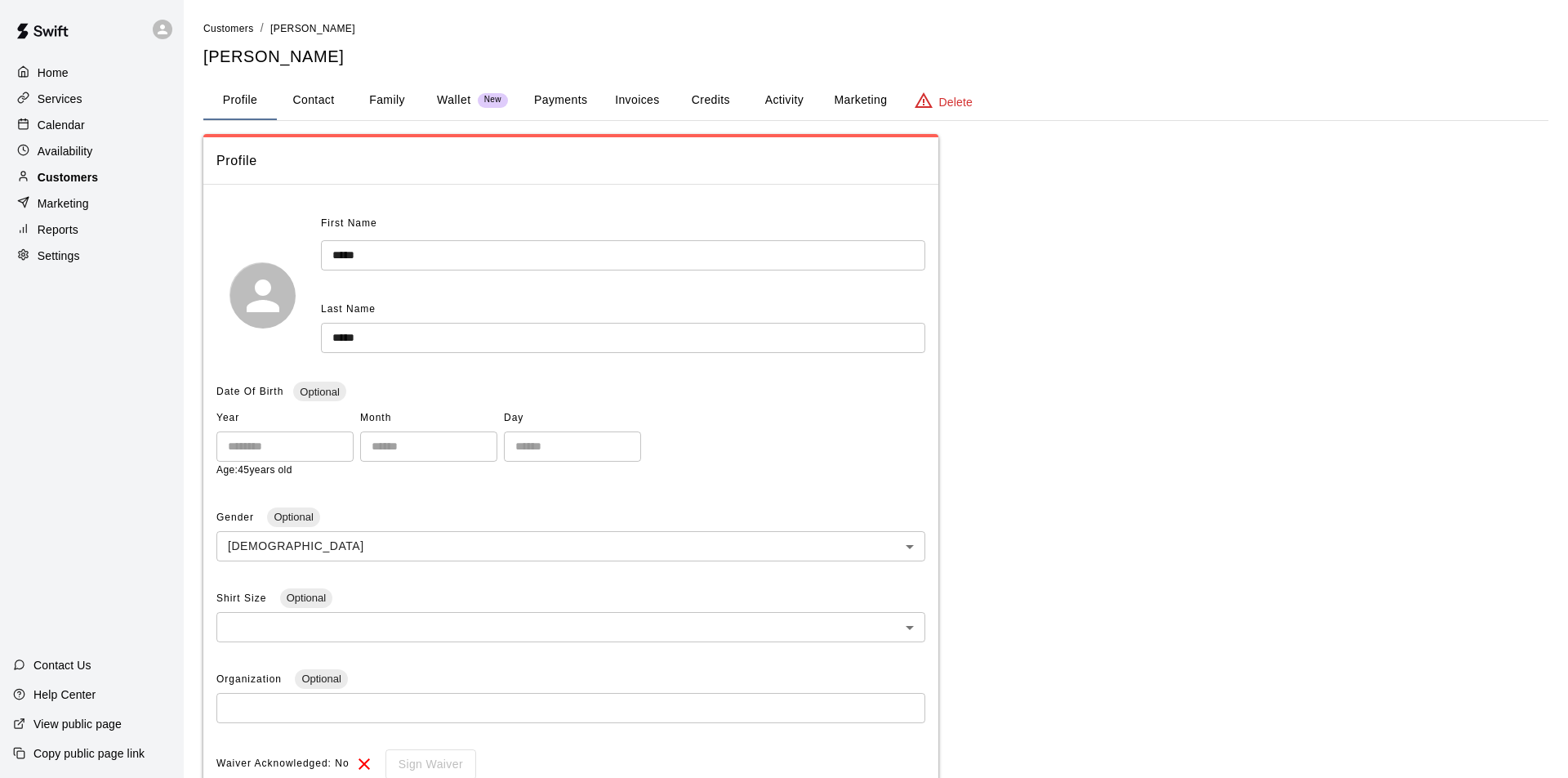
click at [78, 180] on p "Customers" at bounding box center [68, 177] width 61 height 16
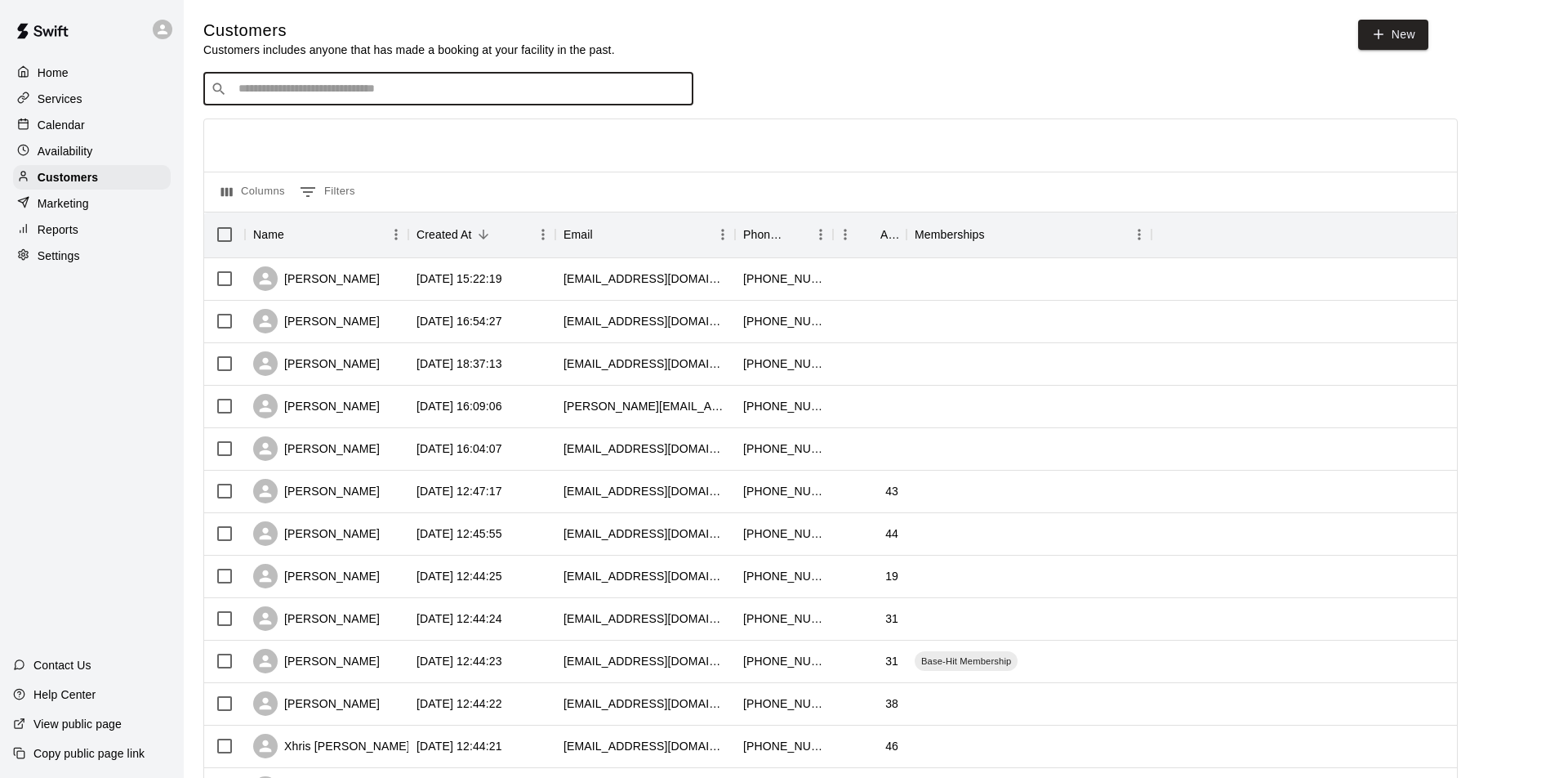
click at [263, 86] on input "Search customers by name or email" at bounding box center [460, 89] width 453 height 16
type input "*****"
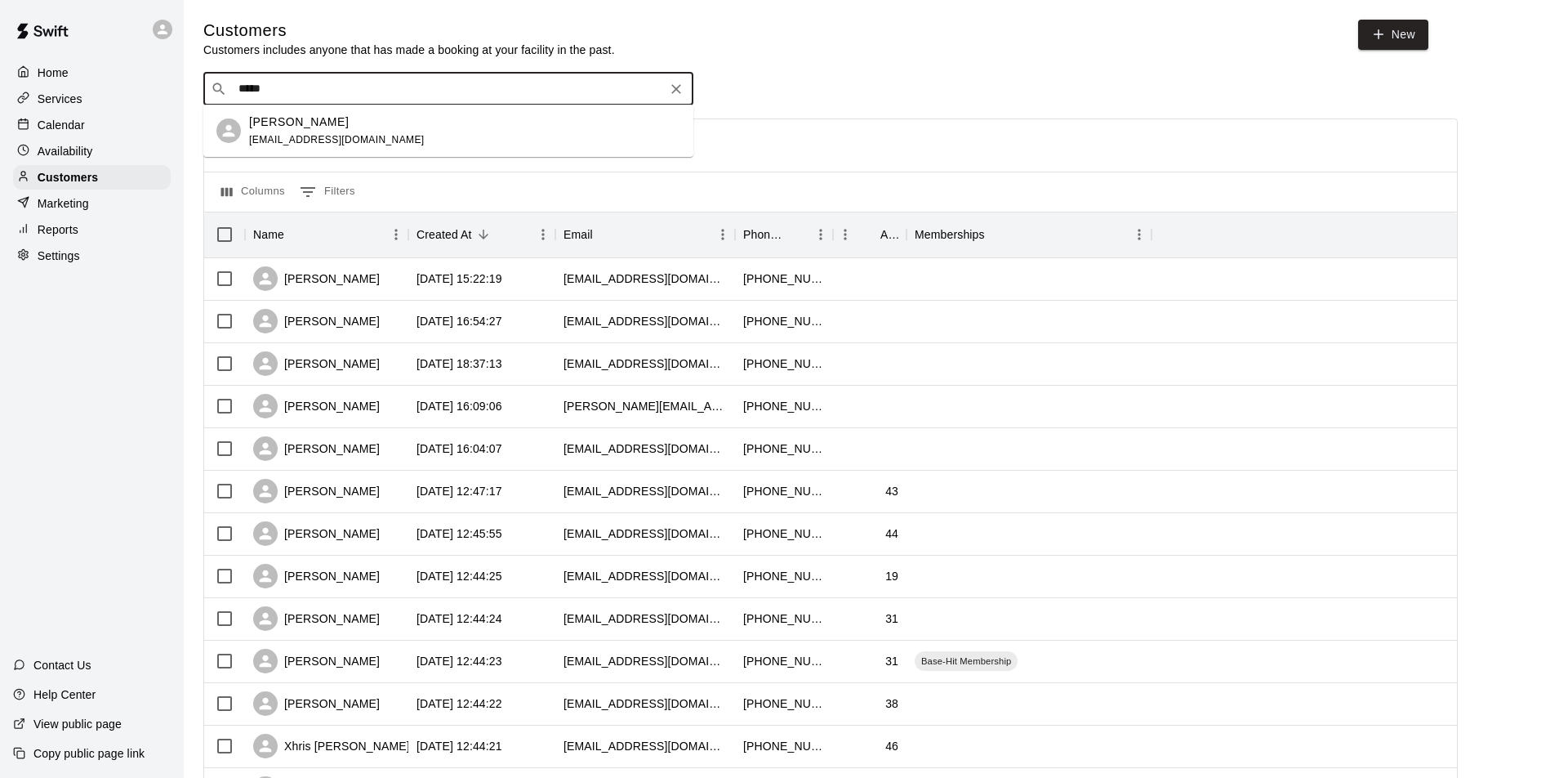
click at [314, 130] on p "Courtney Hover" at bounding box center [299, 121] width 100 height 17
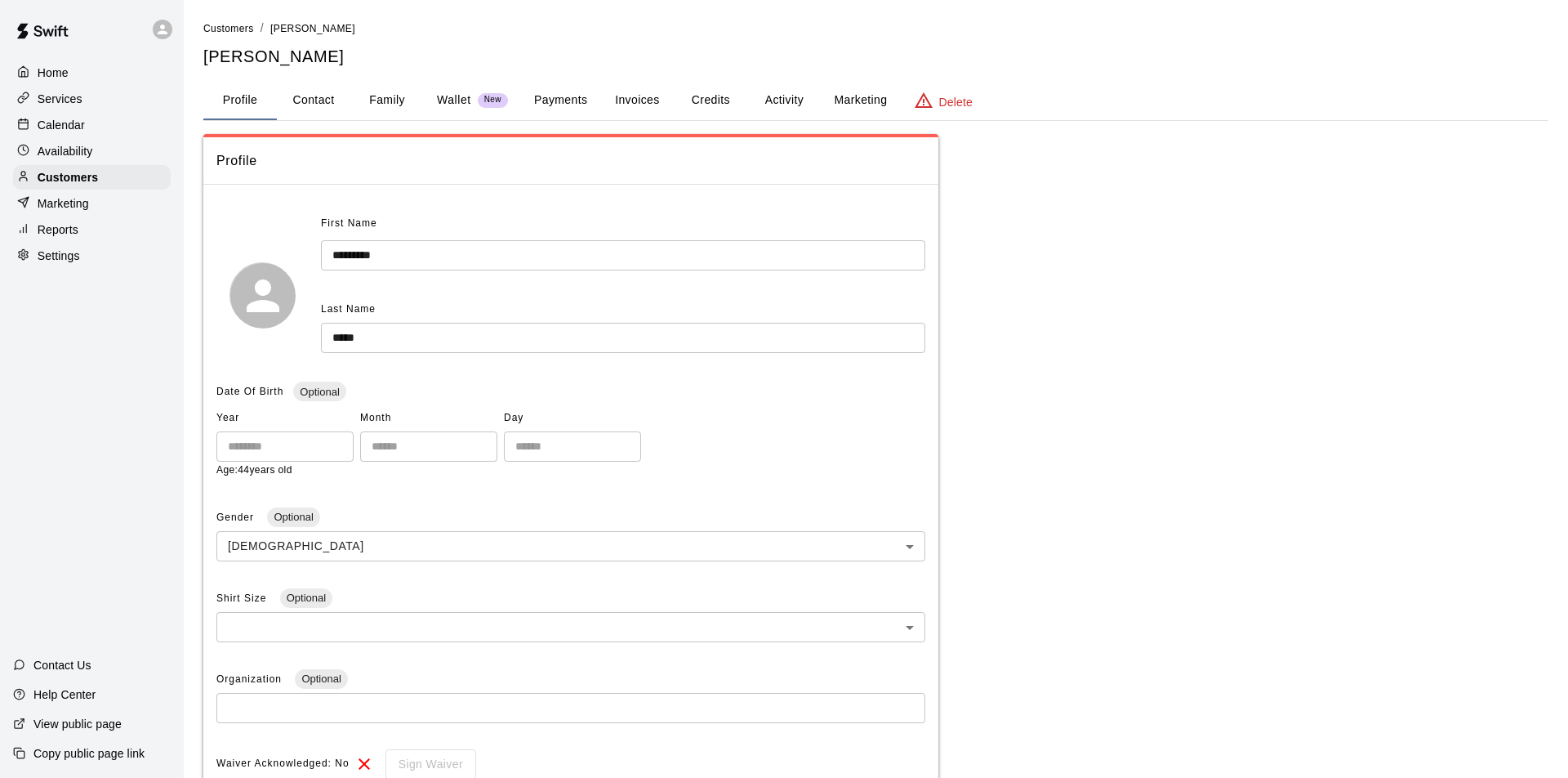
click at [380, 99] on button "Family" at bounding box center [387, 101] width 73 height 39
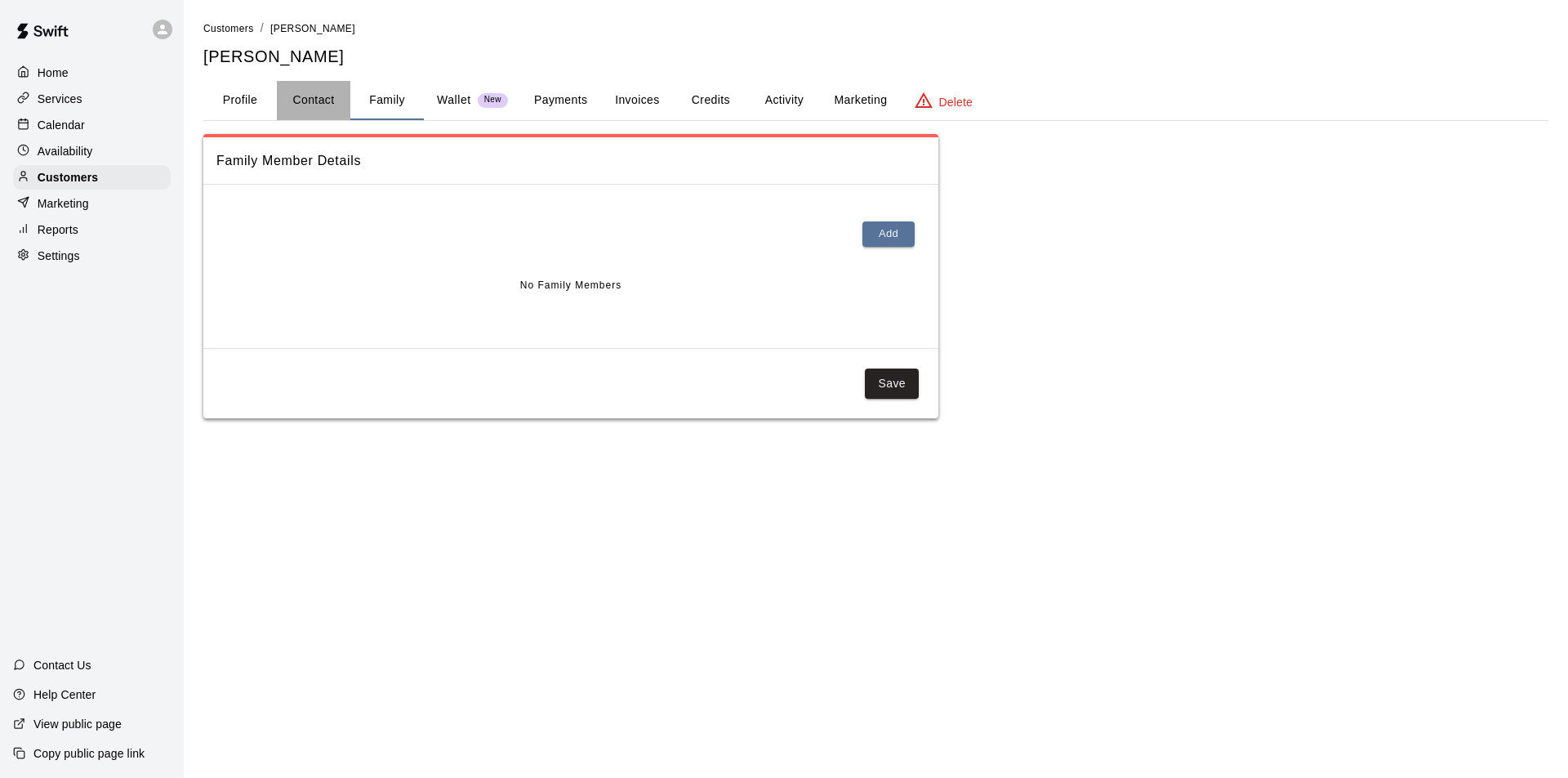
click at [305, 102] on button "Contact" at bounding box center [314, 101] width 73 height 39
select select "**"
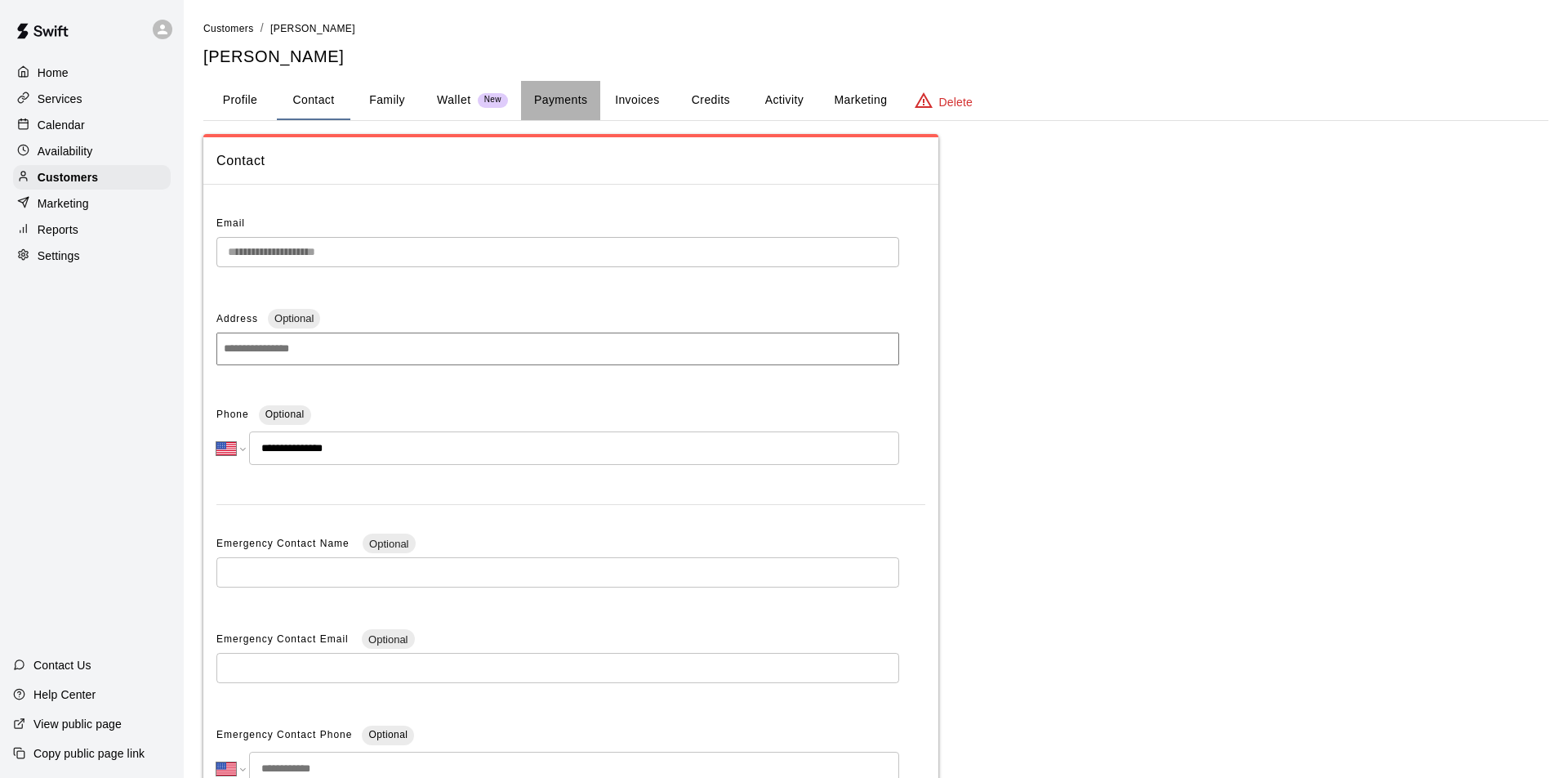
click at [582, 100] on button "Payments" at bounding box center [560, 101] width 79 height 39
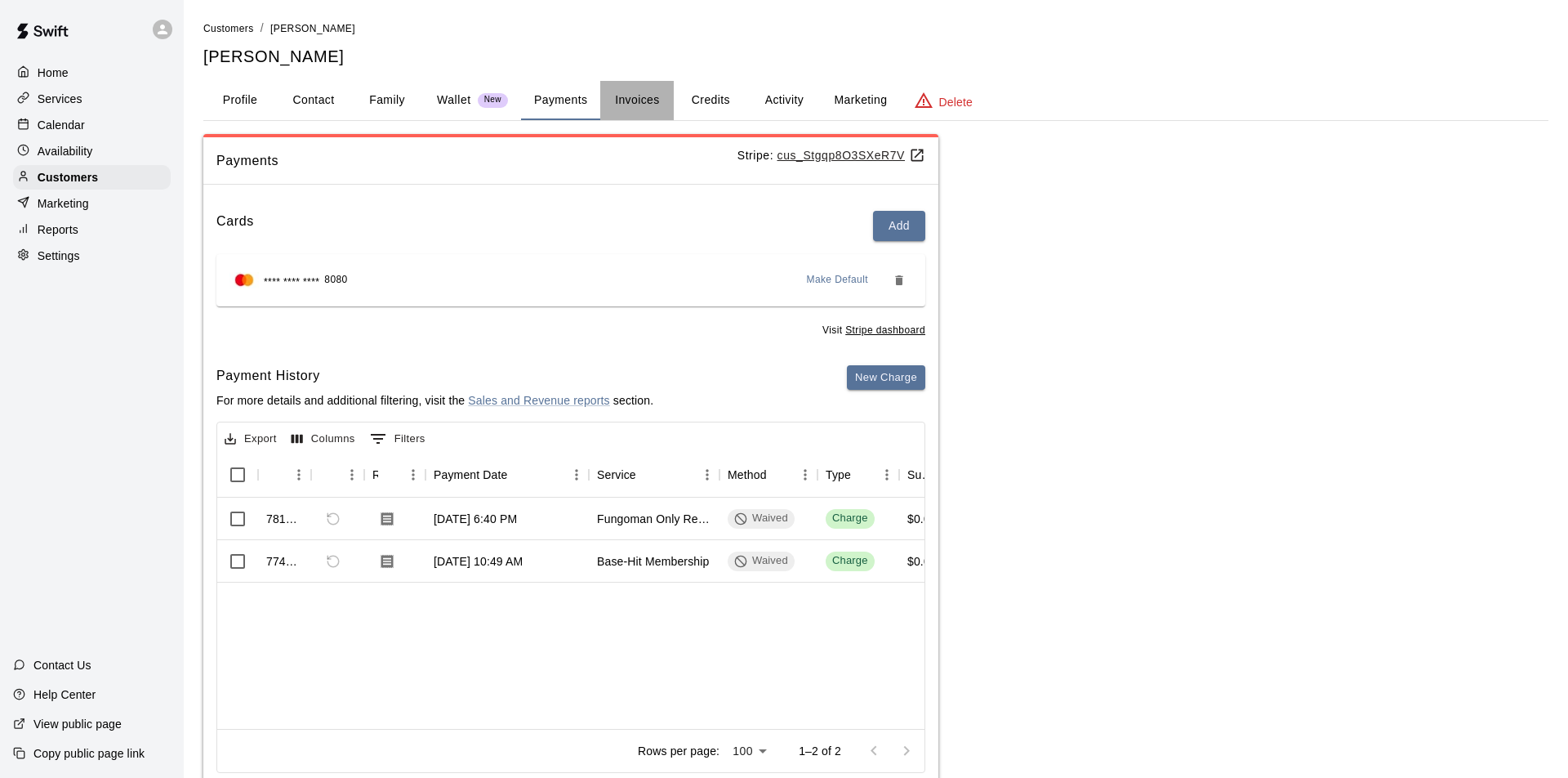
click at [641, 100] on button "Invoices" at bounding box center [637, 101] width 73 height 39
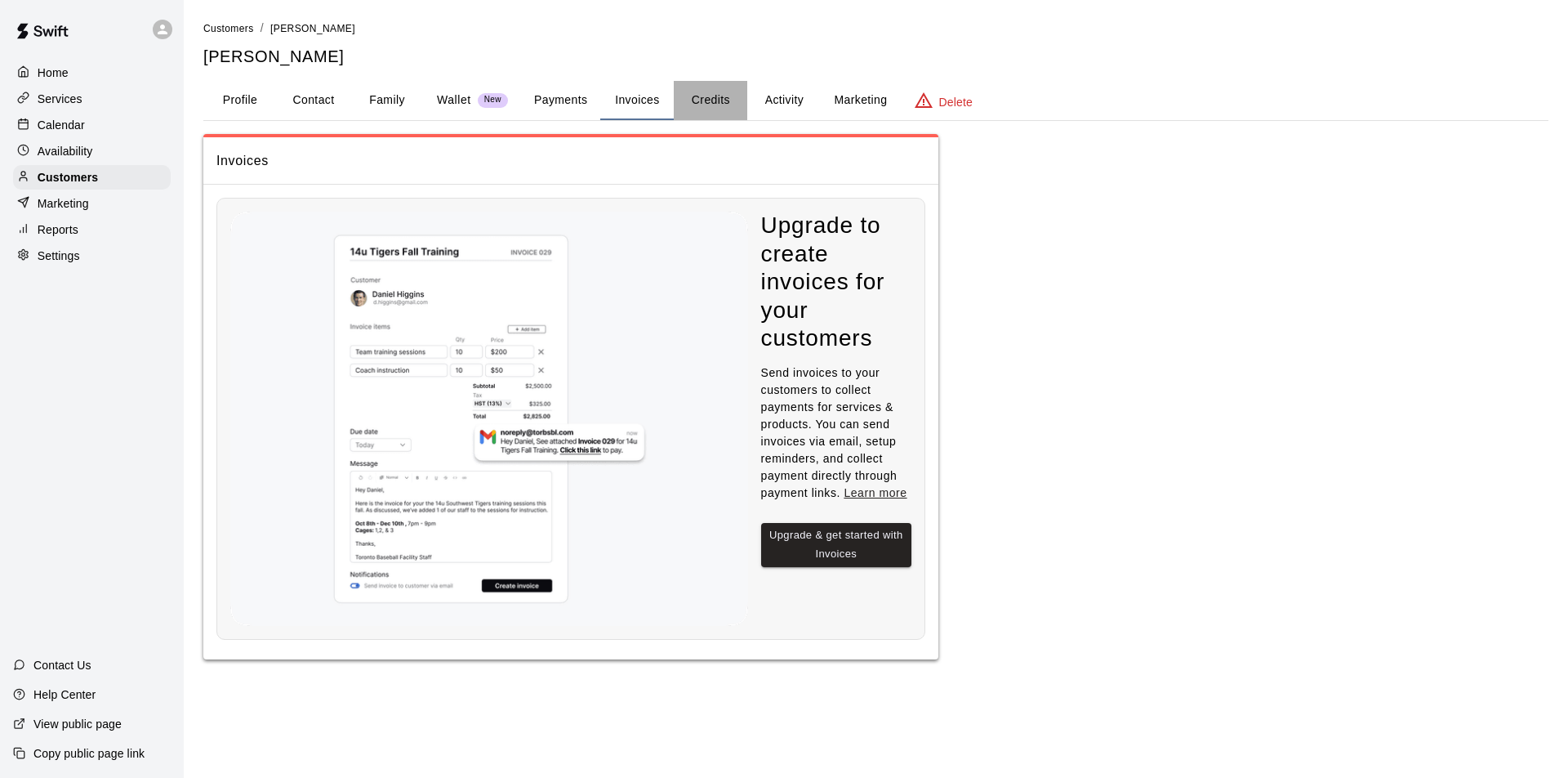
click at [711, 102] on button "Credits" at bounding box center [710, 101] width 73 height 39
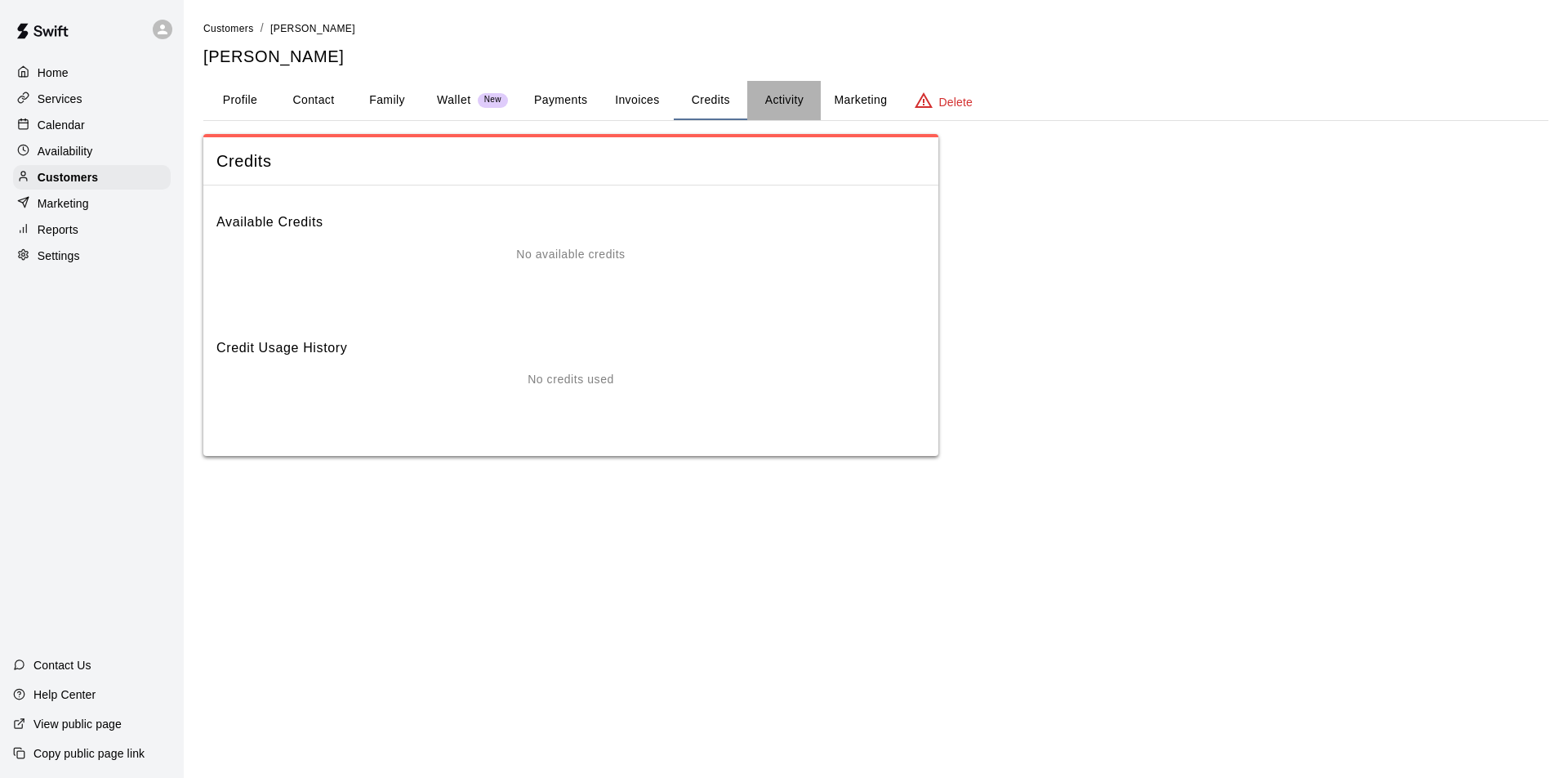
click at [769, 99] on button "Activity" at bounding box center [784, 101] width 73 height 39
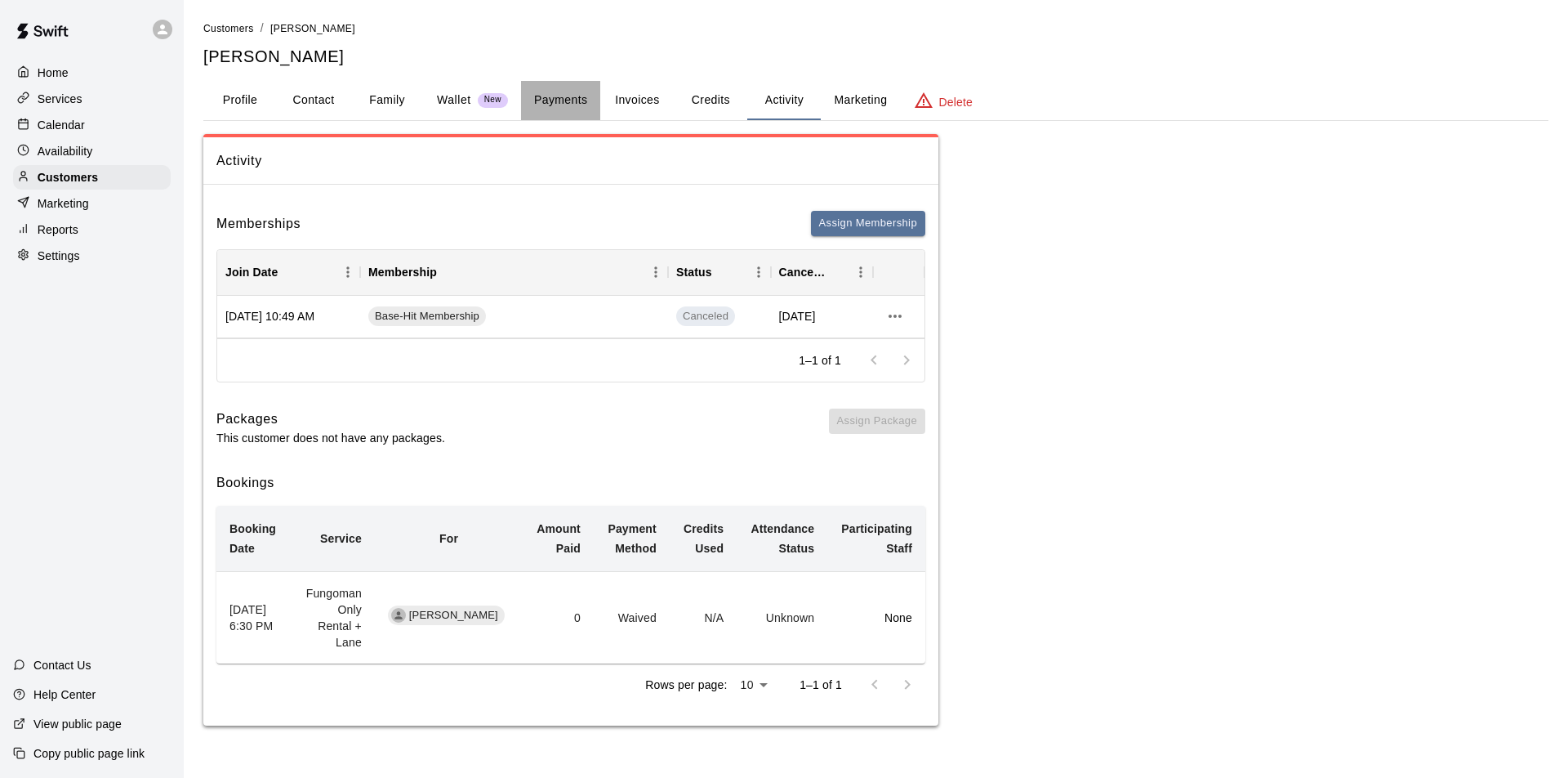
click at [570, 103] on button "Payments" at bounding box center [560, 101] width 79 height 39
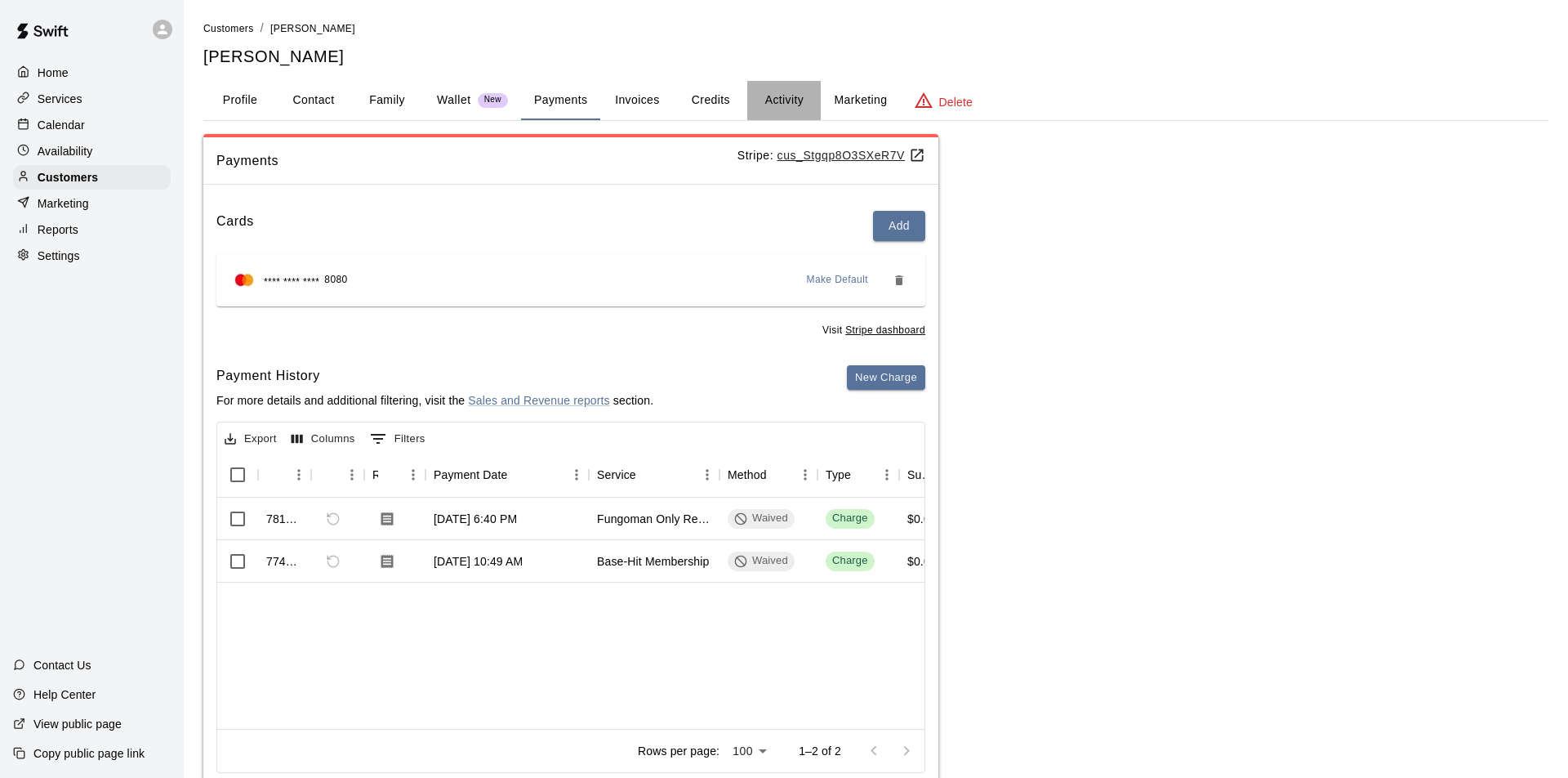
click at [786, 98] on button "Activity" at bounding box center [784, 101] width 73 height 39
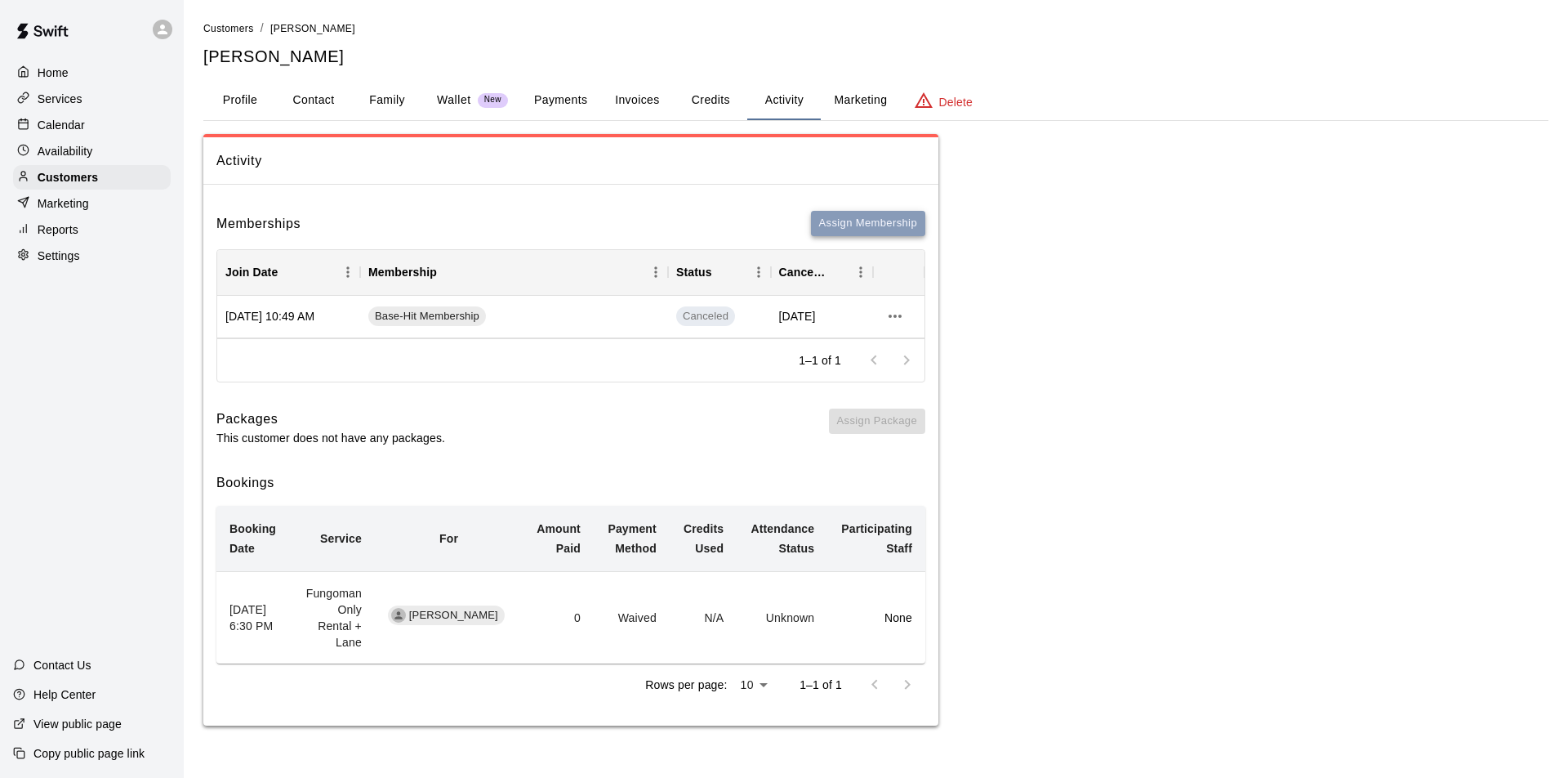
click at [871, 223] on button "Assign Membership" at bounding box center [868, 223] width 114 height 25
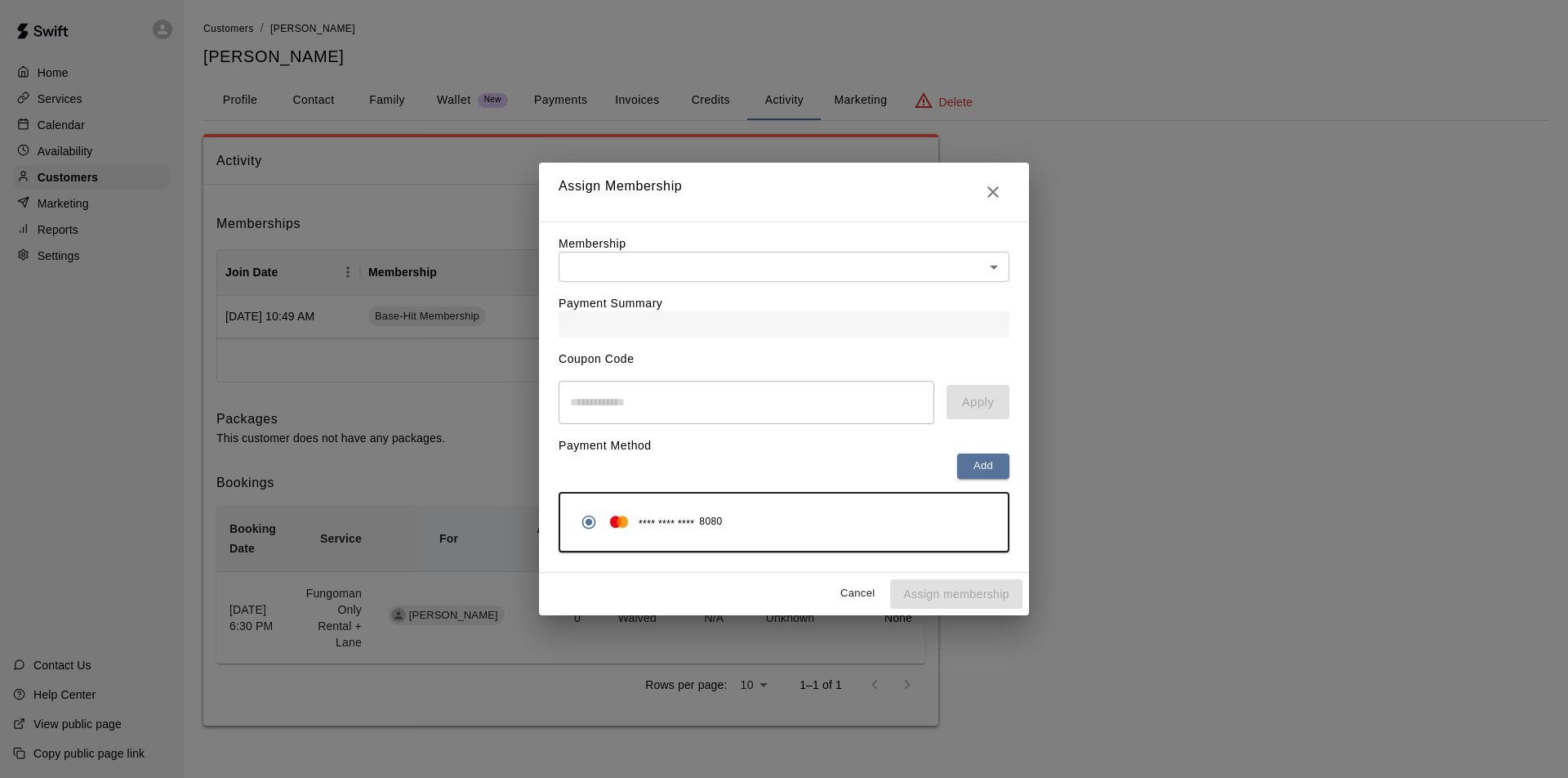
click at [636, 274] on body "Home Services Calendar Availability Customers Marketing Reports Settings Contac…" at bounding box center [784, 379] width 1568 height 758
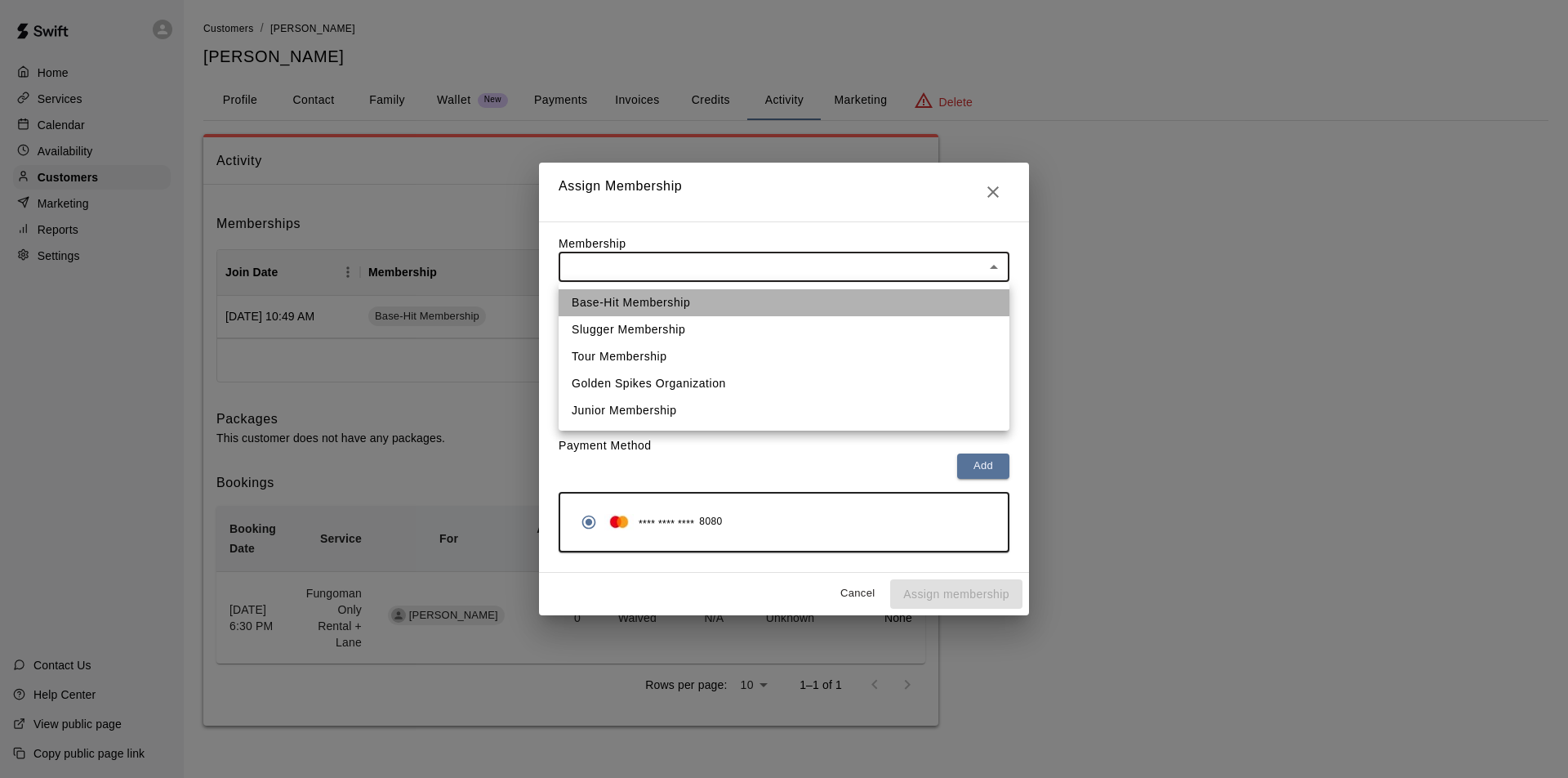
click at [632, 307] on li "Base-Hit Membership" at bounding box center [784, 302] width 451 height 27
type input "**********"
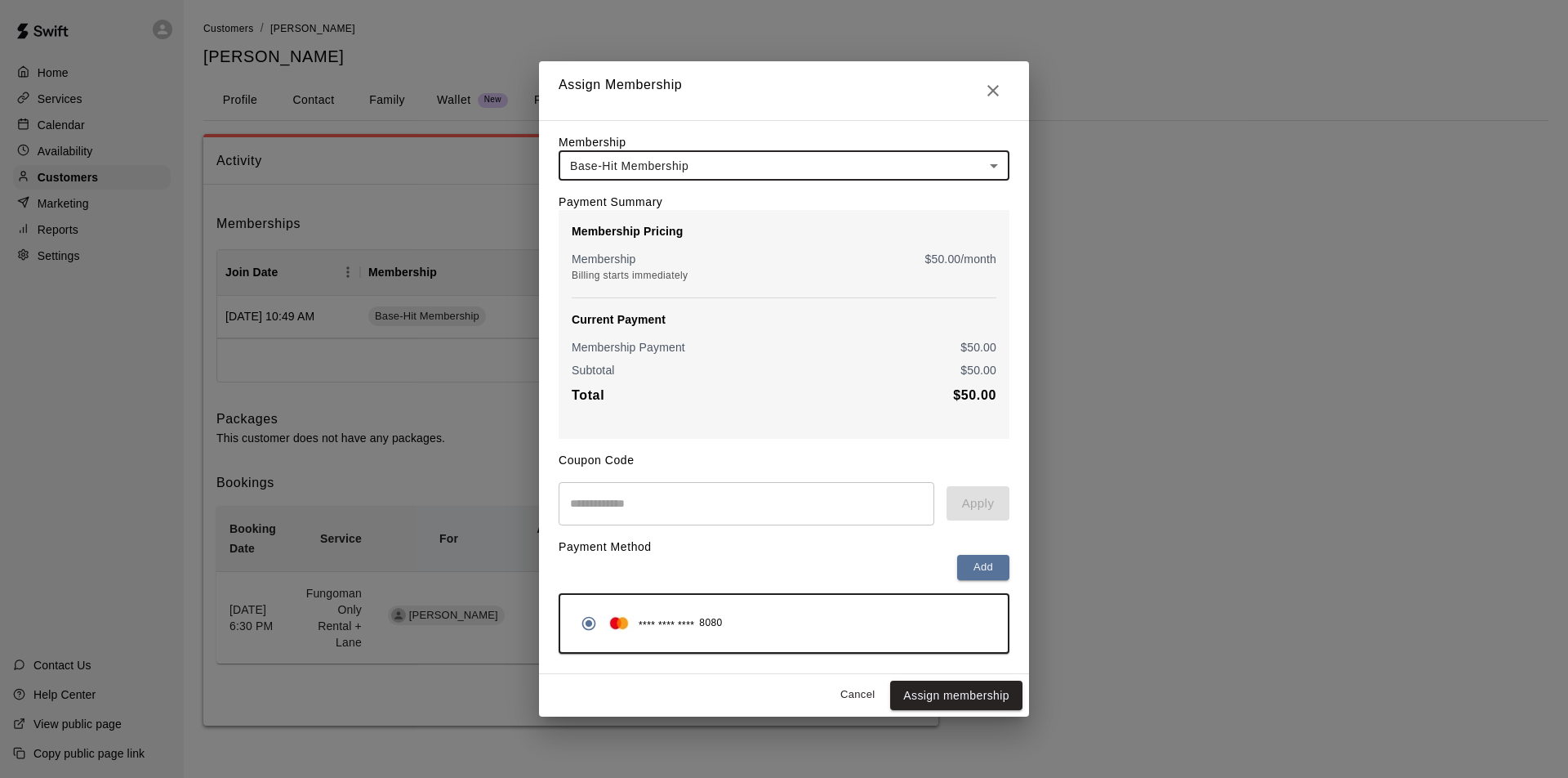
click at [592, 504] on input "text" at bounding box center [747, 504] width 376 height 44
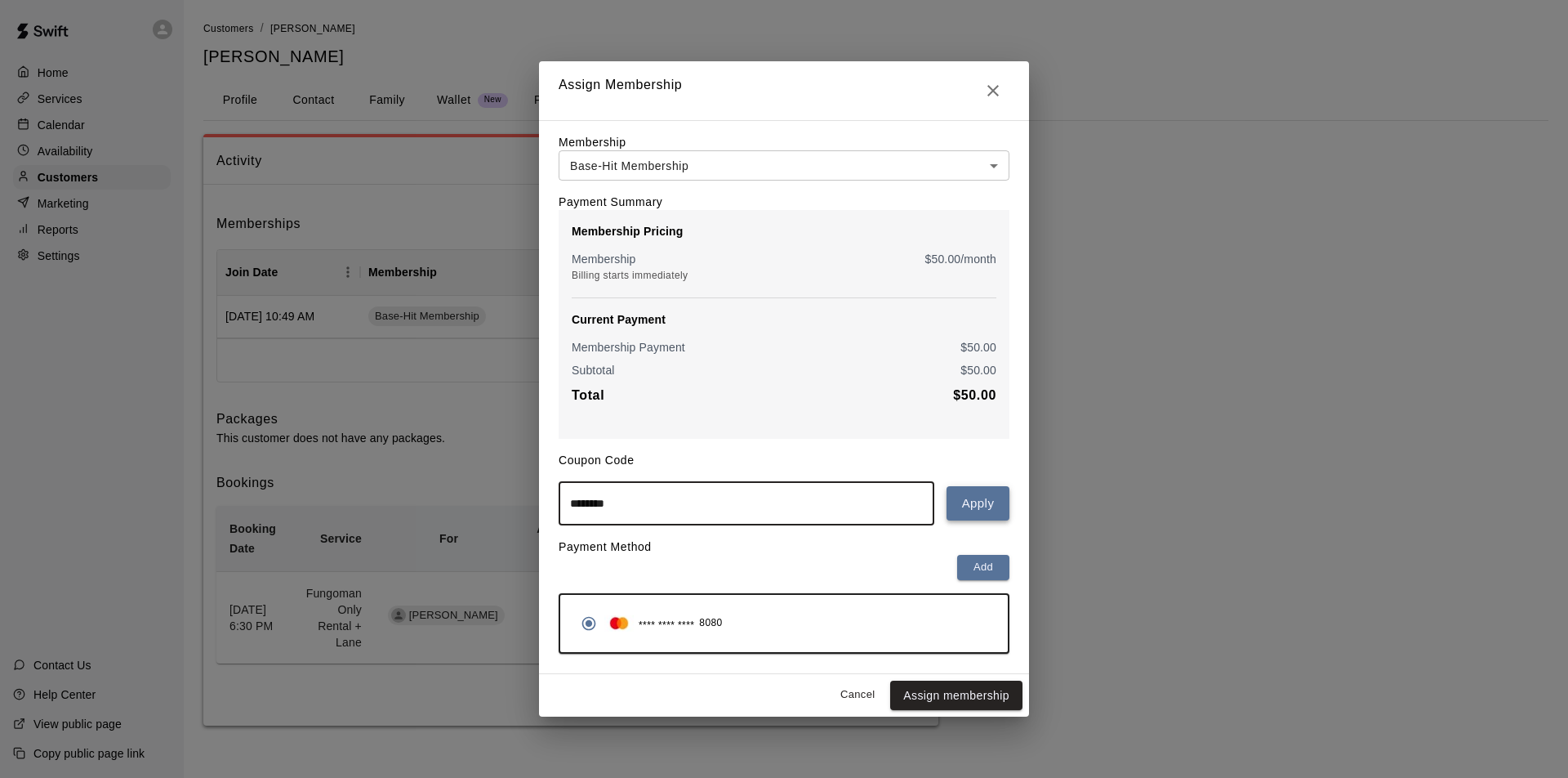
type input "********"
click at [981, 504] on button "Apply" at bounding box center [977, 503] width 63 height 34
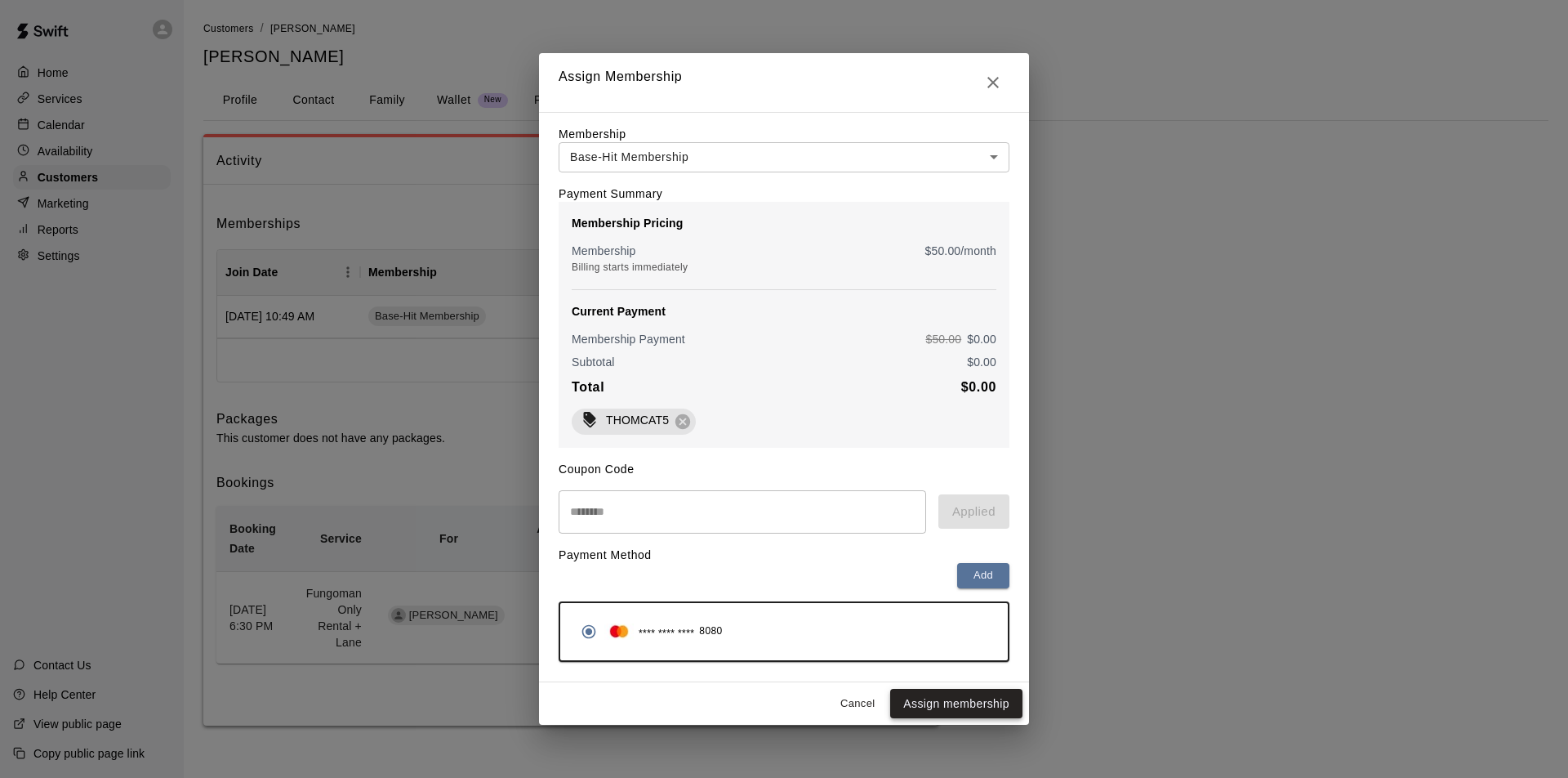
click at [983, 701] on button "Assign membership" at bounding box center [956, 704] width 132 height 30
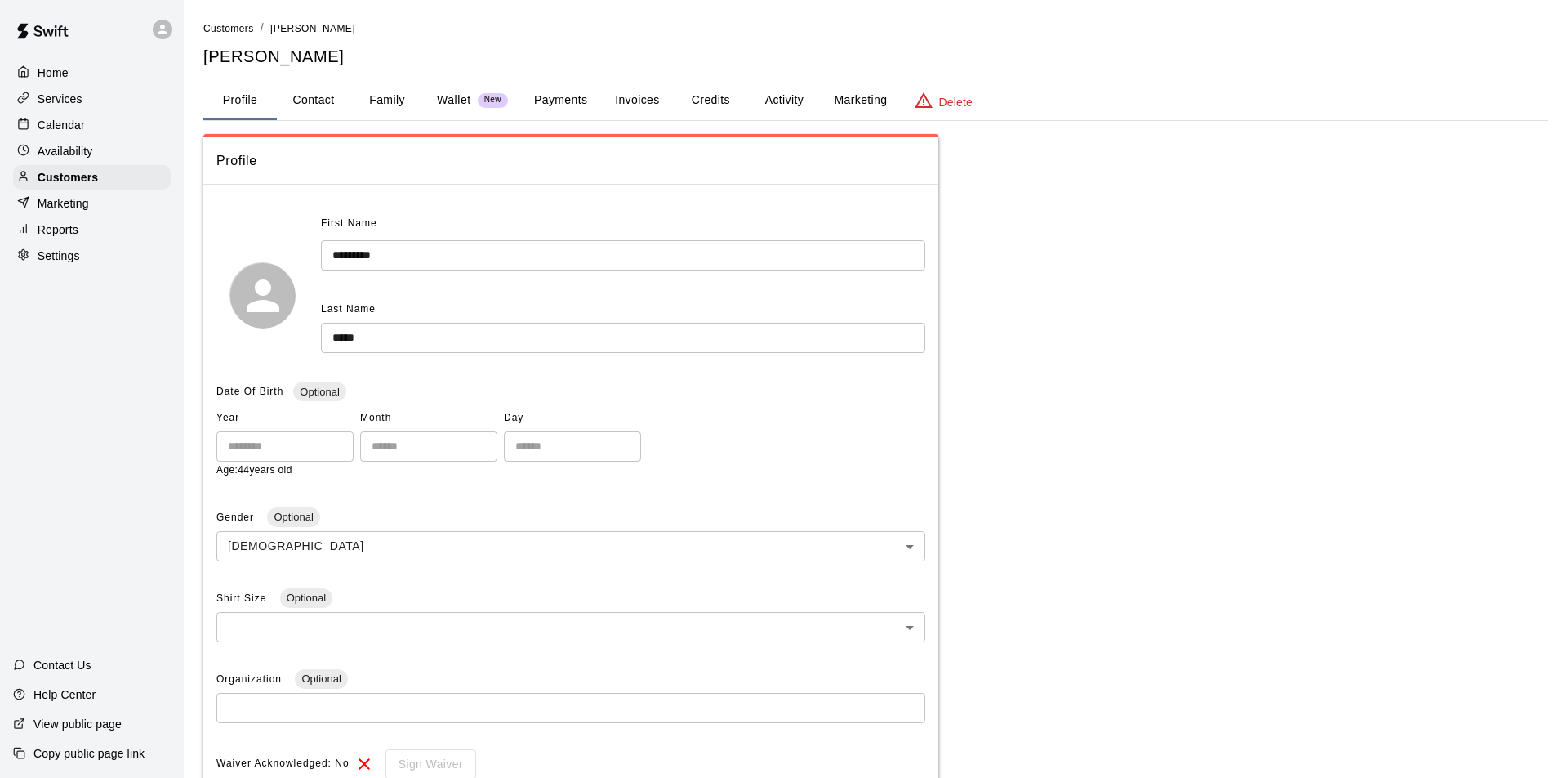
click at [63, 95] on p "Services" at bounding box center [60, 99] width 45 height 16
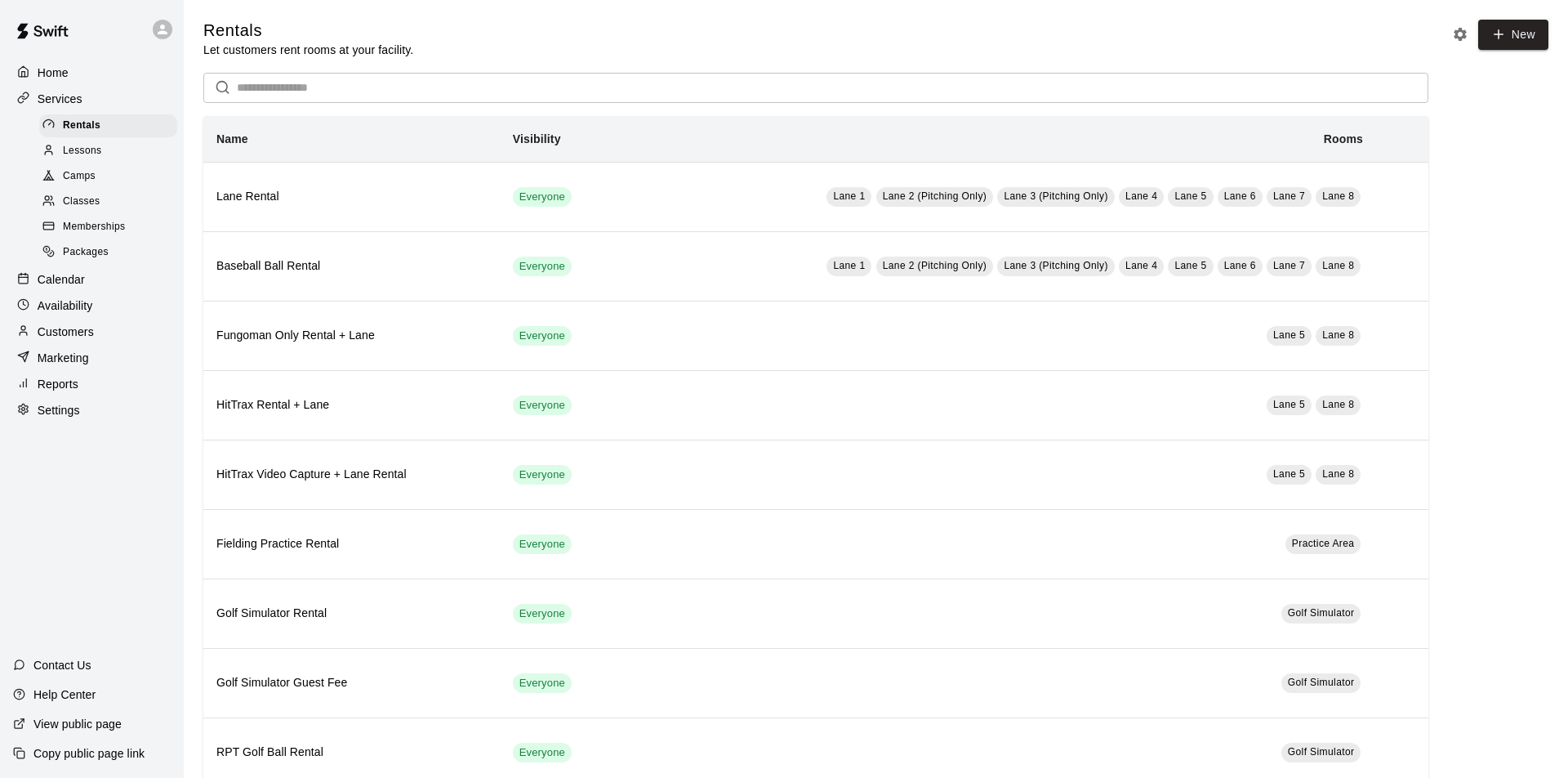
click at [94, 220] on span "Memberships" at bounding box center [94, 227] width 62 height 16
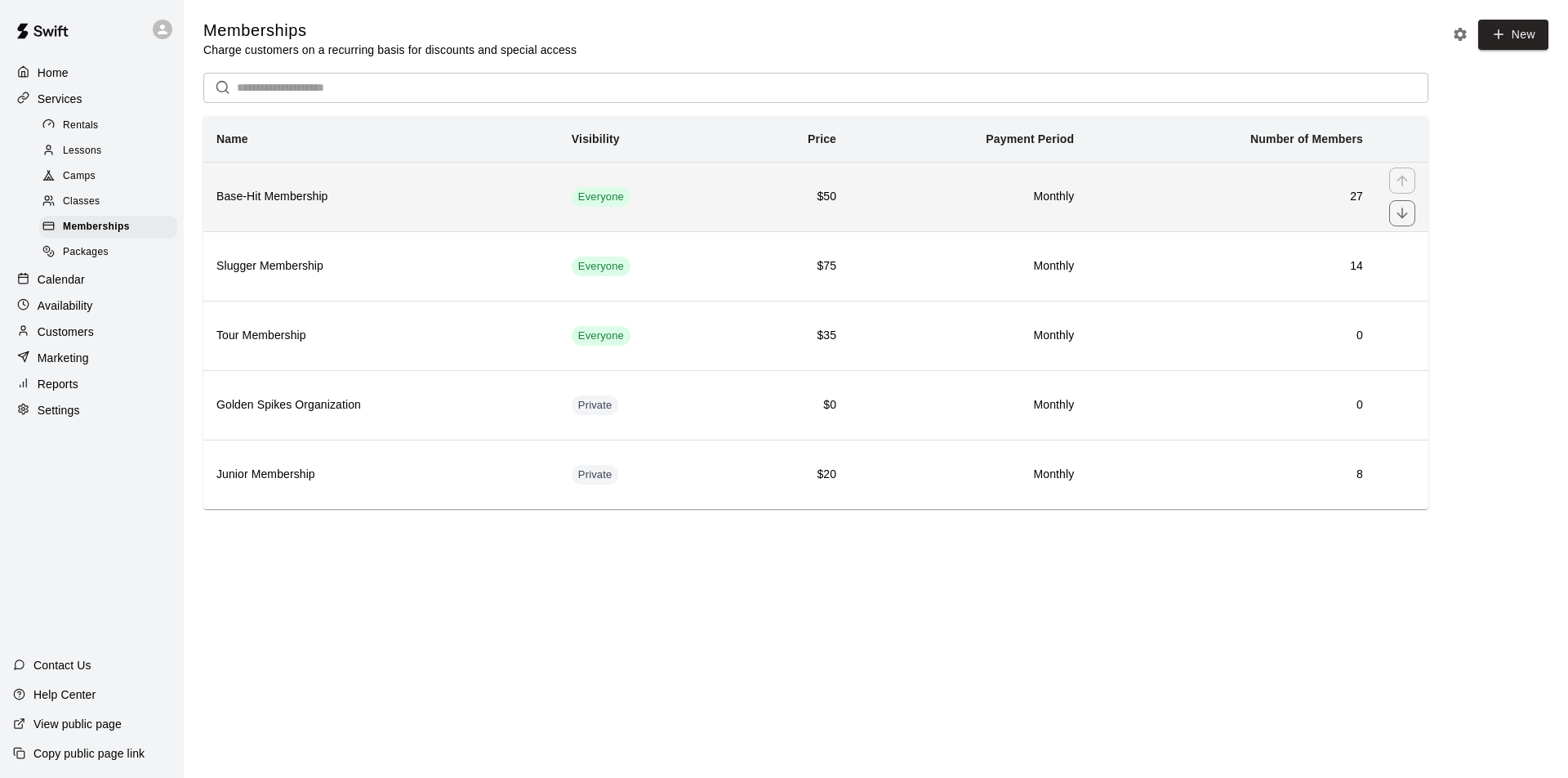
click at [414, 196] on h6 "Base-Hit Membership" at bounding box center [380, 197] width 329 height 18
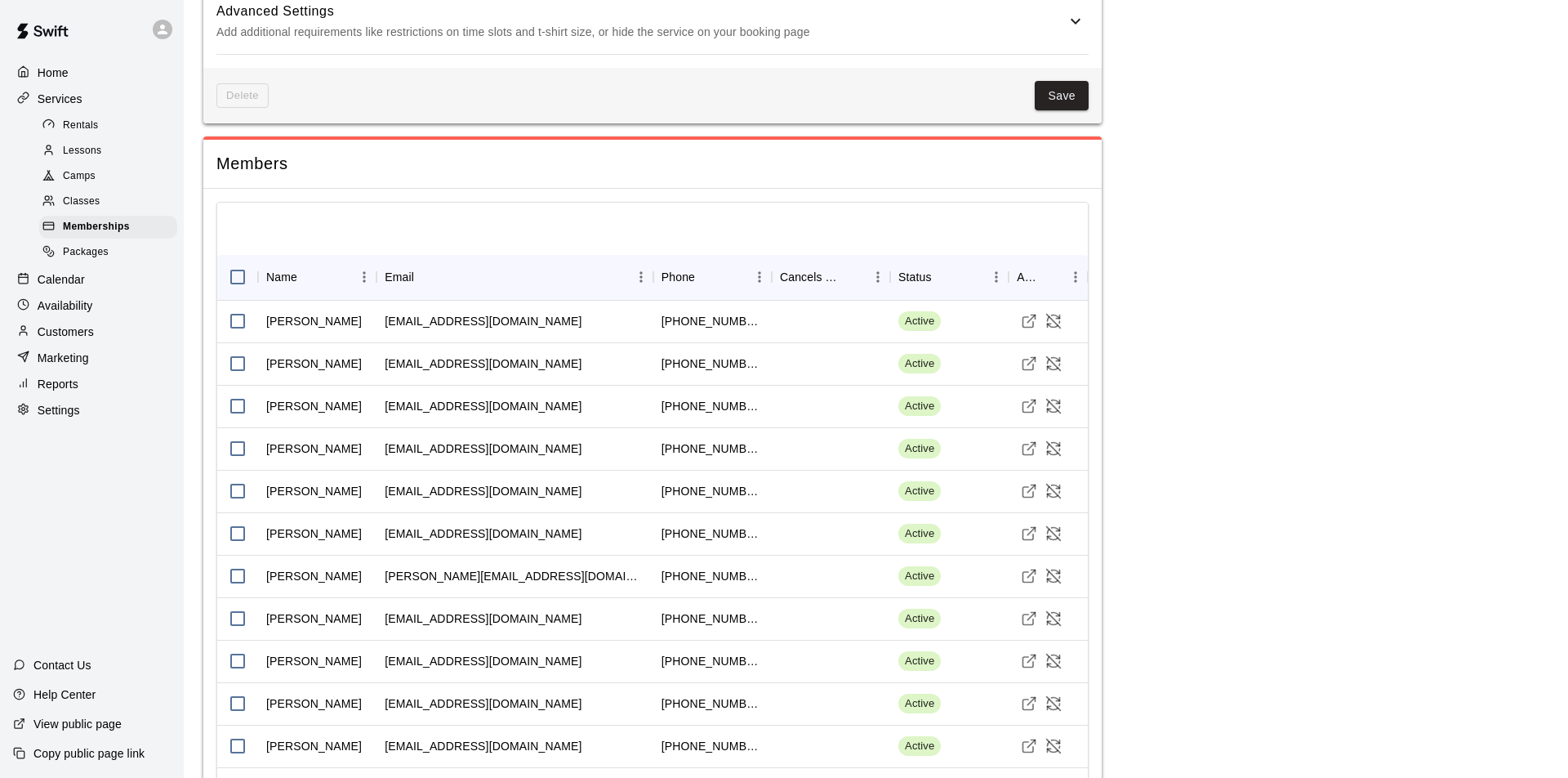
scroll to position [1321, 0]
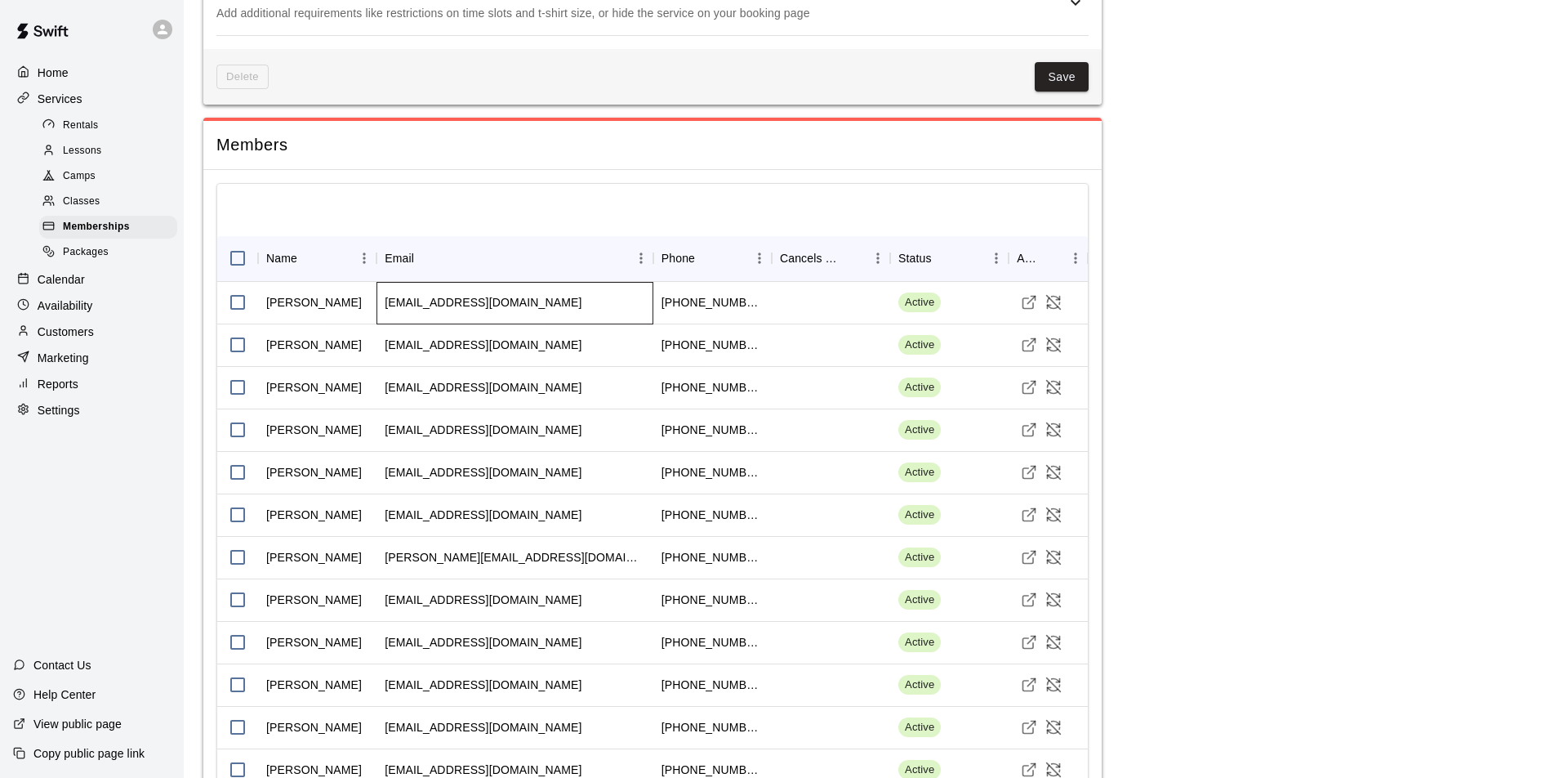
click at [544, 301] on div "brandmaxwell@aol.com" at bounding box center [515, 303] width 277 height 43
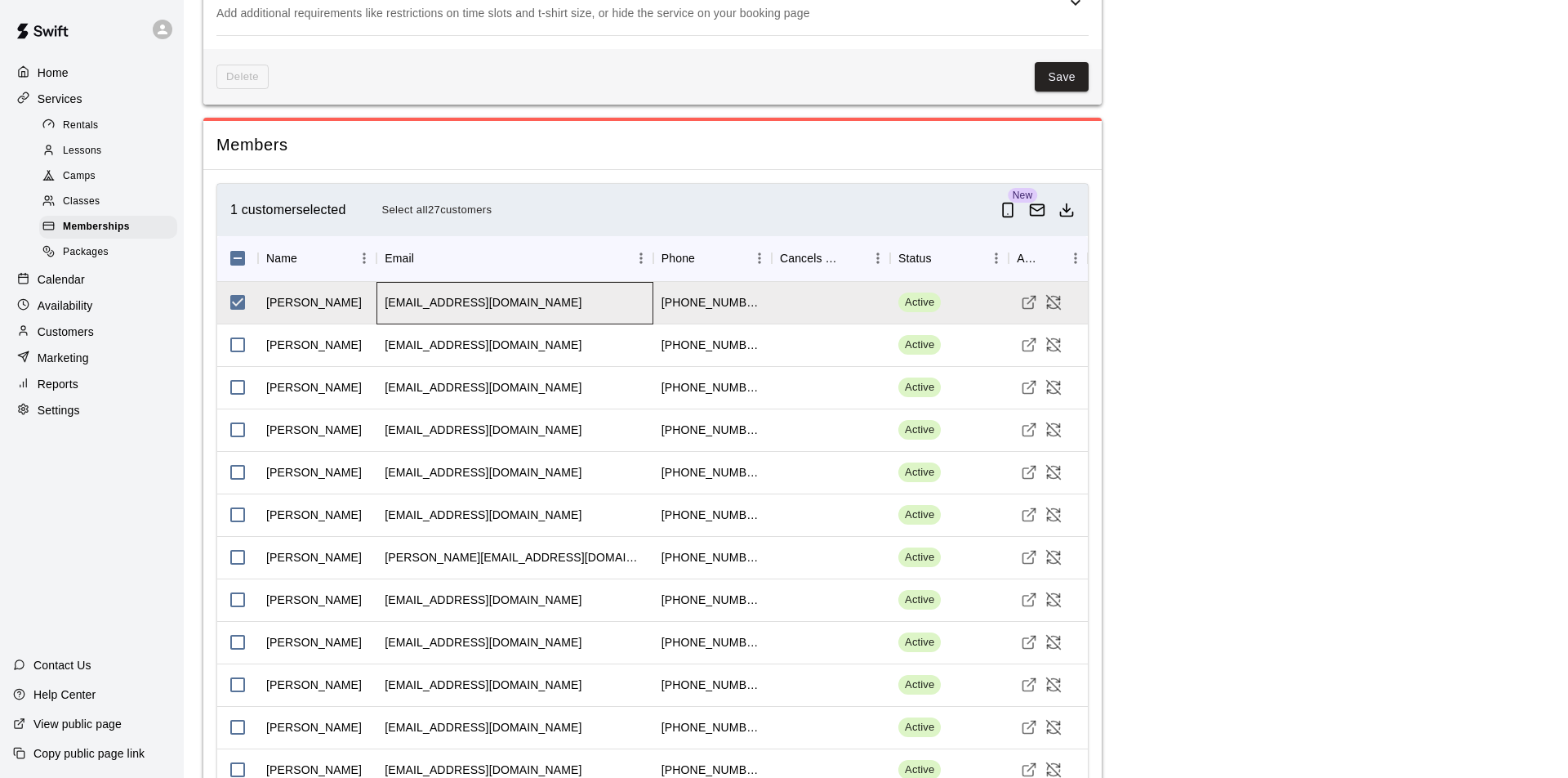
click at [543, 301] on div "brandmaxwell@aol.com" at bounding box center [515, 303] width 277 height 43
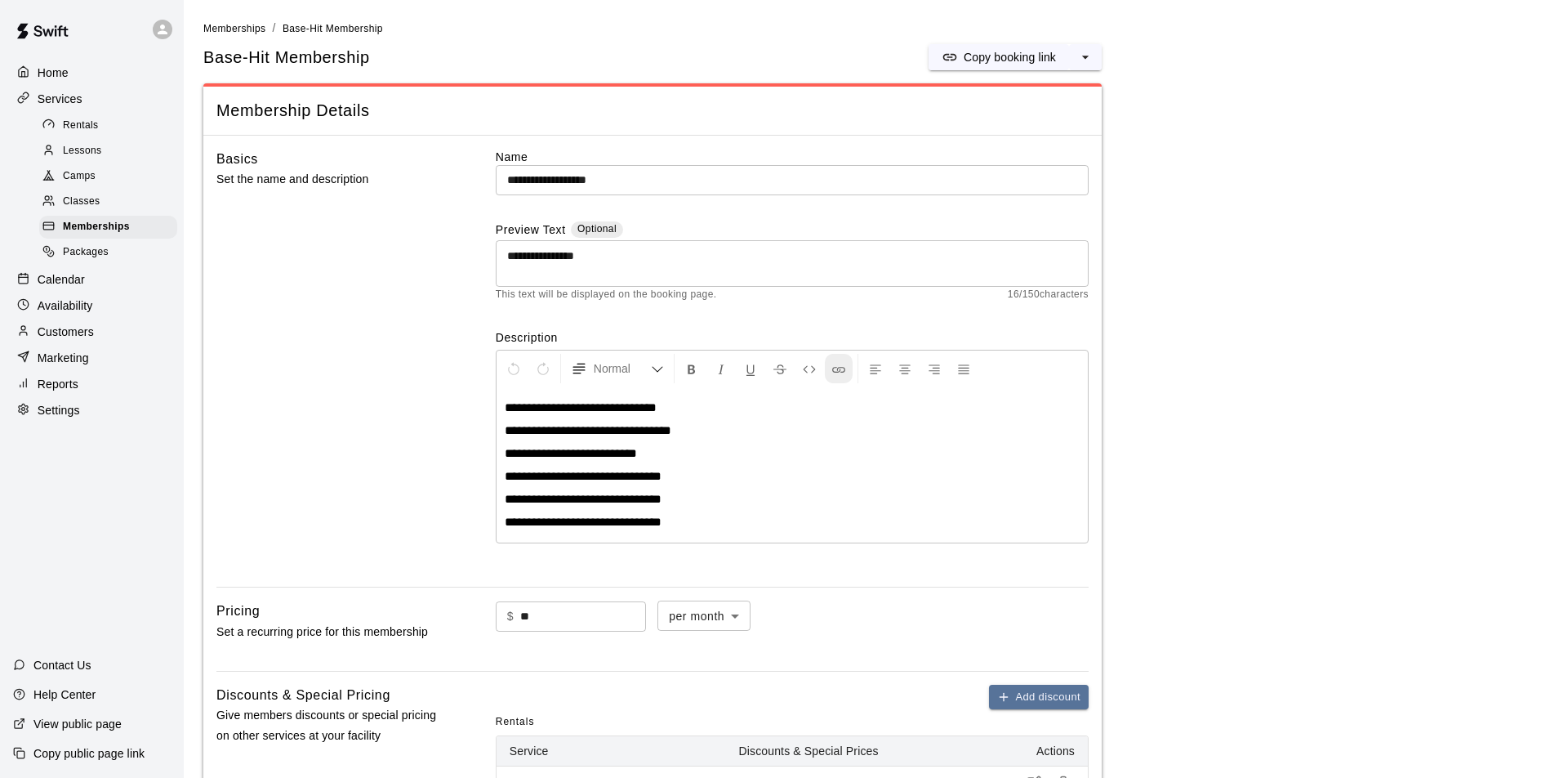
scroll to position [0, 0]
click at [93, 220] on span "Memberships" at bounding box center [96, 227] width 67 height 16
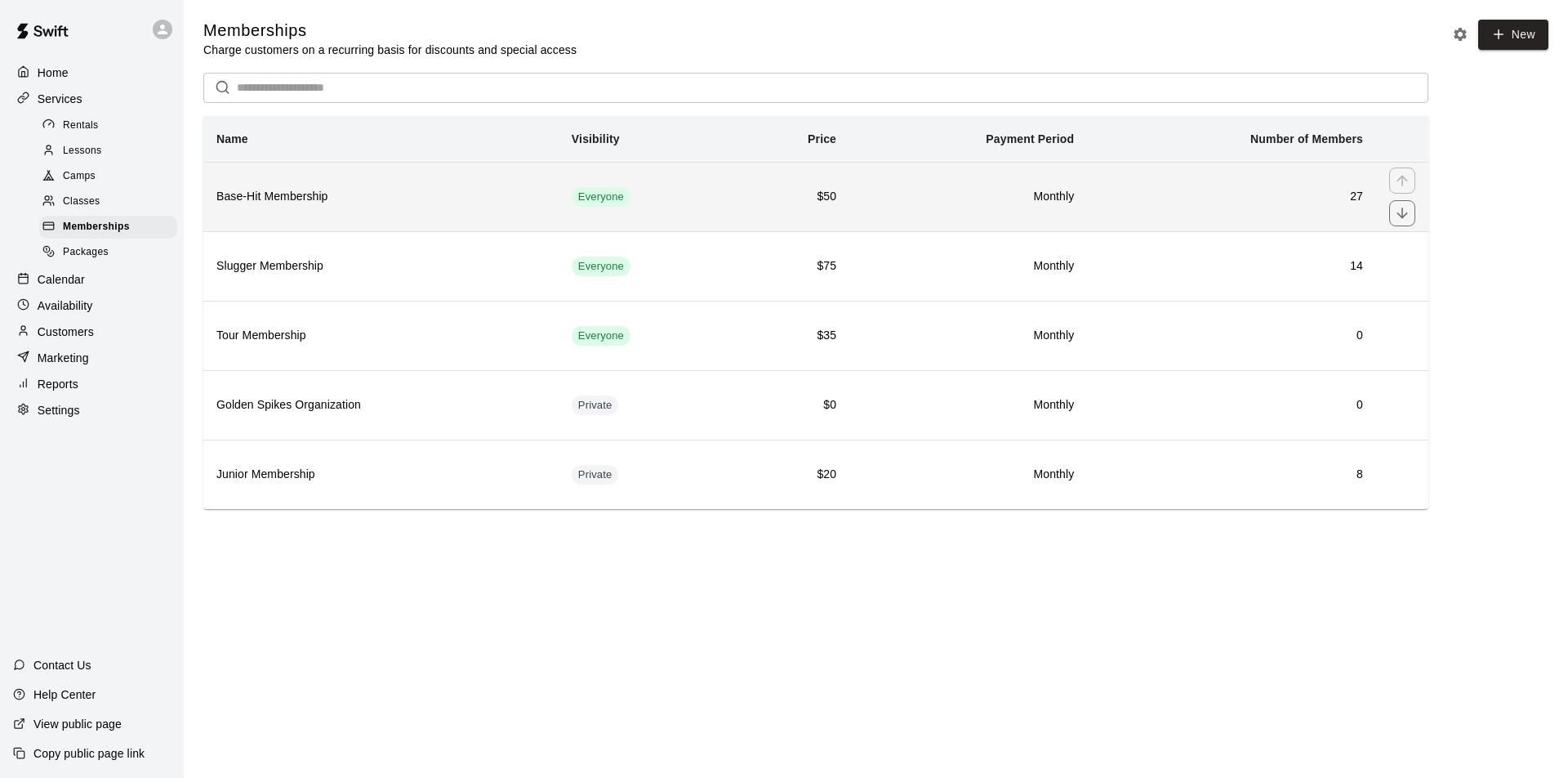
click at [466, 201] on h6 "Base-Hit Membership" at bounding box center [380, 197] width 329 height 18
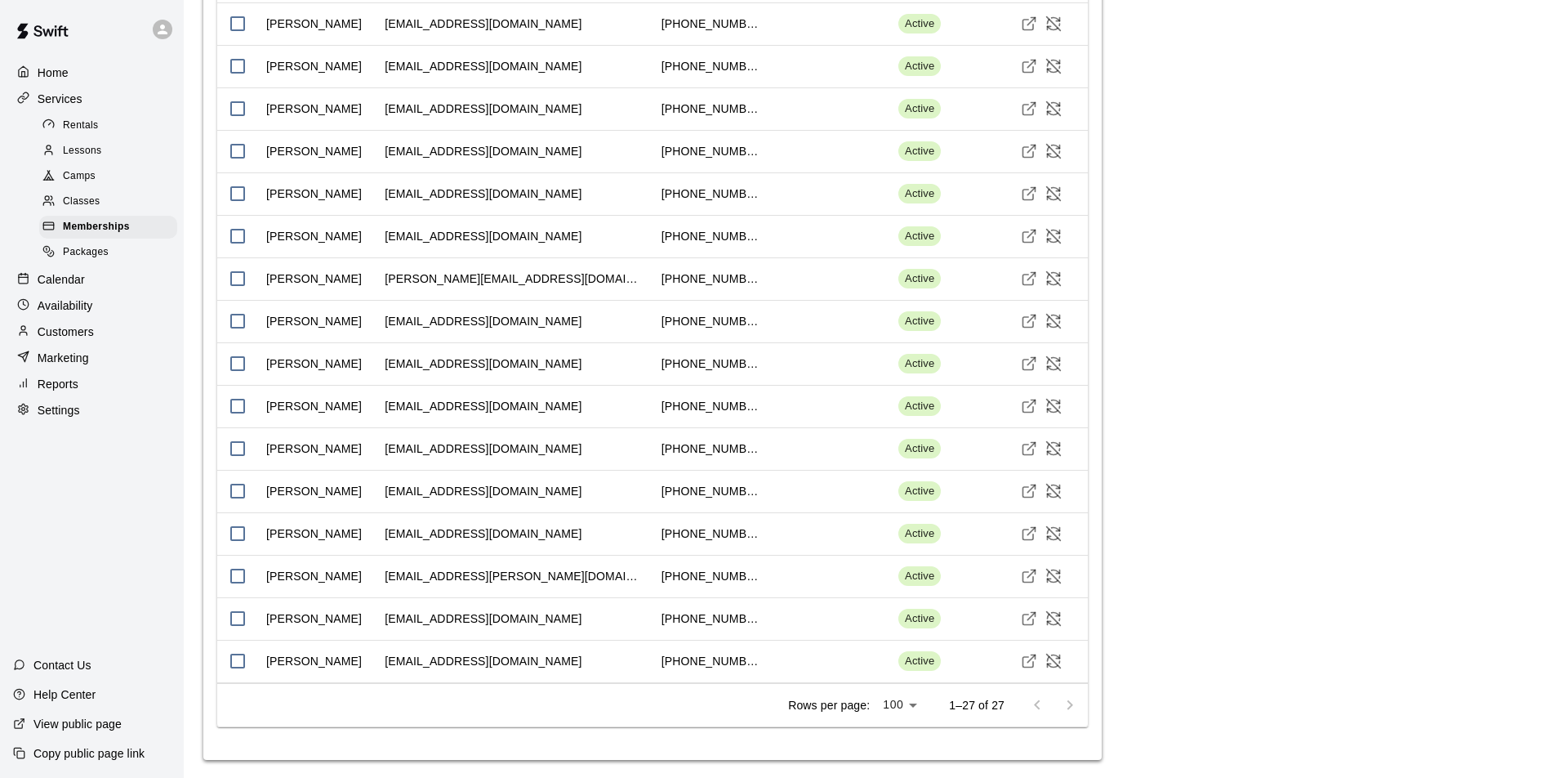
scroll to position [2062, 0]
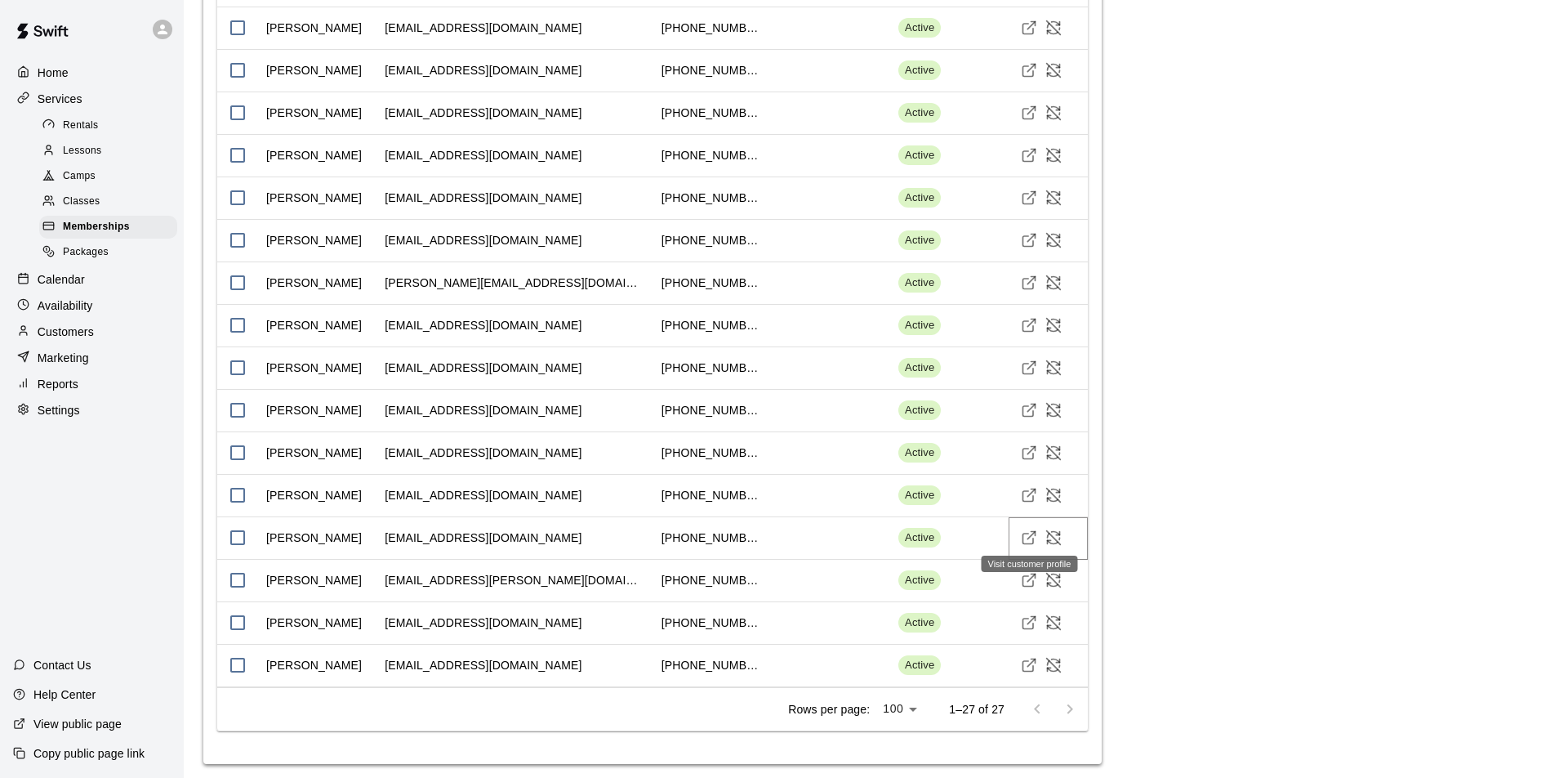
click at [1031, 532] on icon "Visit customer profile" at bounding box center [1029, 537] width 16 height 16
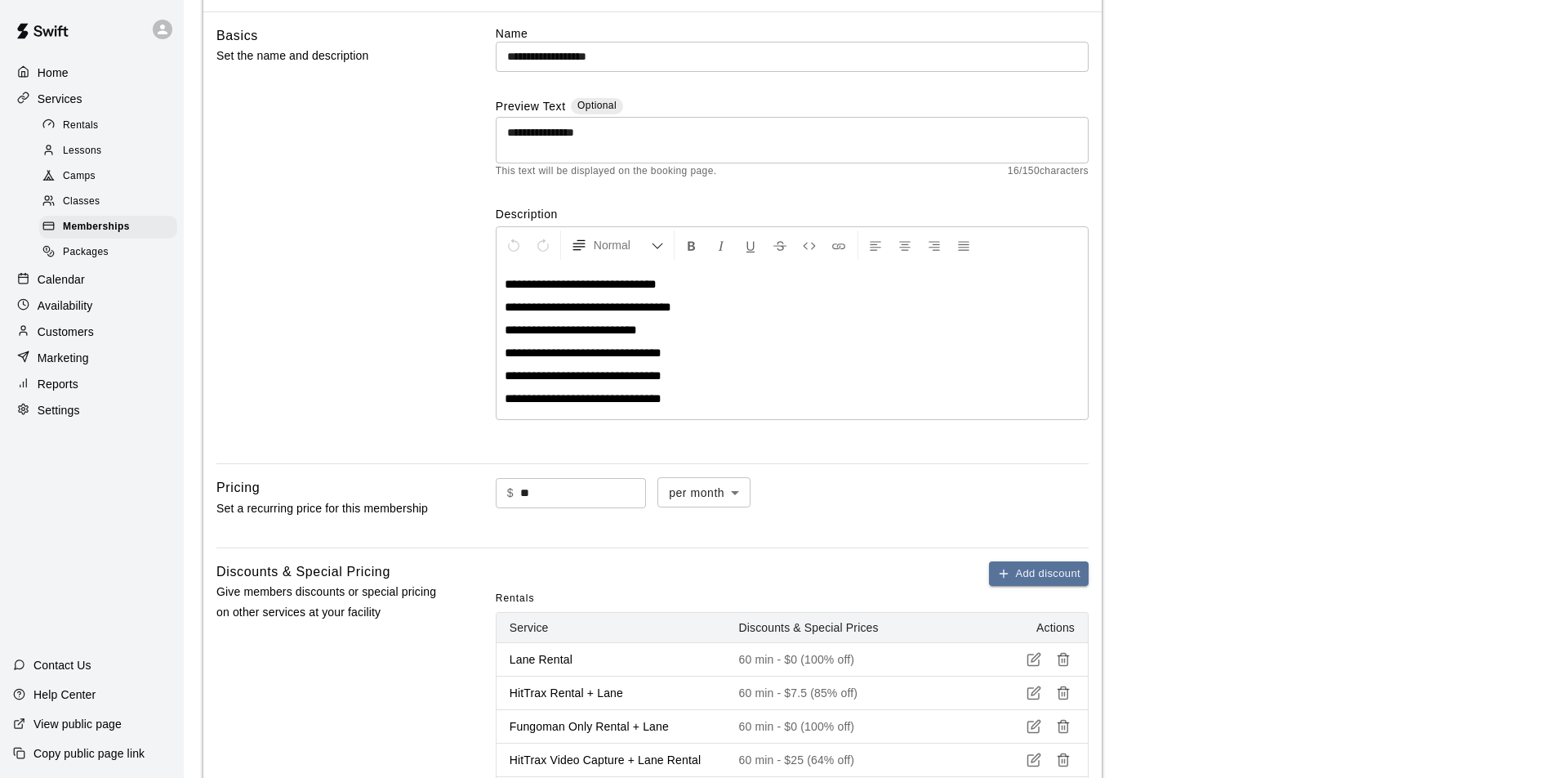
scroll to position [122, 0]
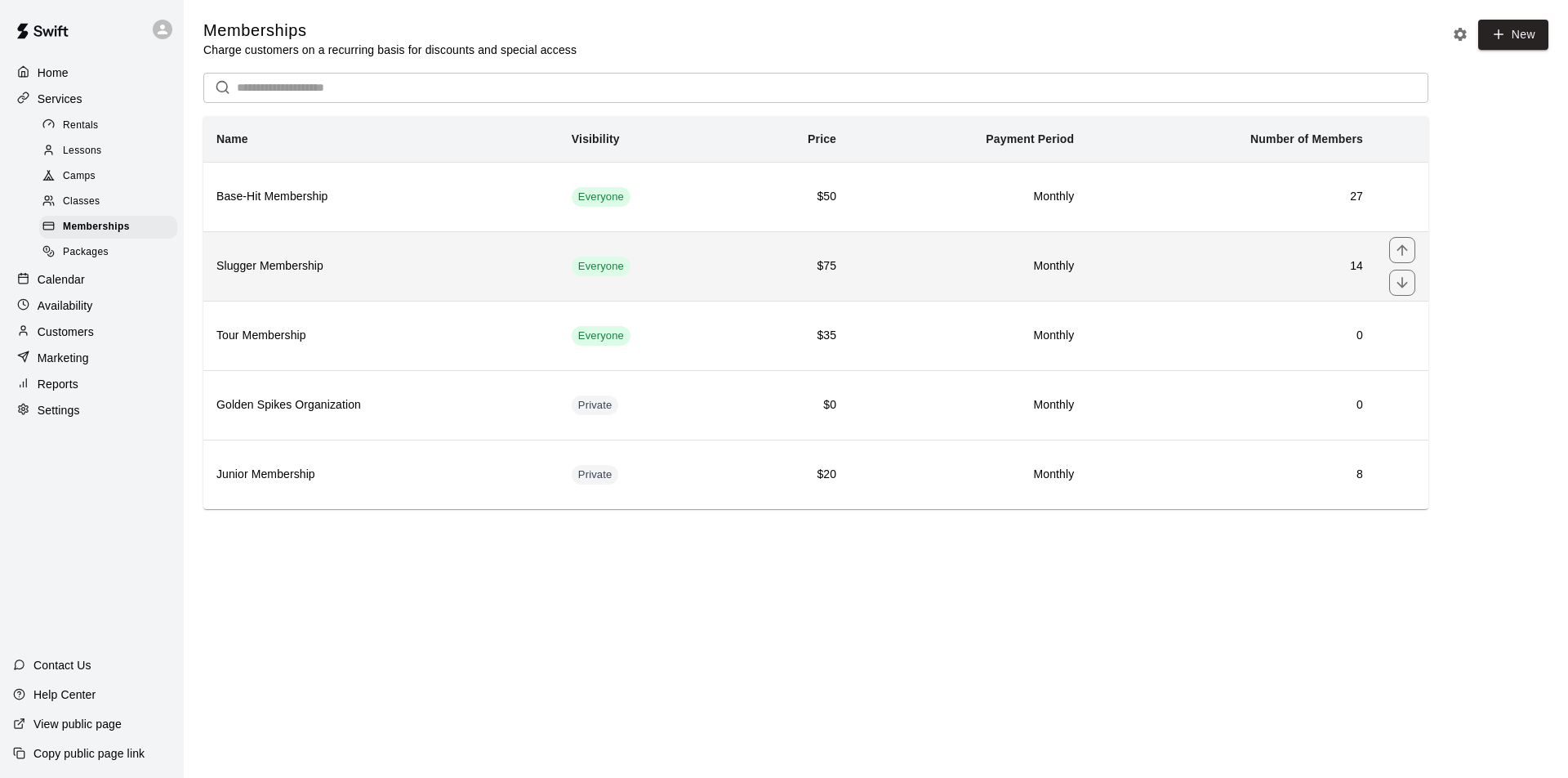
click at [382, 269] on h6 "Slugger Membership" at bounding box center [380, 266] width 329 height 18
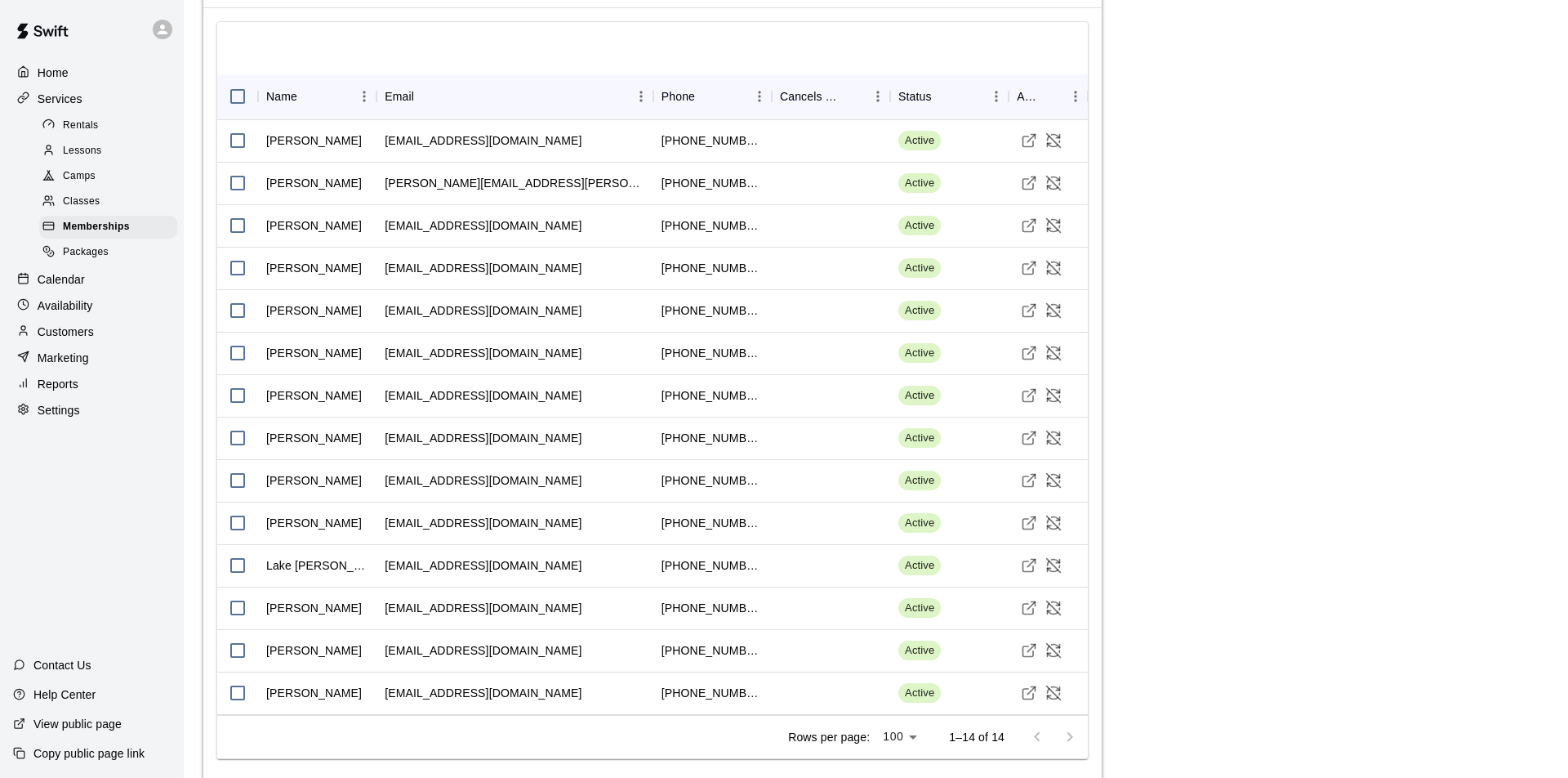
scroll to position [1580, 0]
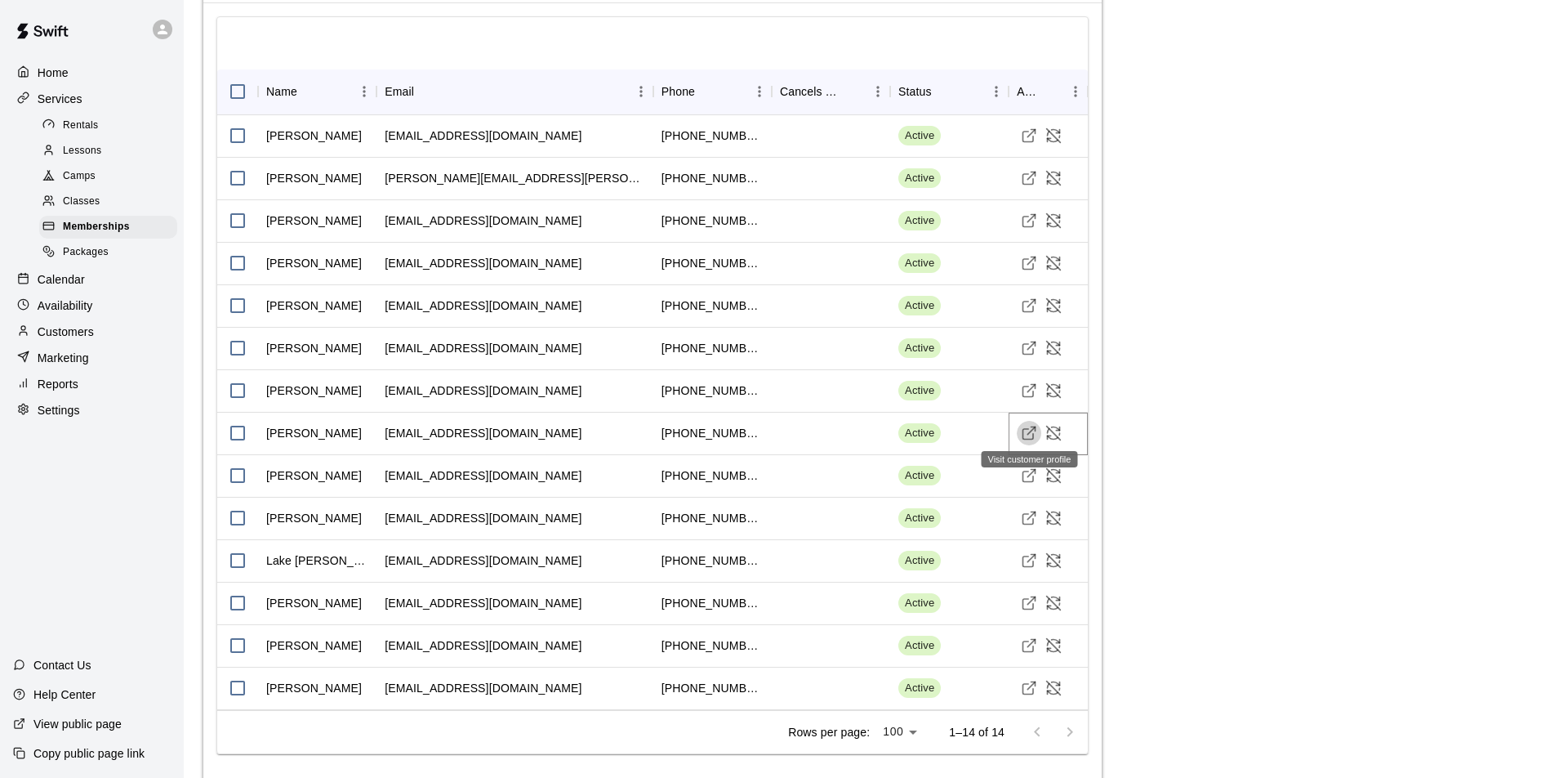
click at [1033, 430] on icon "Visit customer profile" at bounding box center [1028, 434] width 11 height 11
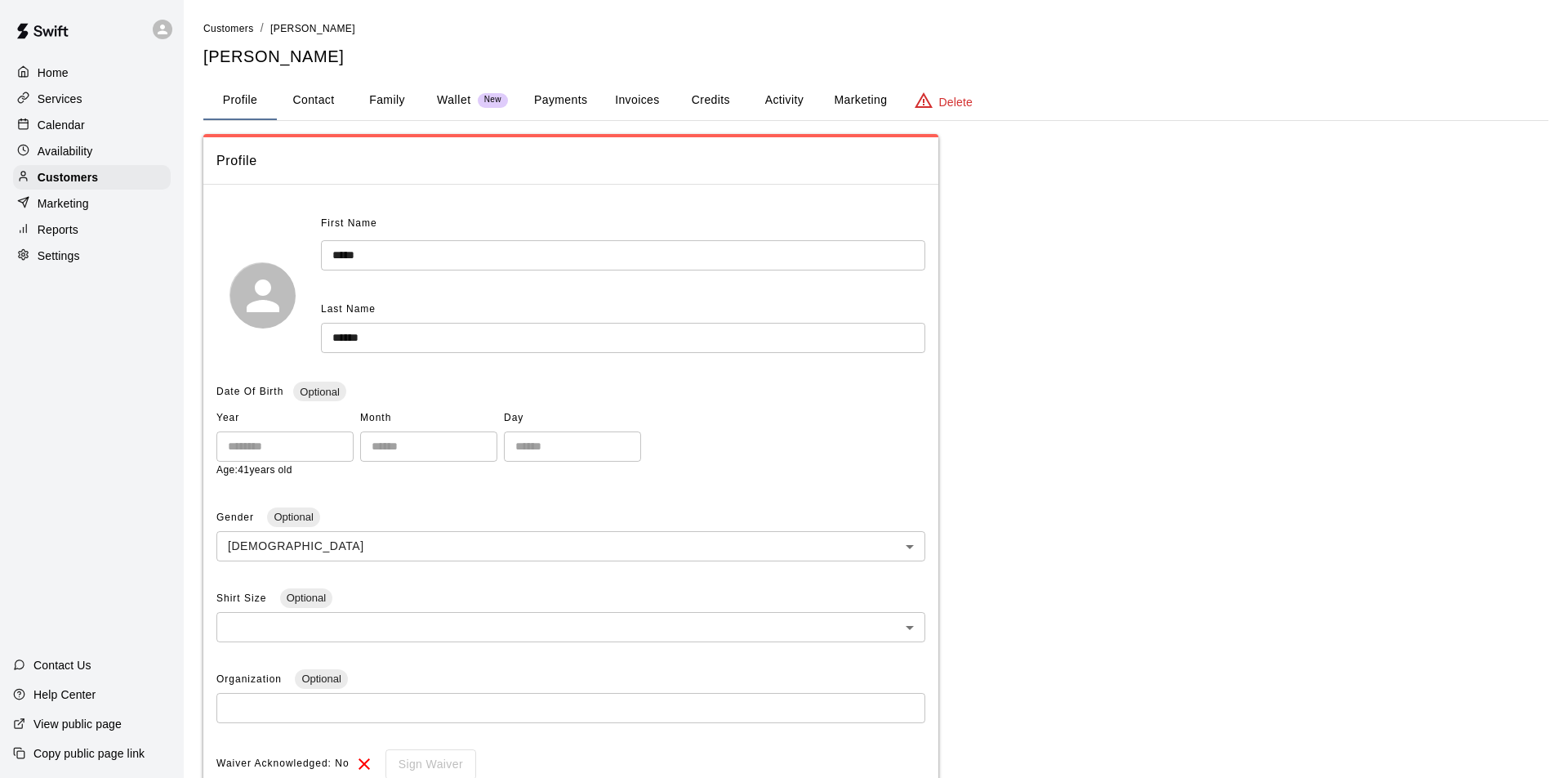
click at [785, 102] on button "Activity" at bounding box center [784, 101] width 73 height 39
click at [781, 100] on button "Activity" at bounding box center [784, 101] width 73 height 39
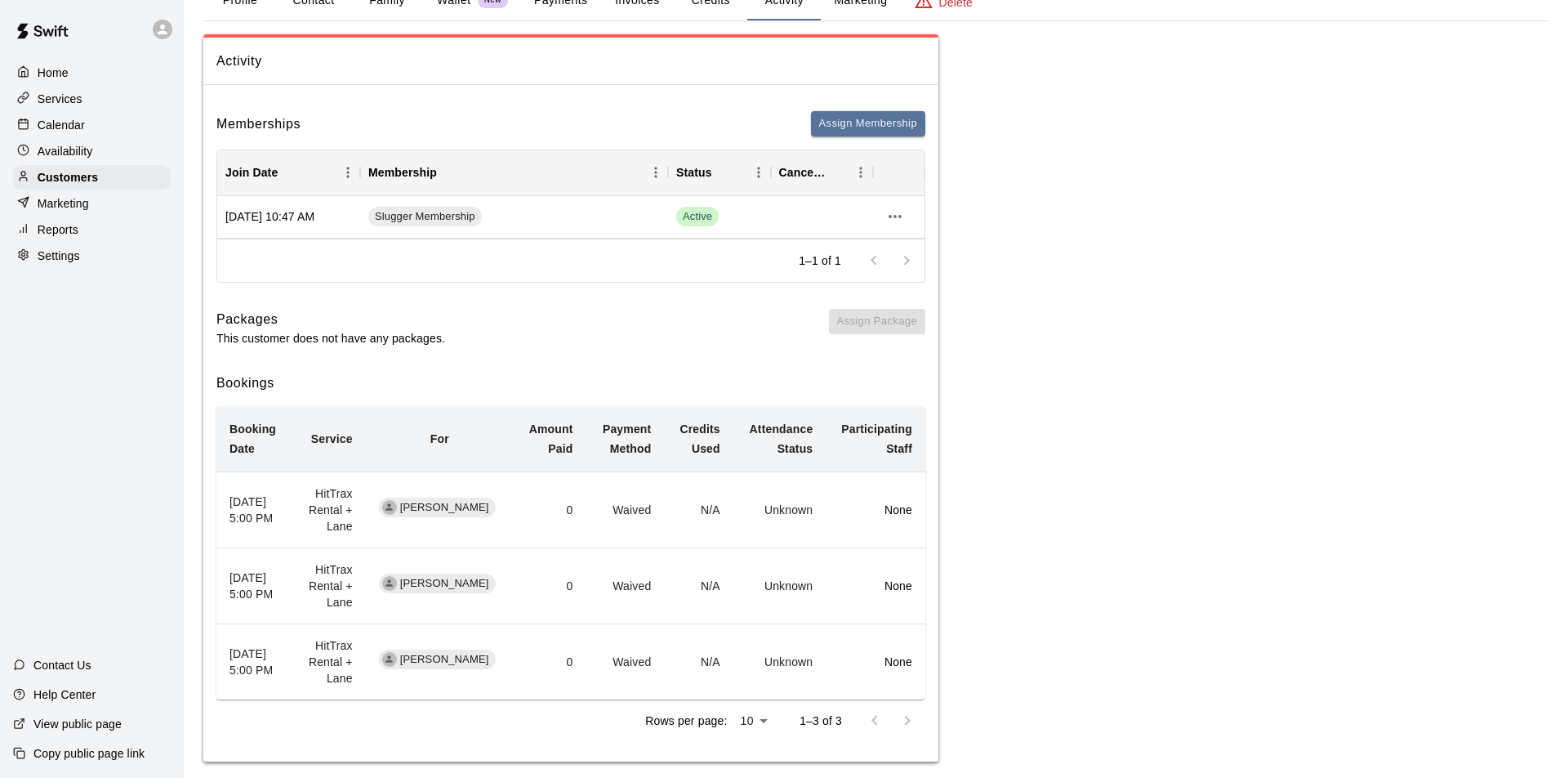
scroll to position [102, 0]
